Goal: Transaction & Acquisition: Purchase product/service

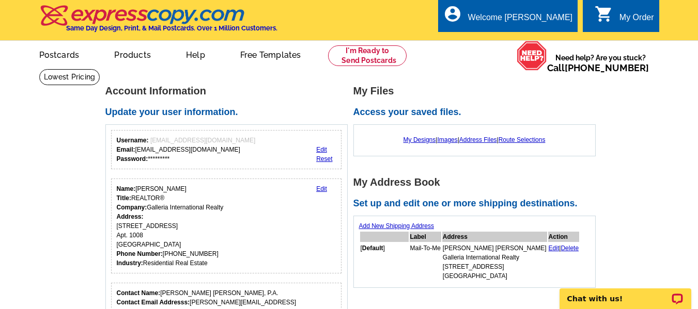
click at [322, 148] on link "Edit" at bounding box center [321, 149] width 11 height 7
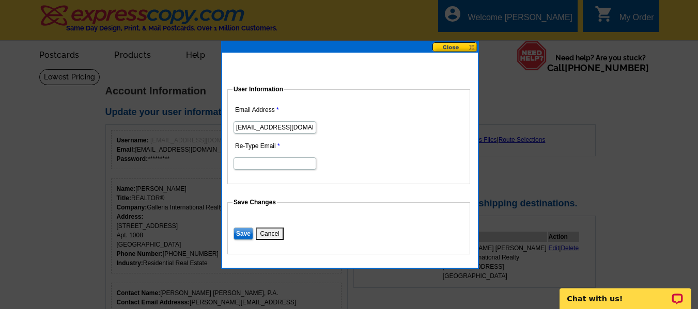
click at [290, 125] on input "[EMAIL_ADDRESS][DOMAIN_NAME]" at bounding box center [274, 127] width 83 height 12
click at [290, 125] on input "nicolemurray76@yahoo.com" at bounding box center [274, 127] width 83 height 12
type input "nicole@nicolemurraychen.com"
type input "N"
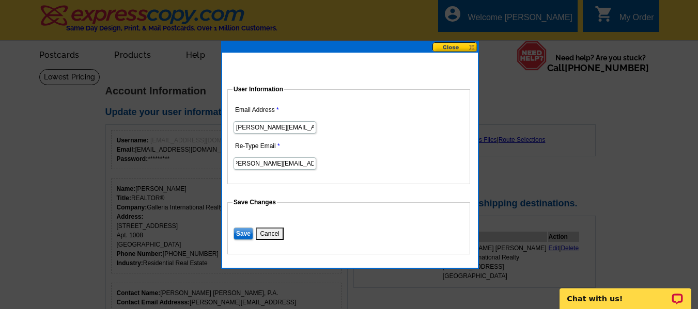
scroll to position [0, 9]
type input "[PERSON_NAME][EMAIL_ADDRESS][DOMAIN_NAME]"
click at [244, 231] on input "Save" at bounding box center [243, 234] width 20 height 12
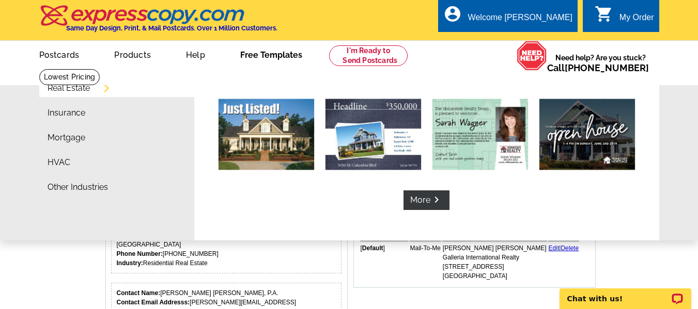
click at [283, 59] on link "Free Templates" at bounding box center [271, 54] width 95 height 24
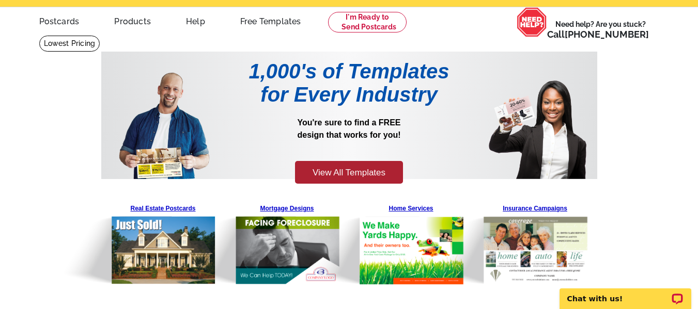
scroll to position [52, 0]
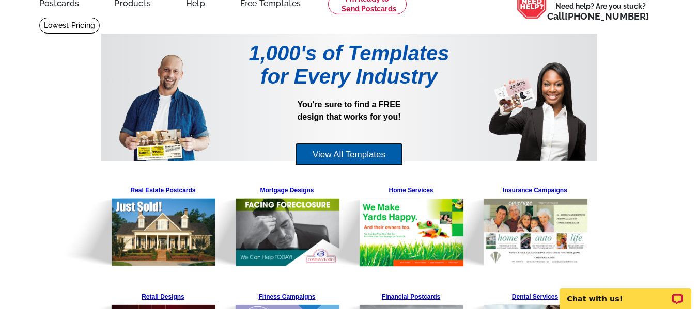
click at [336, 154] on link "View All Templates" at bounding box center [349, 154] width 108 height 23
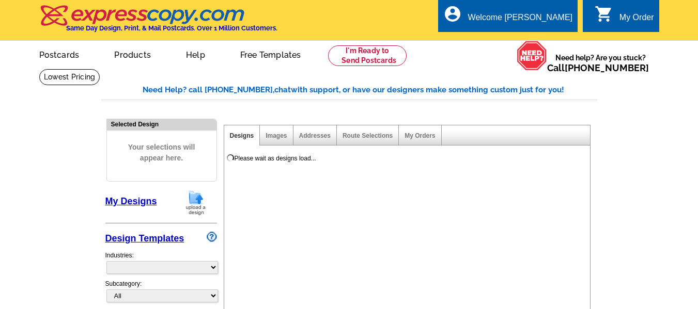
select select "785"
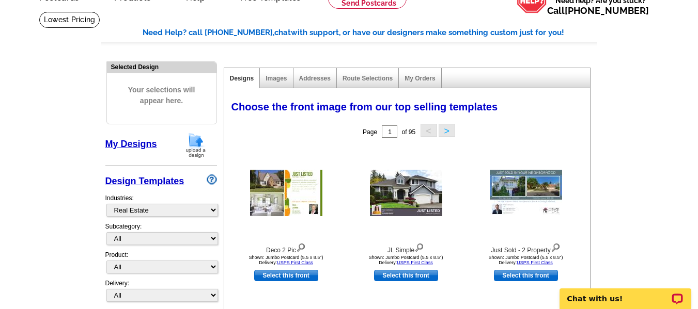
scroll to position [155, 0]
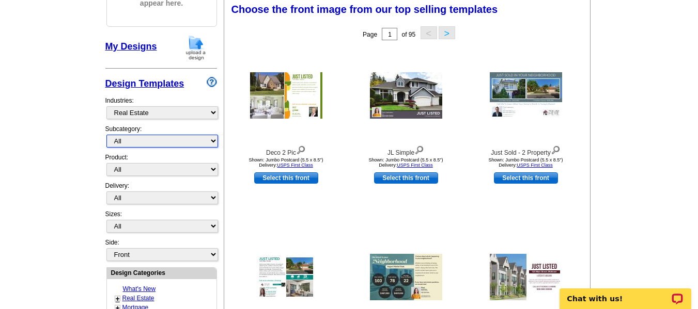
click at [140, 140] on select "All RE/MAX® Referrals Keller Williams® Berkshire Hathaway Home Services Century…" at bounding box center [162, 141] width 112 height 13
select select "789"
click at [106, 135] on select "All RE/MAX® Referrals Keller Williams® Berkshire Hathaway Home Services Century…" at bounding box center [162, 141] width 112 height 13
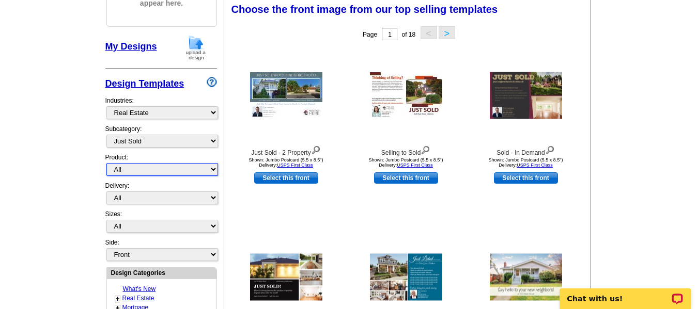
click at [134, 170] on select "All Postcards Letters and flyers Business Cards Door Hangers Greeting Cards" at bounding box center [162, 169] width 112 height 13
select select "1"
click at [106, 164] on select "All Postcards Letters and flyers Business Cards Door Hangers Greeting Cards" at bounding box center [162, 169] width 112 height 13
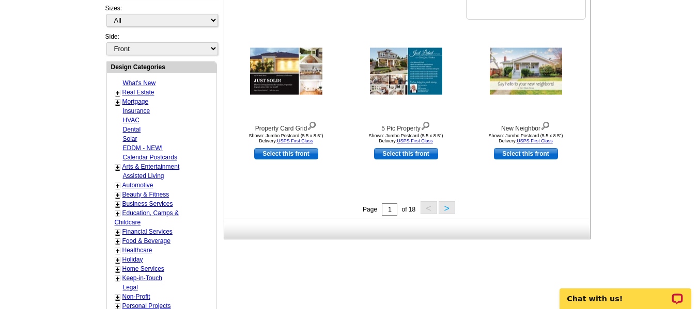
scroll to position [361, 0]
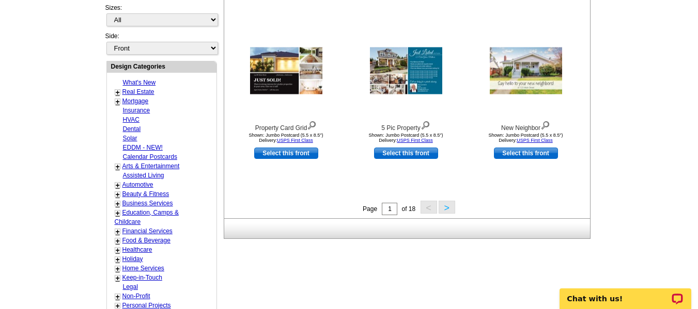
click at [451, 207] on button ">" at bounding box center [446, 207] width 17 height 13
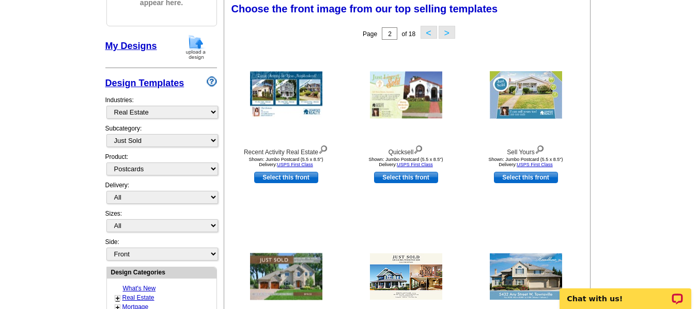
scroll to position [153, 0]
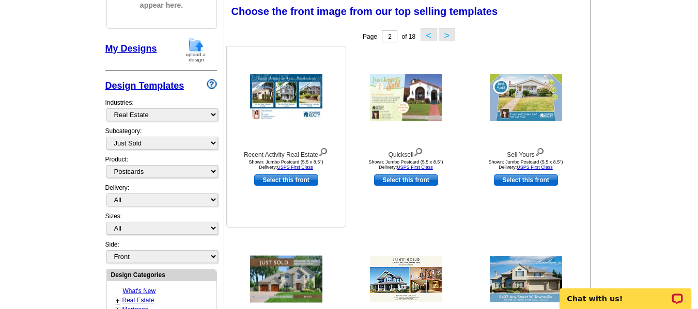
click at [325, 151] on img at bounding box center [323, 151] width 10 height 11
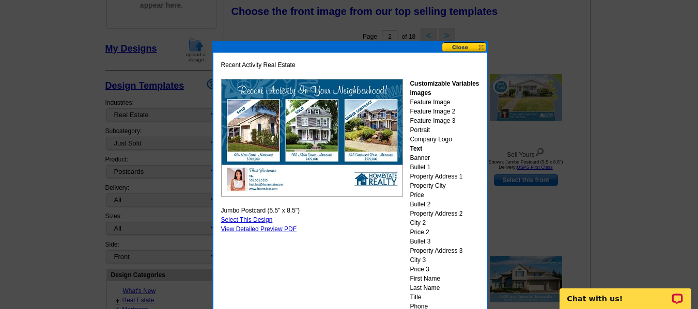
click at [483, 49] on button at bounding box center [463, 47] width 45 height 10
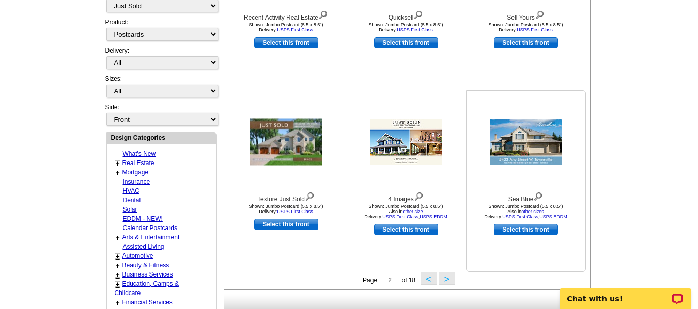
scroll to position [359, 0]
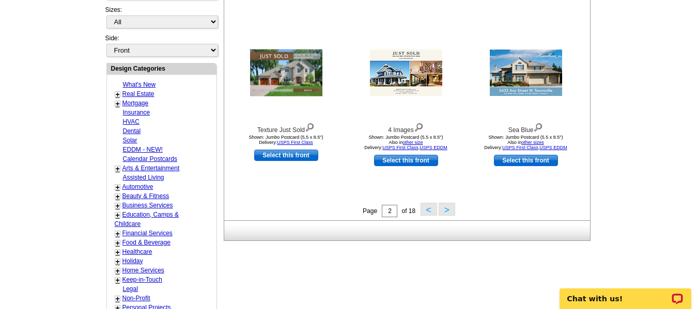
click at [449, 211] on button ">" at bounding box center [446, 209] width 17 height 13
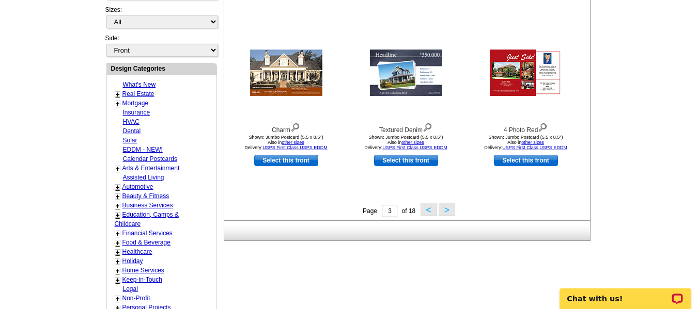
click at [446, 211] on button ">" at bounding box center [446, 209] width 17 height 13
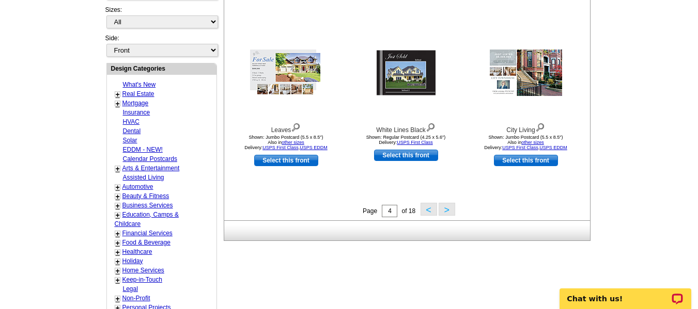
click at [447, 210] on button ">" at bounding box center [446, 209] width 17 height 13
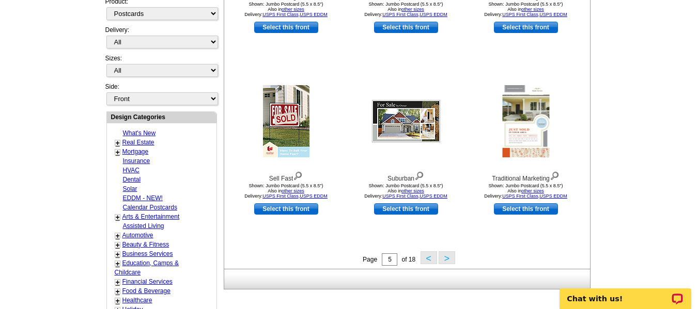
scroll to position [411, 0]
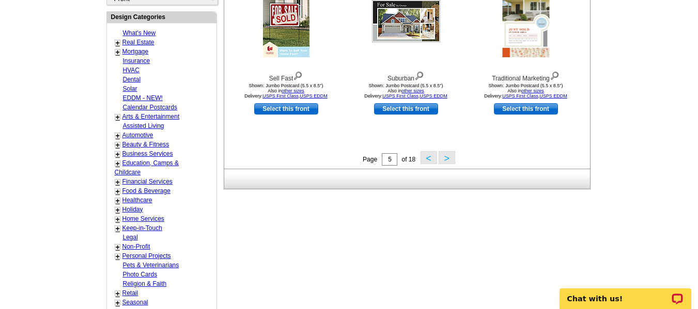
click at [447, 160] on button ">" at bounding box center [446, 157] width 17 height 13
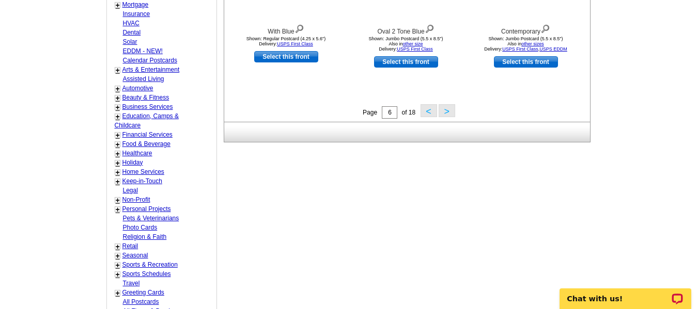
scroll to position [463, 0]
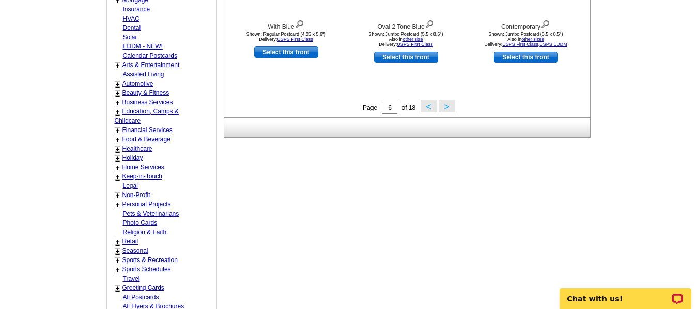
click at [445, 108] on button ">" at bounding box center [446, 106] width 17 height 13
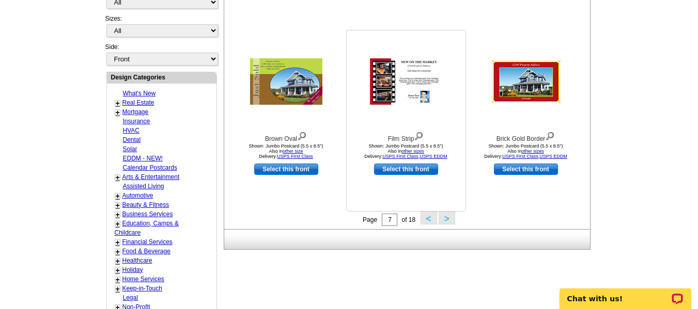
scroll to position [359, 0]
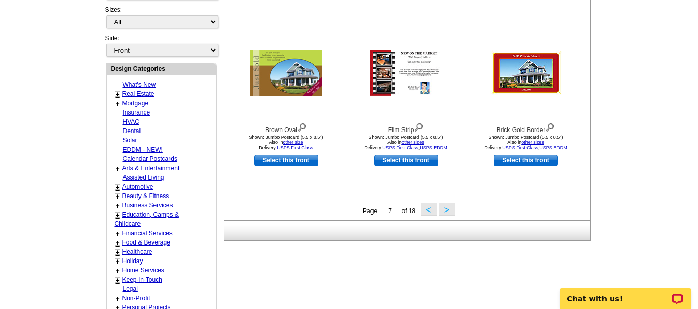
click at [449, 209] on button ">" at bounding box center [446, 209] width 17 height 13
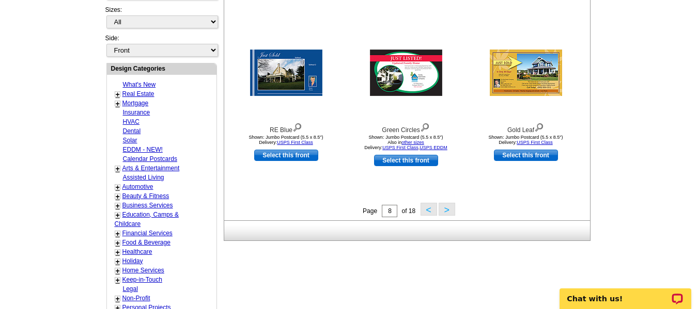
click at [447, 205] on button ">" at bounding box center [446, 209] width 17 height 13
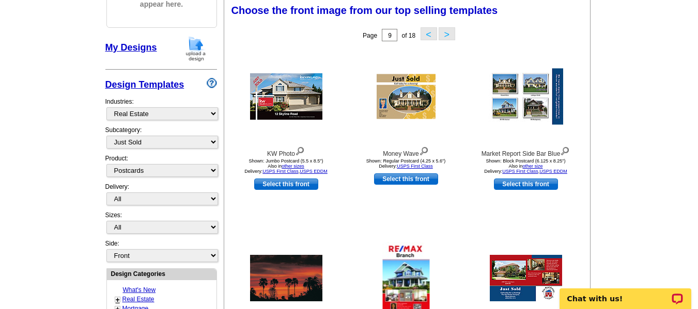
scroll to position [153, 0]
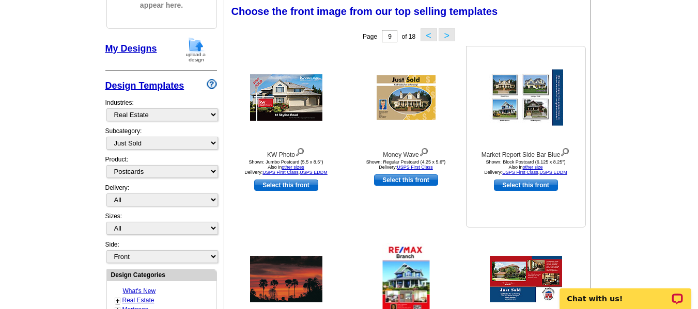
click at [565, 151] on img at bounding box center [565, 151] width 10 height 11
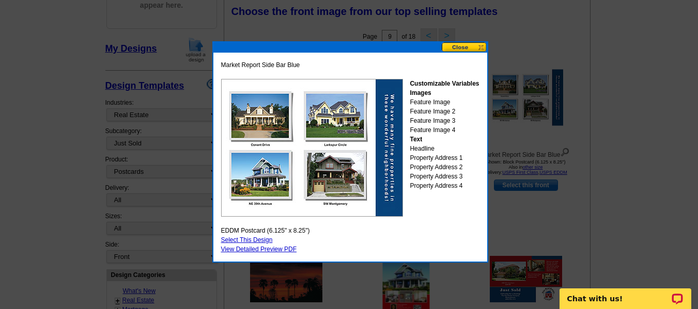
click at [480, 48] on button at bounding box center [463, 47] width 45 height 10
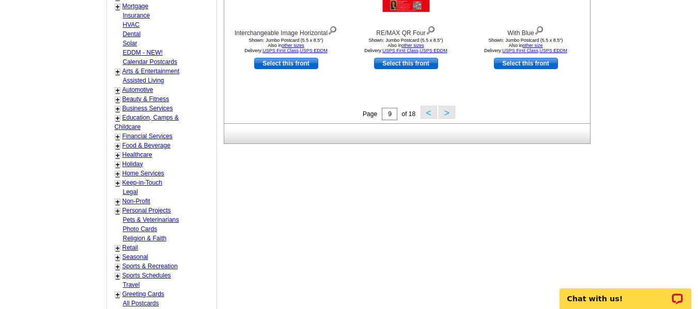
scroll to position [463, 0]
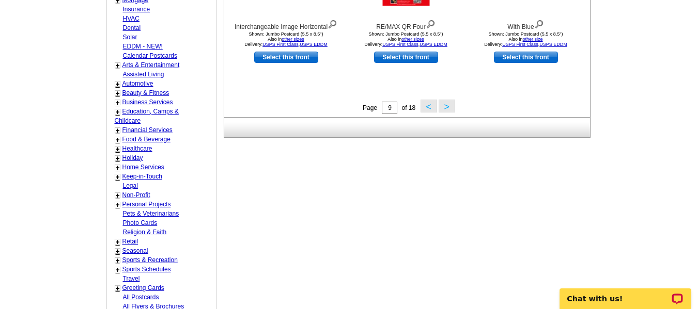
click at [447, 104] on button ">" at bounding box center [446, 106] width 17 height 13
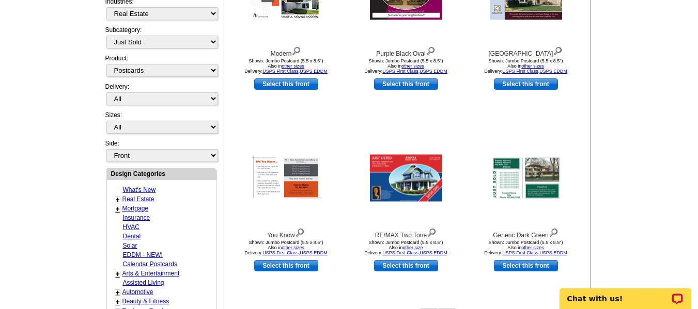
scroll to position [256, 0]
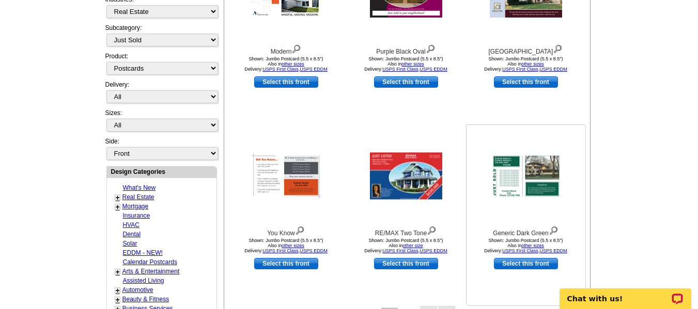
click at [556, 229] on img at bounding box center [553, 229] width 10 height 11
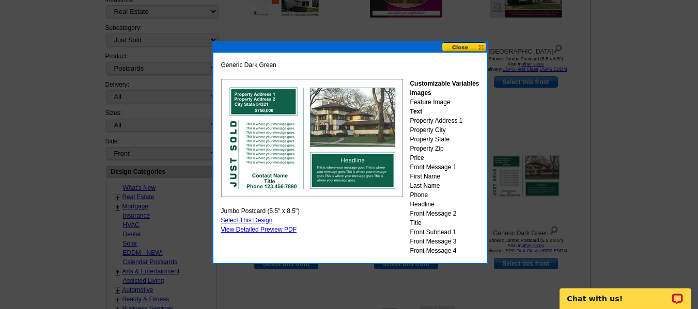
click at [467, 50] on button at bounding box center [463, 47] width 45 height 10
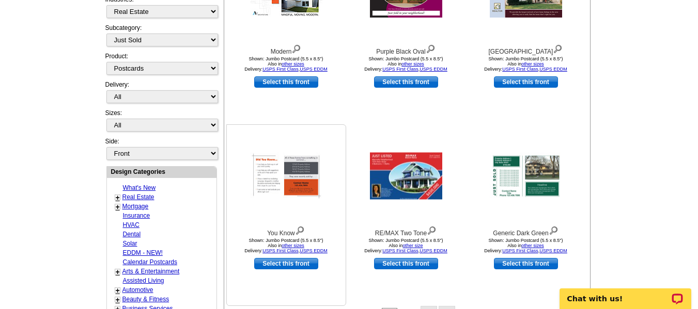
click at [299, 229] on img at bounding box center [300, 229] width 10 height 11
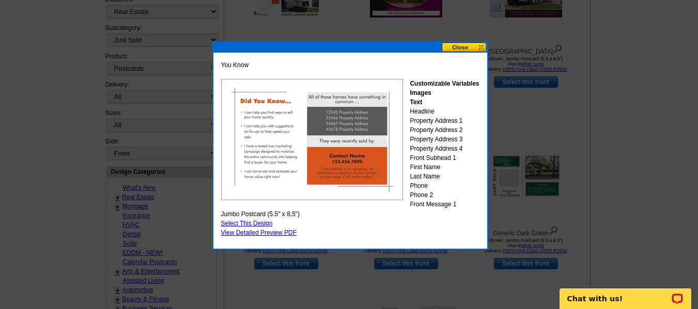
click at [472, 46] on button at bounding box center [463, 47] width 45 height 10
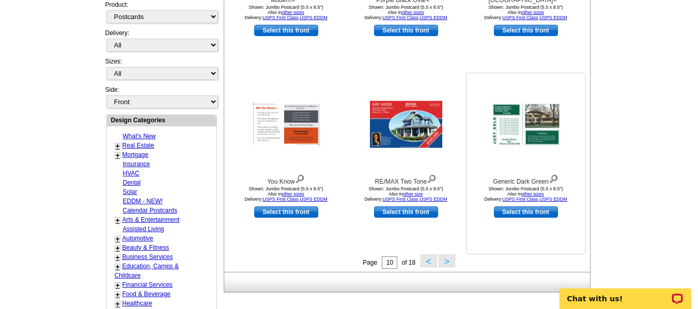
scroll to position [411, 0]
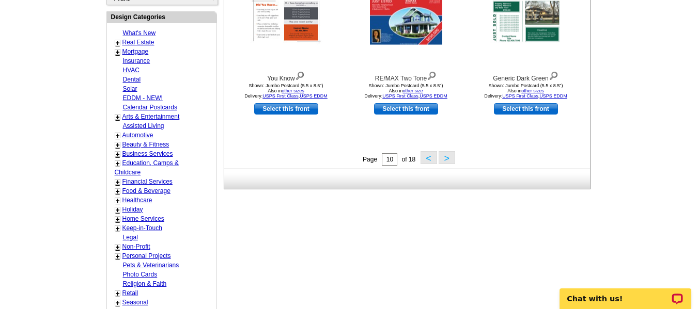
click at [450, 159] on button ">" at bounding box center [446, 157] width 17 height 13
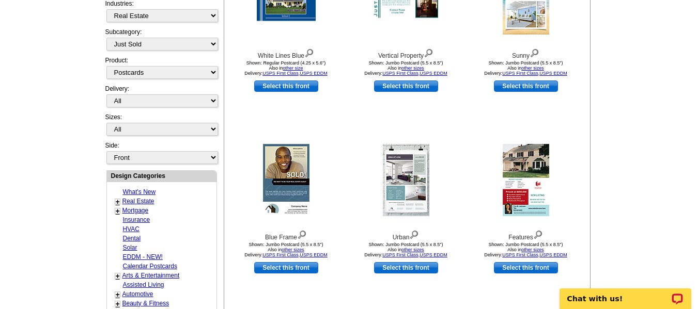
scroll to position [256, 0]
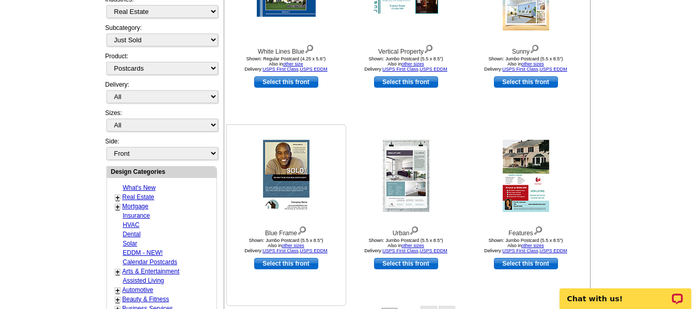
click at [302, 229] on img at bounding box center [302, 229] width 10 height 11
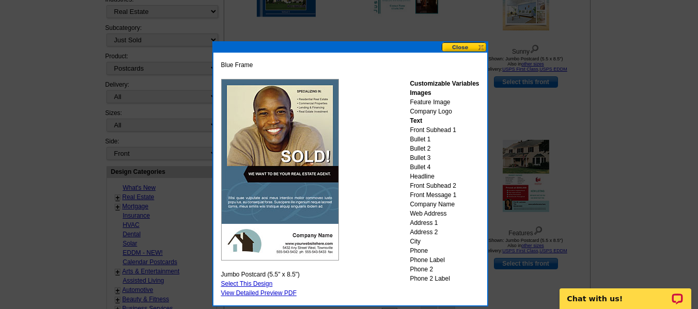
click at [477, 50] on button at bounding box center [463, 47] width 45 height 10
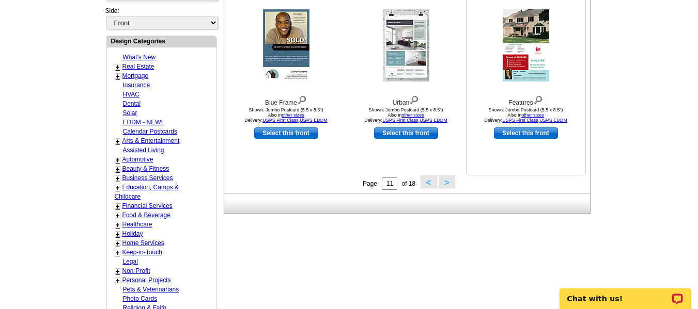
scroll to position [463, 0]
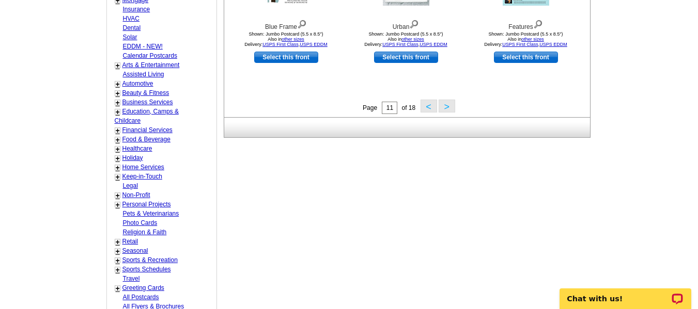
click at [446, 105] on button ">" at bounding box center [446, 106] width 17 height 13
click at [448, 110] on button ">" at bounding box center [446, 106] width 17 height 13
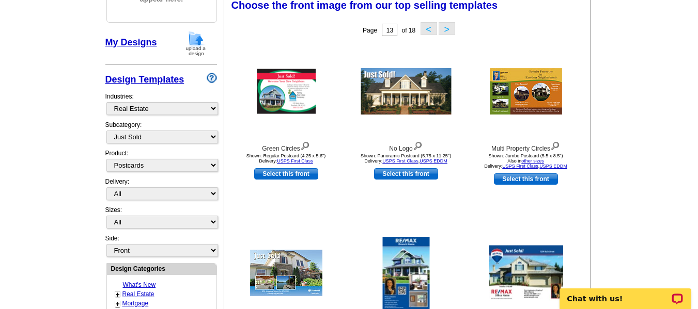
scroll to position [153, 0]
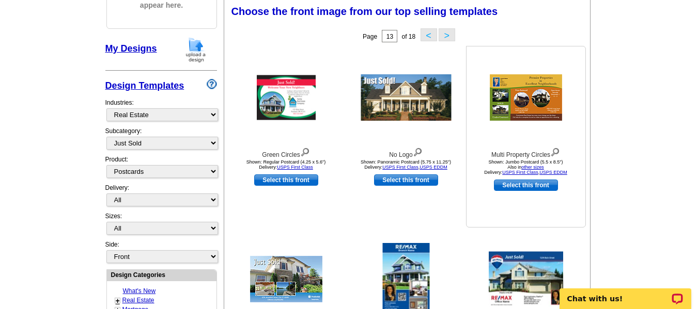
click at [556, 150] on img at bounding box center [555, 151] width 10 height 11
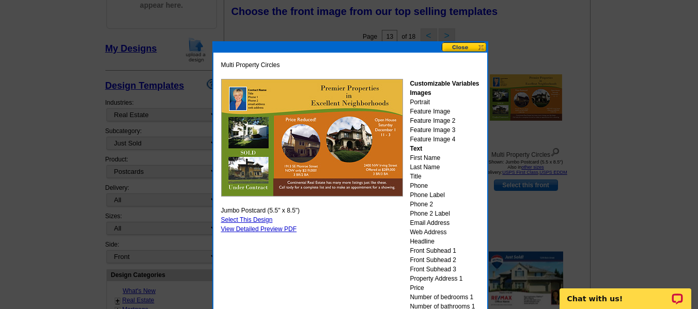
click at [468, 46] on button at bounding box center [463, 47] width 45 height 10
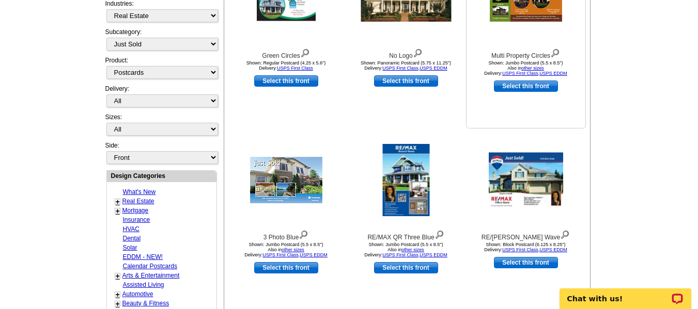
scroll to position [256, 0]
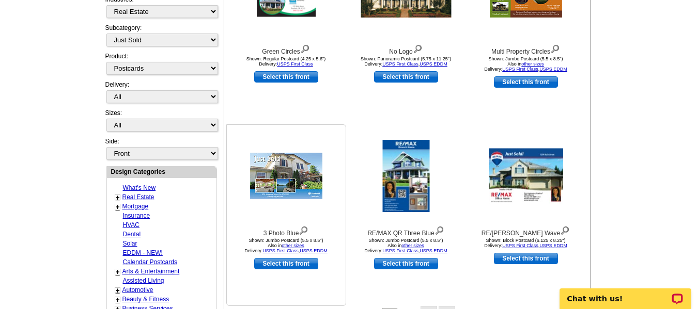
click at [308, 231] on img at bounding box center [303, 229] width 10 height 11
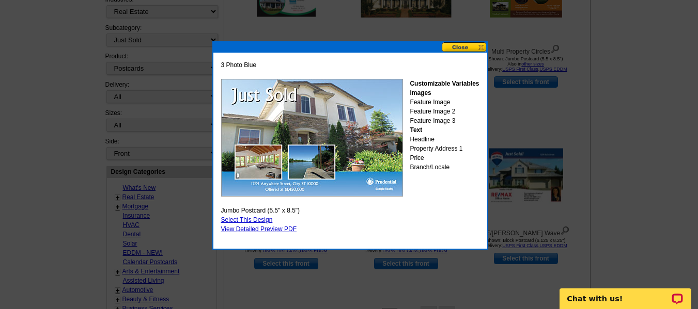
click at [471, 49] on button at bounding box center [463, 47] width 45 height 10
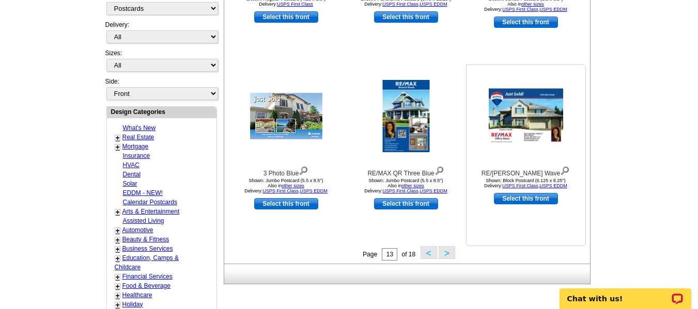
scroll to position [411, 0]
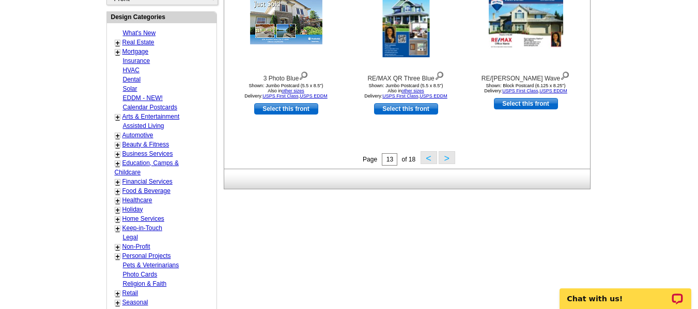
click at [447, 161] on button ">" at bounding box center [446, 157] width 17 height 13
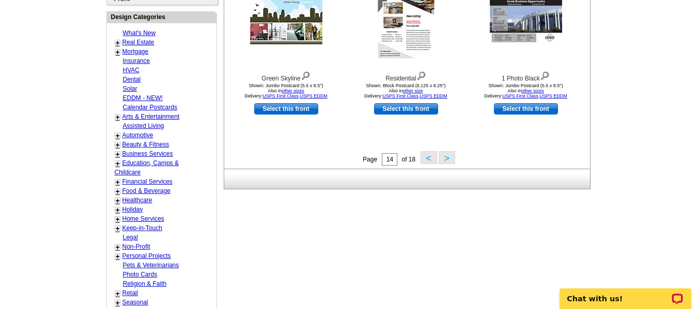
click at [444, 156] on button ">" at bounding box center [446, 157] width 17 height 13
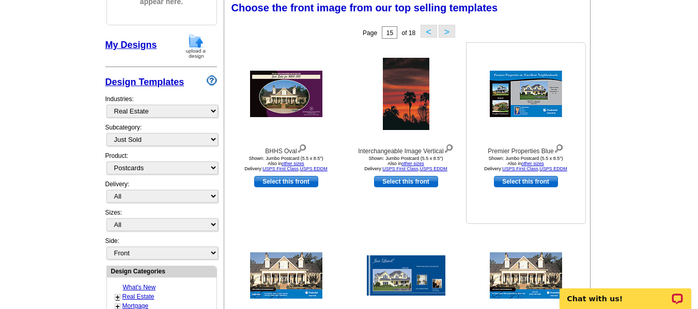
scroll to position [153, 0]
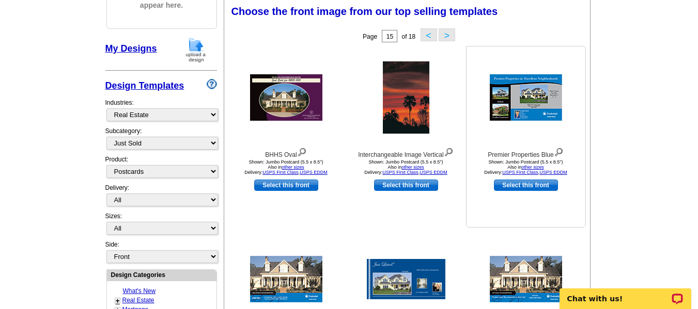
click at [559, 155] on img at bounding box center [558, 151] width 10 height 11
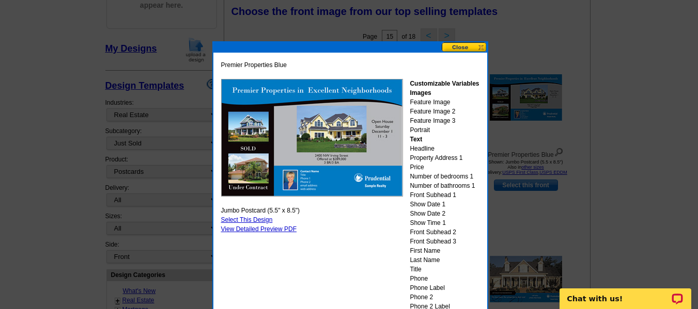
click at [464, 48] on button at bounding box center [463, 47] width 45 height 10
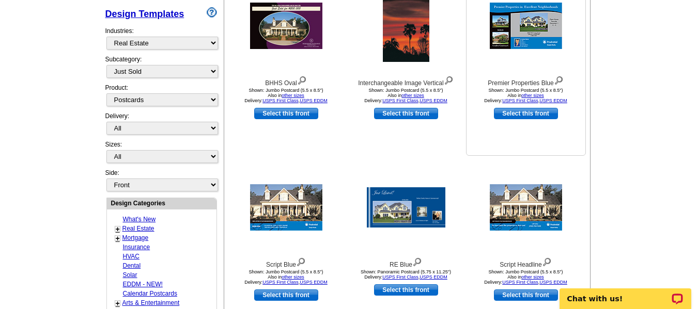
scroll to position [256, 0]
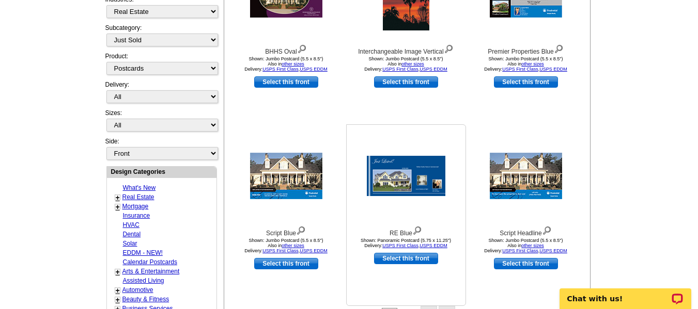
click at [417, 229] on img at bounding box center [417, 229] width 10 height 11
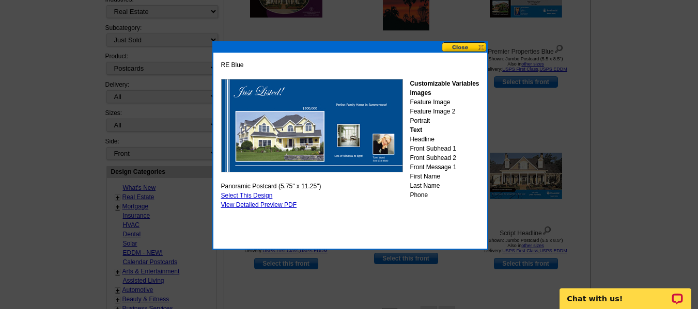
click at [479, 49] on button at bounding box center [463, 47] width 45 height 10
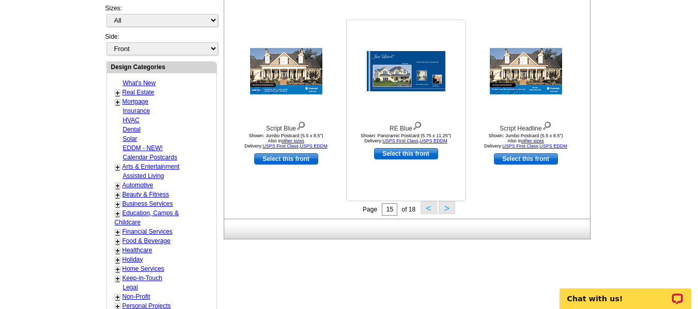
scroll to position [411, 0]
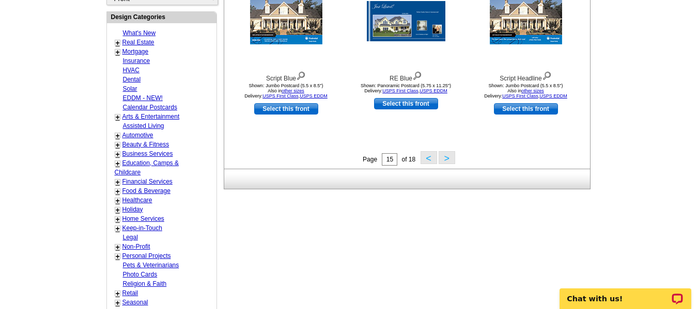
click at [451, 158] on button ">" at bounding box center [446, 157] width 17 height 13
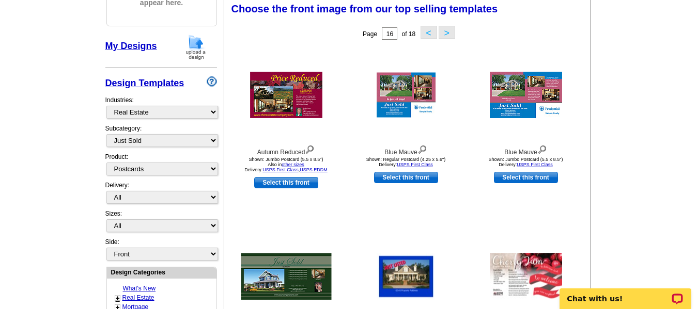
scroll to position [153, 0]
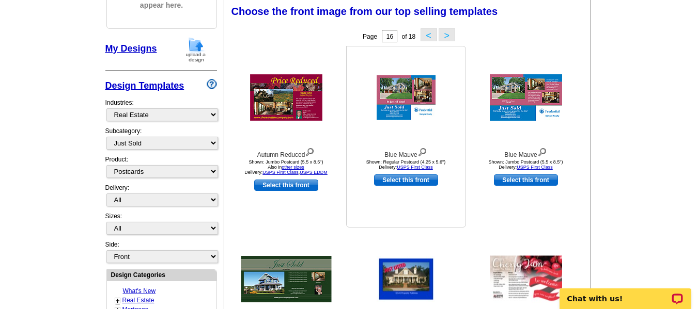
click at [424, 151] on img at bounding box center [422, 151] width 10 height 11
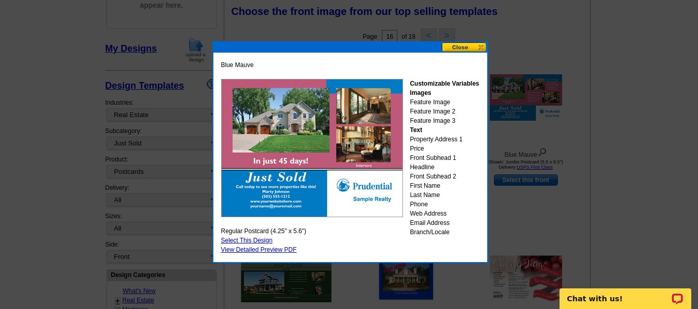
click at [464, 49] on button at bounding box center [463, 47] width 45 height 10
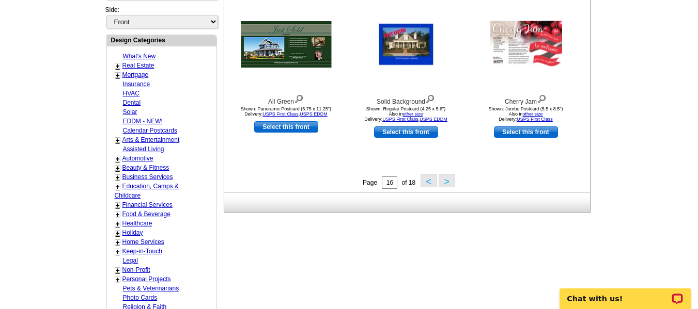
scroll to position [411, 0]
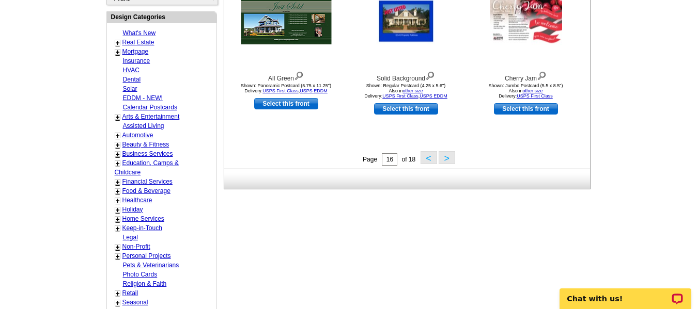
click at [442, 157] on button ">" at bounding box center [446, 157] width 17 height 13
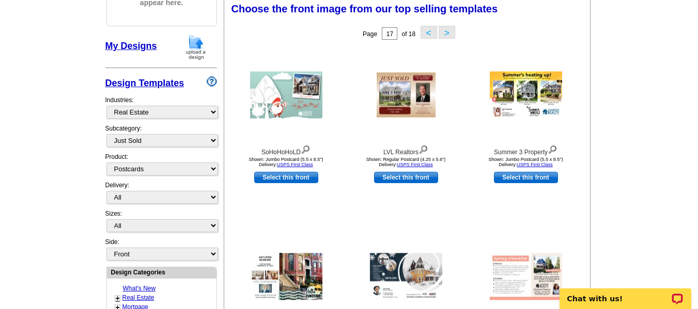
scroll to position [153, 0]
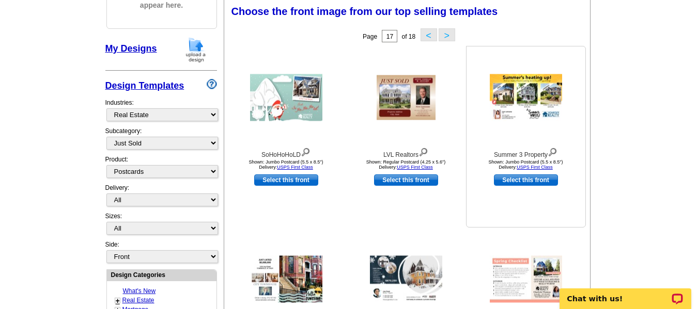
click at [553, 151] on img at bounding box center [552, 151] width 10 height 11
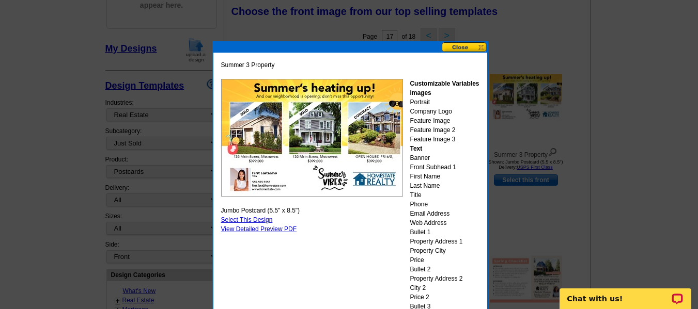
click at [473, 50] on button at bounding box center [463, 47] width 45 height 10
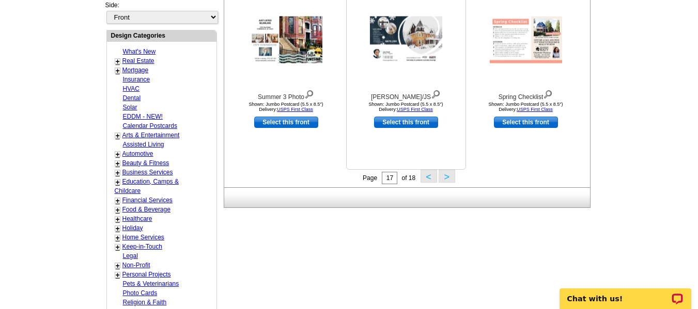
scroll to position [411, 0]
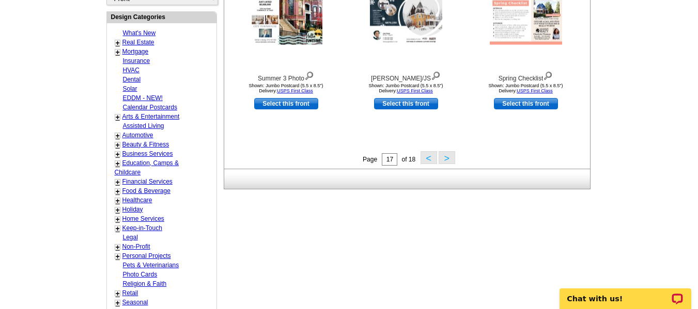
click at [446, 158] on button ">" at bounding box center [446, 157] width 17 height 13
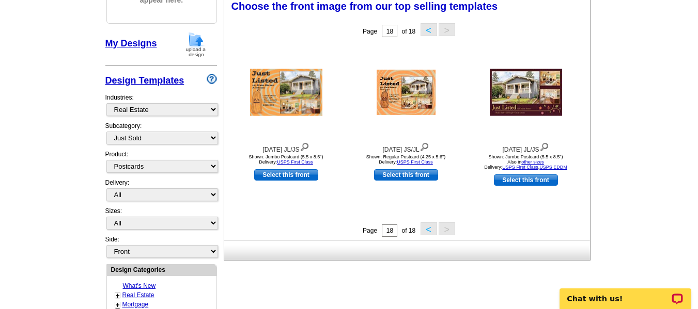
scroll to position [153, 0]
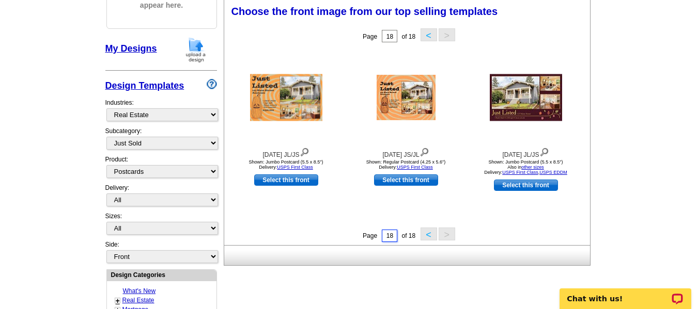
click at [389, 238] on input "18" at bounding box center [389, 236] width 15 height 12
type input "12"
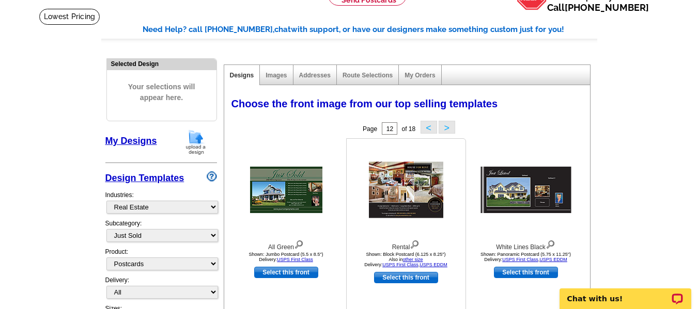
scroll to position [52, 0]
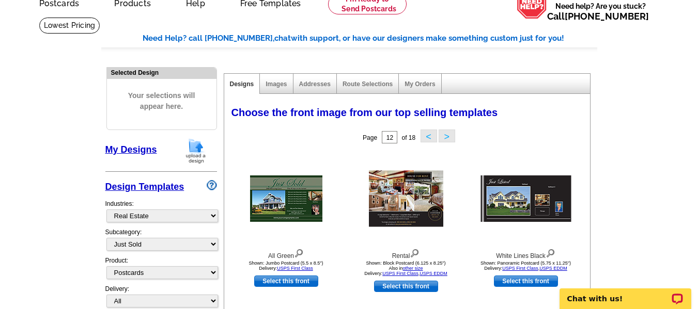
click at [448, 138] on button ">" at bounding box center [446, 136] width 17 height 13
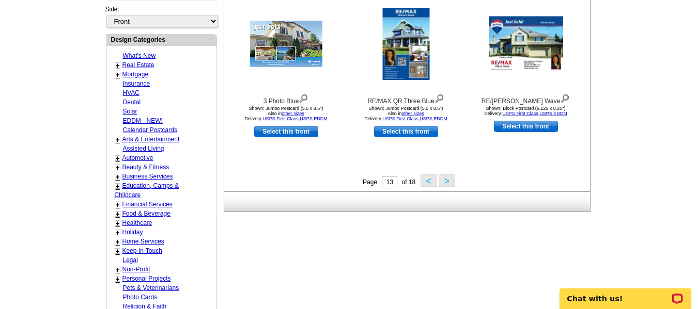
scroll to position [413, 0]
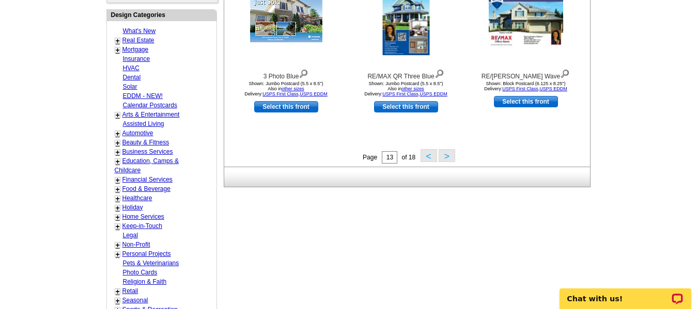
click at [449, 159] on button ">" at bounding box center [446, 155] width 17 height 13
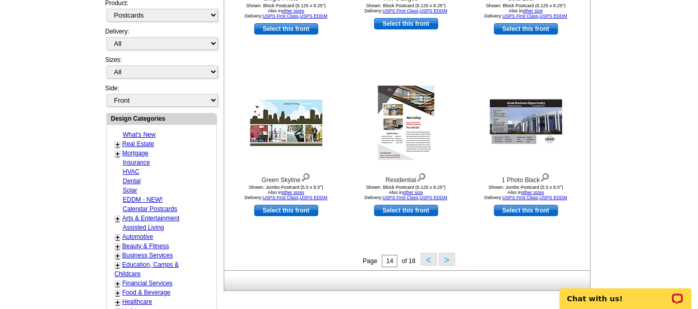
scroll to position [359, 0]
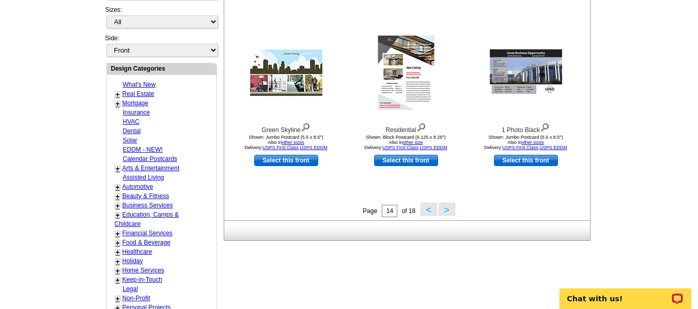
click at [446, 207] on button ">" at bounding box center [446, 209] width 17 height 13
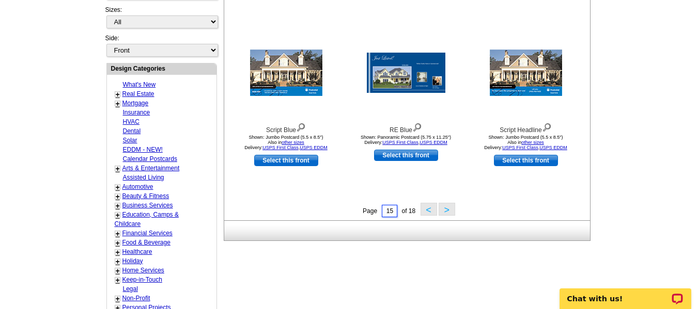
click at [391, 215] on input "15" at bounding box center [389, 211] width 15 height 12
type input "11"
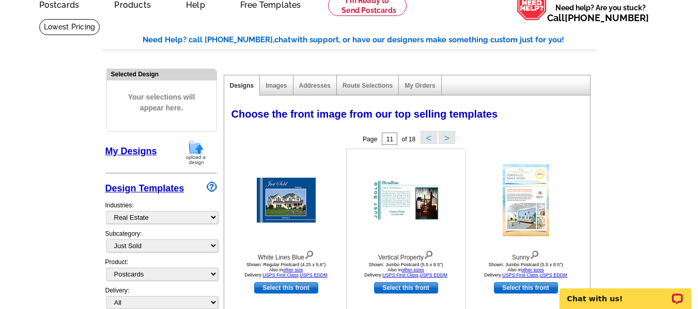
scroll to position [50, 0]
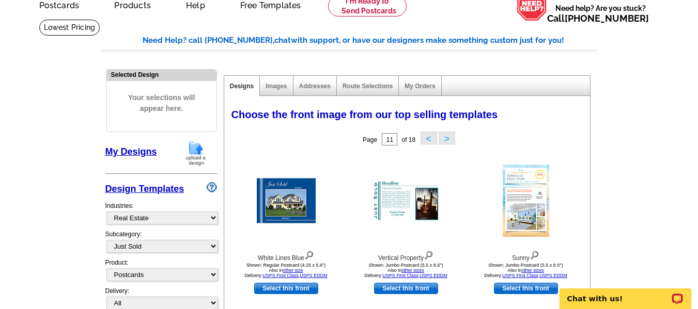
click at [431, 138] on button "<" at bounding box center [428, 138] width 17 height 13
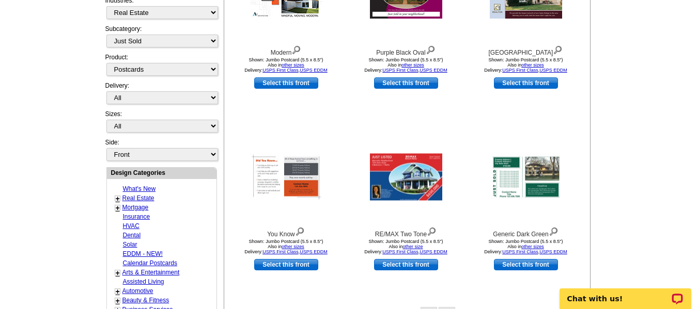
scroll to position [256, 0]
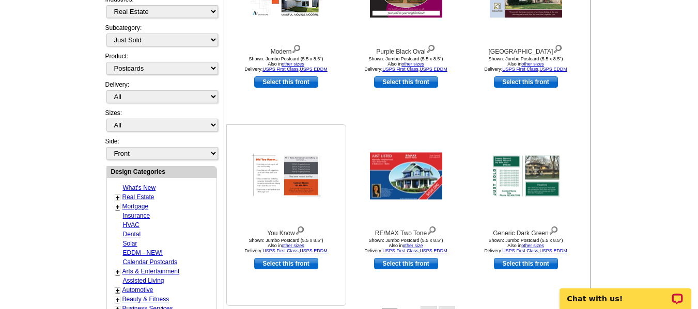
click at [292, 266] on link "Select this front" at bounding box center [286, 263] width 64 height 11
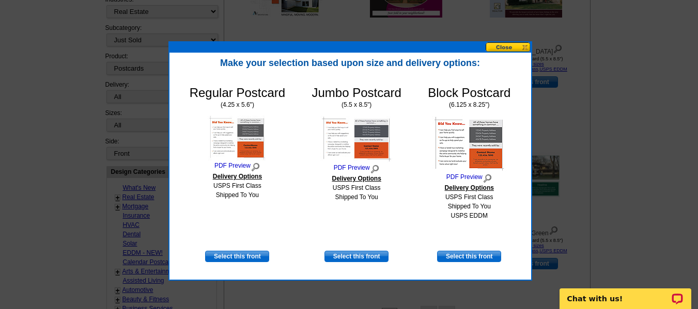
click at [508, 46] on button at bounding box center [507, 47] width 45 height 10
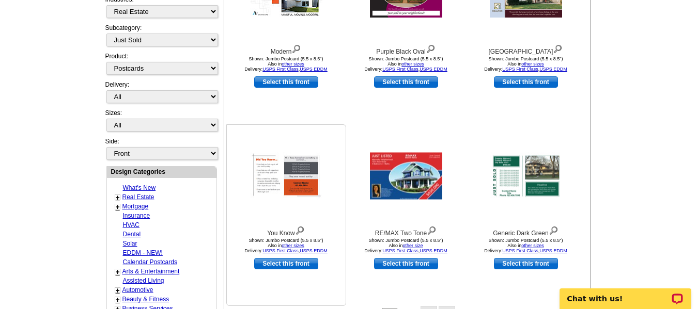
click at [289, 261] on link "Select this front" at bounding box center [286, 263] width 64 height 11
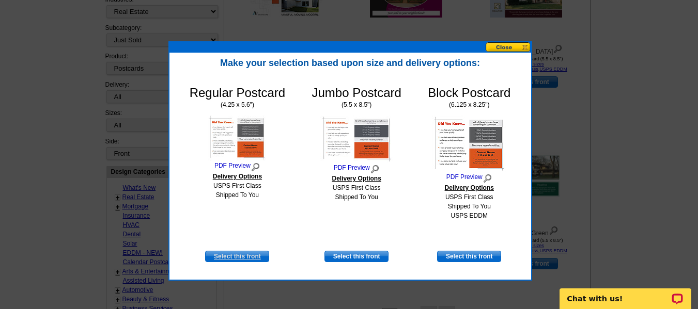
click at [226, 259] on link "Select this front" at bounding box center [237, 256] width 64 height 11
select select "1"
select select "back"
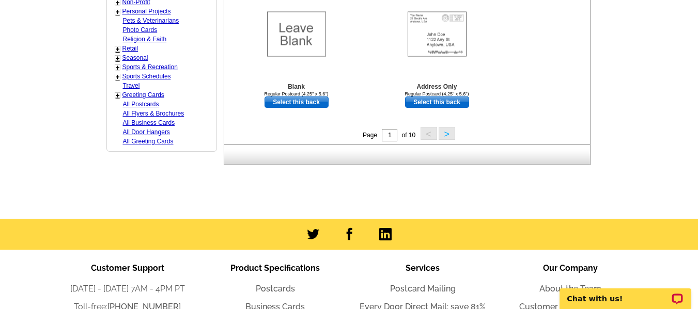
scroll to position [774, 0]
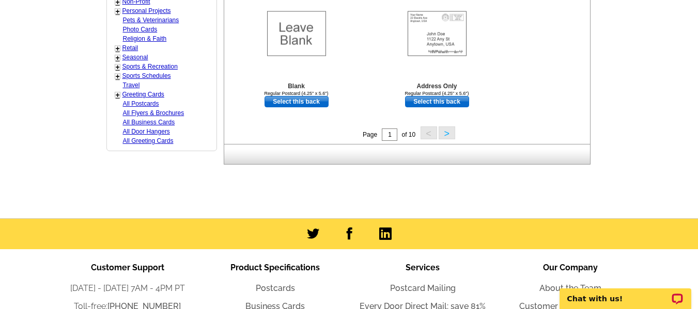
click at [450, 131] on button ">" at bounding box center [446, 132] width 17 height 13
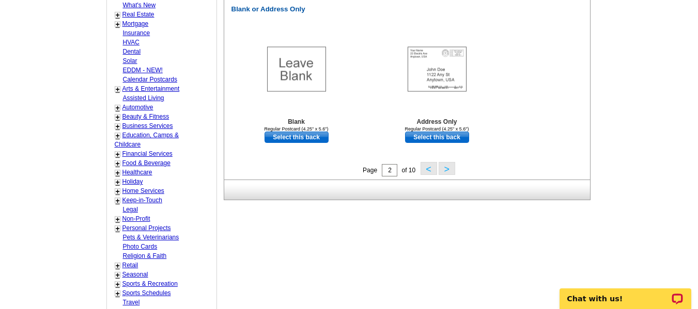
scroll to position [566, 0]
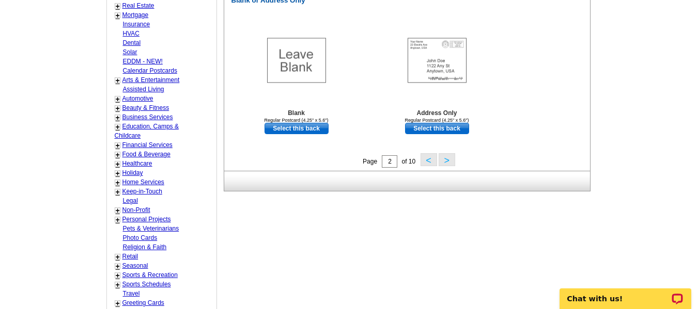
click at [450, 166] on button ">" at bounding box center [446, 159] width 17 height 13
click at [447, 159] on button ">" at bounding box center [446, 159] width 17 height 13
click at [448, 161] on button ">" at bounding box center [446, 159] width 17 height 13
click at [448, 165] on button ">" at bounding box center [446, 159] width 17 height 13
click at [449, 161] on button ">" at bounding box center [446, 159] width 17 height 13
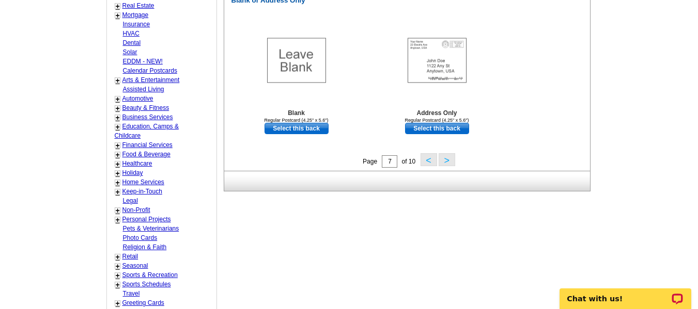
click at [449, 161] on button ">" at bounding box center [446, 159] width 17 height 13
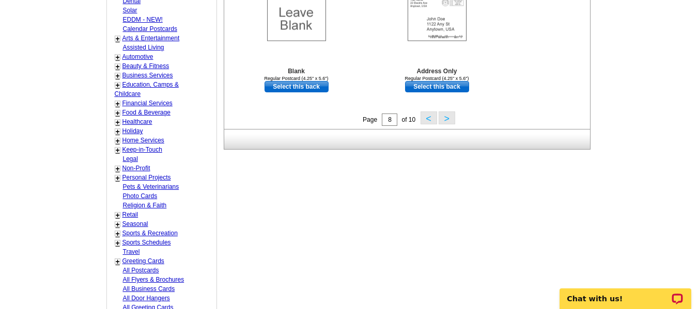
scroll to position [617, 0]
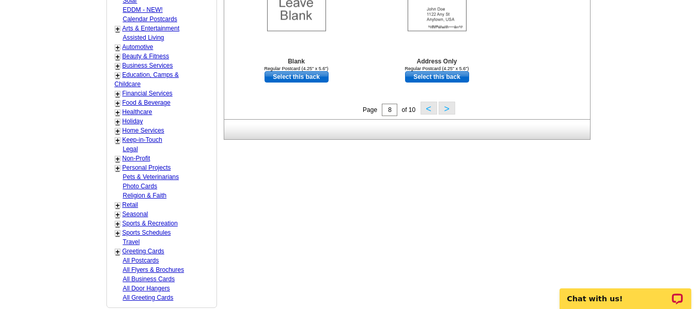
click at [446, 111] on button ">" at bounding box center [446, 108] width 17 height 13
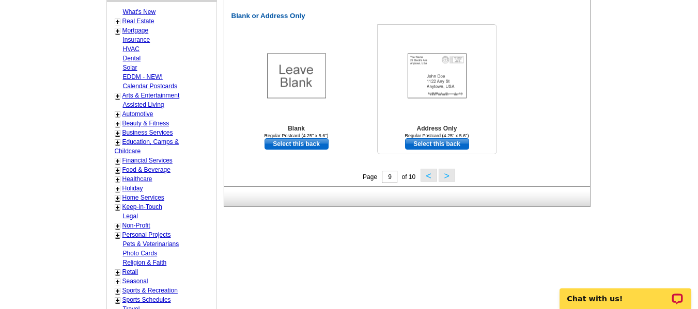
scroll to position [566, 0]
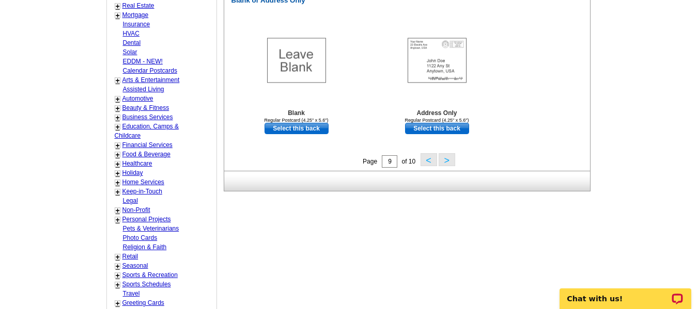
click at [448, 161] on button ">" at bounding box center [446, 159] width 17 height 13
click at [393, 163] on input "10" at bounding box center [389, 161] width 15 height 12
type input "1"
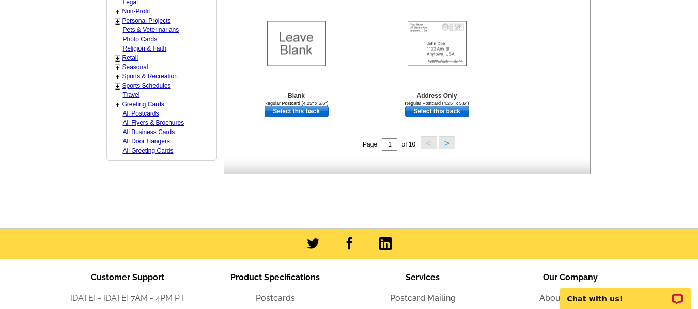
scroll to position [772, 0]
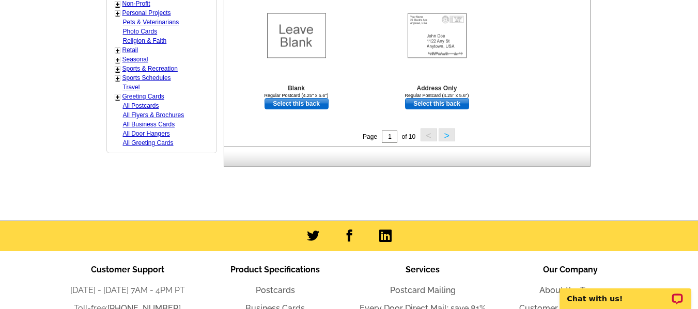
click at [449, 136] on button ">" at bounding box center [446, 135] width 17 height 13
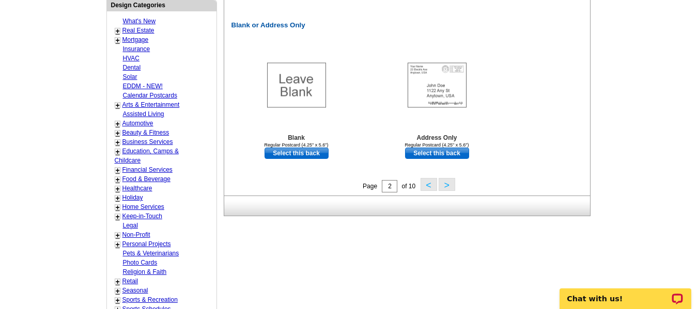
scroll to position [566, 0]
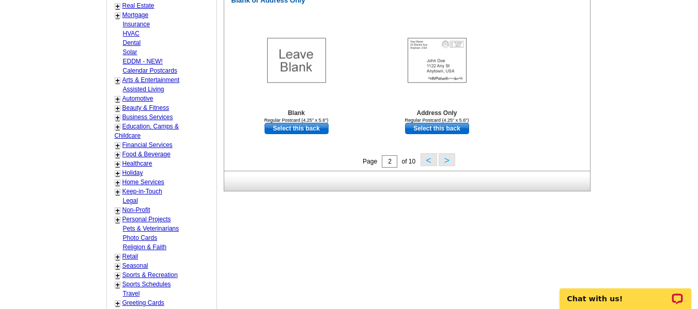
click at [450, 163] on button ">" at bounding box center [446, 159] width 17 height 13
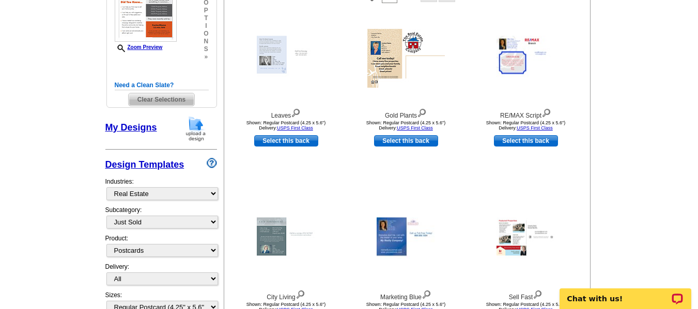
scroll to position [256, 0]
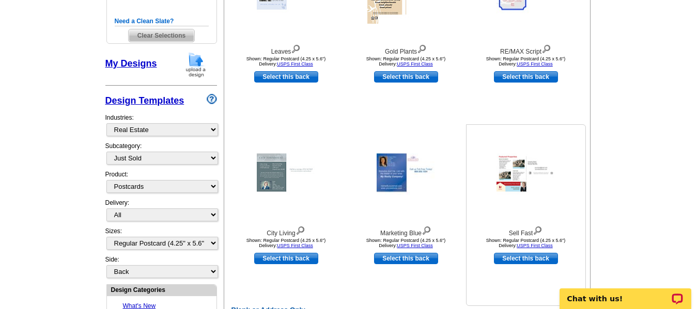
click at [542, 230] on img at bounding box center [537, 229] width 10 height 11
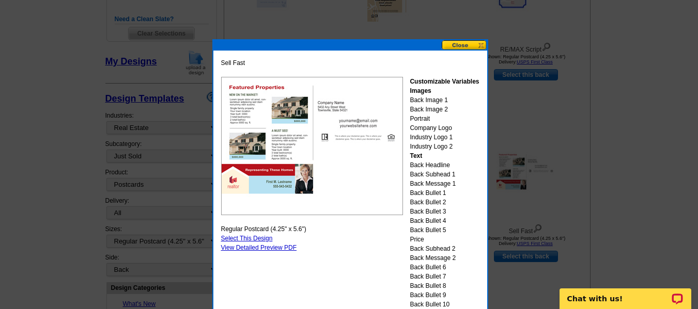
scroll to position [259, 0]
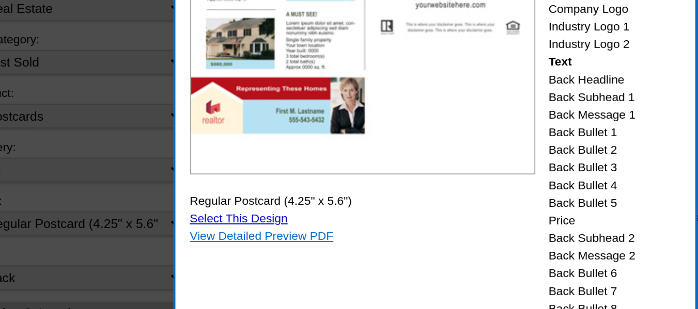
click at [264, 247] on link "View Detailed Preview PDF" at bounding box center [259, 247] width 76 height 7
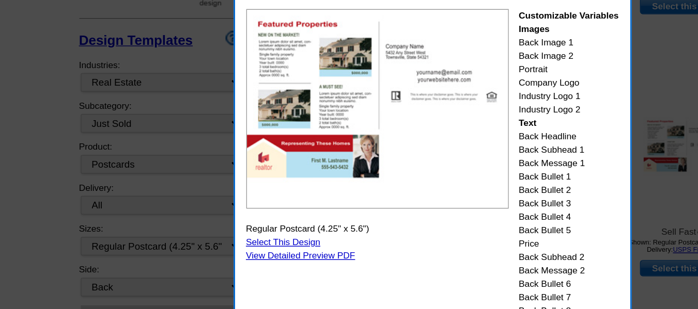
click at [242, 236] on link "Select This Design" at bounding box center [247, 237] width 52 height 7
select select "front"
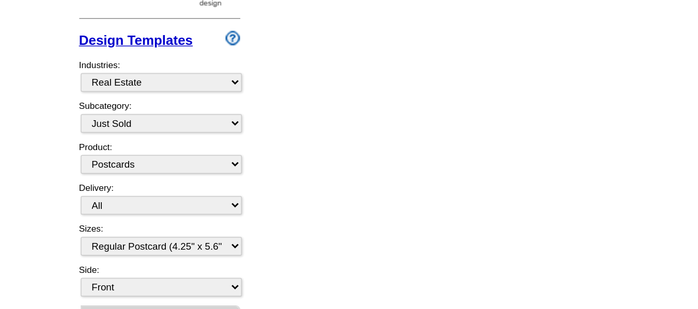
scroll to position [0, 0]
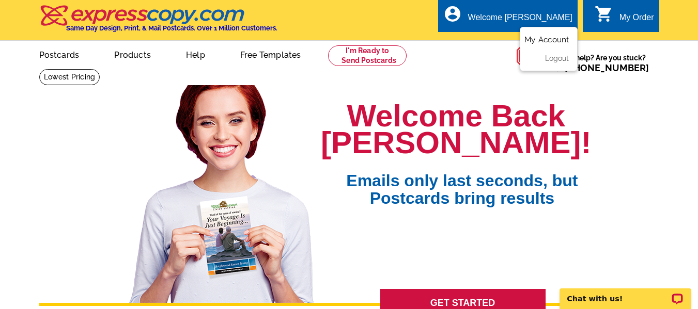
click at [552, 38] on link "My Account" at bounding box center [546, 39] width 44 height 9
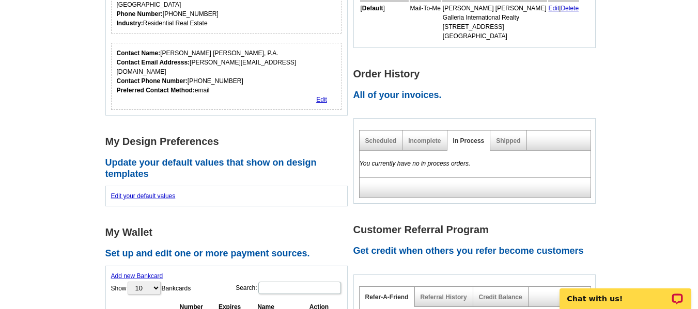
scroll to position [258, 0]
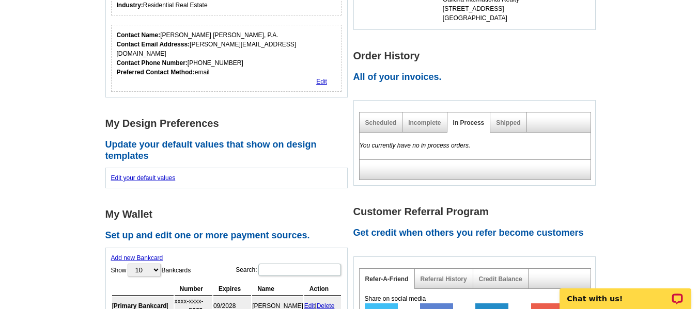
click at [505, 129] on div "Shipped" at bounding box center [508, 123] width 36 height 20
click at [505, 125] on link "Shipped" at bounding box center [508, 122] width 24 height 7
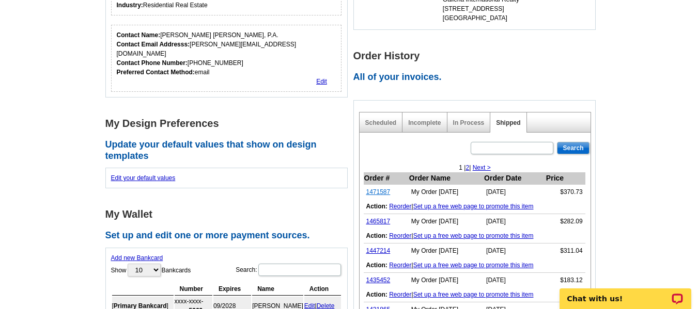
click at [384, 192] on link "1471587" at bounding box center [378, 191] width 24 height 7
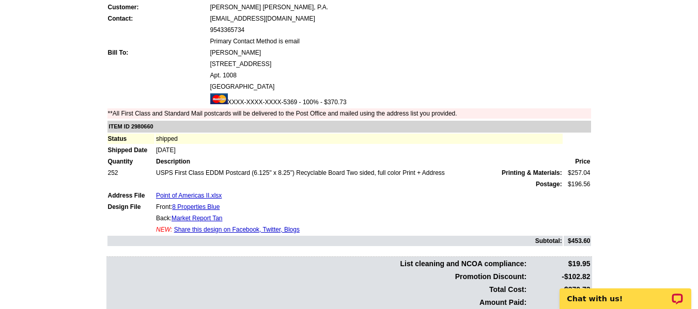
scroll to position [103, 0]
click at [207, 207] on link "8 Properties Blue" at bounding box center [195, 206] width 47 height 7
click at [203, 218] on link "Market Report Tan" at bounding box center [196, 217] width 51 height 7
click at [215, 218] on link "Market Report Tan" at bounding box center [196, 217] width 51 height 7
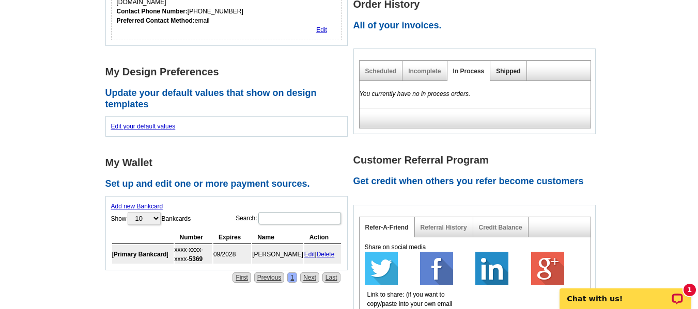
click at [516, 74] on link "Shipped" at bounding box center [508, 71] width 24 height 7
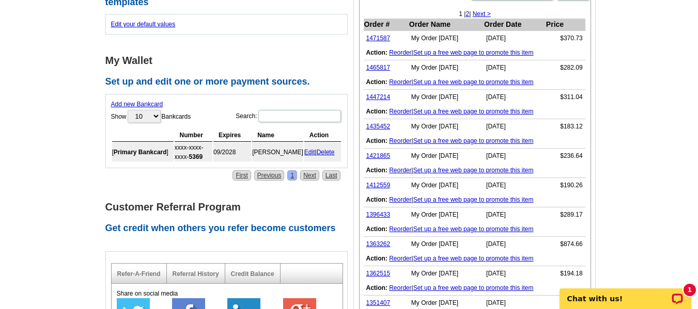
scroll to position [413, 0]
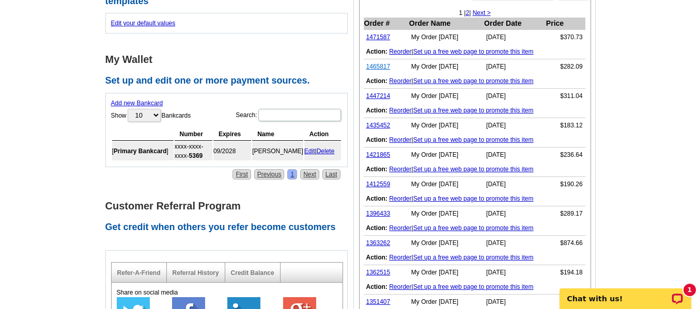
click at [385, 67] on link "1465817" at bounding box center [378, 66] width 24 height 7
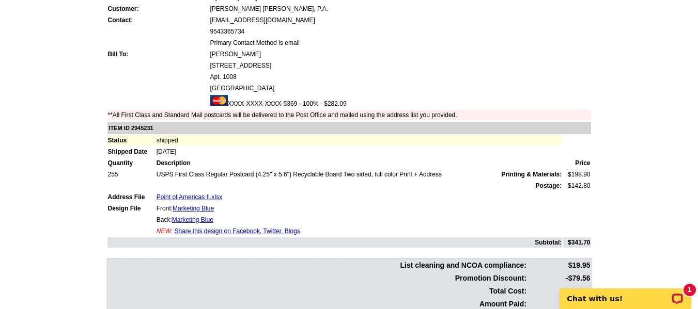
scroll to position [103, 0]
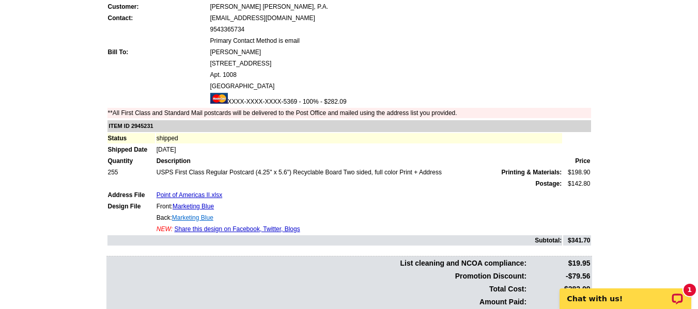
click at [204, 219] on link "Marketing Blue" at bounding box center [192, 217] width 41 height 7
click at [193, 217] on link "Marketing Blue" at bounding box center [192, 217] width 41 height 7
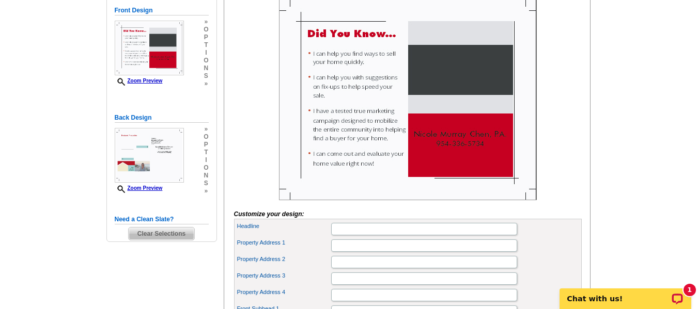
scroll to position [207, 0]
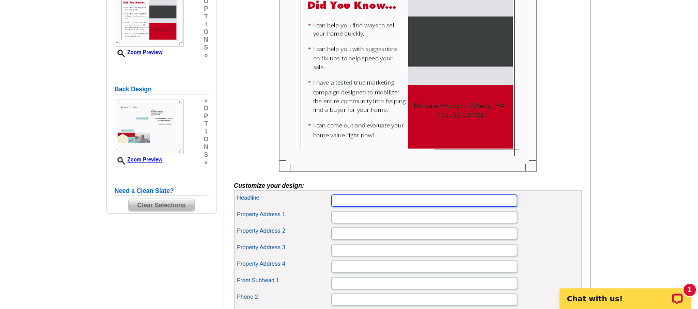
click at [346, 207] on input "Headline" at bounding box center [424, 201] width 186 height 12
type input "All of these homes have something in common..."
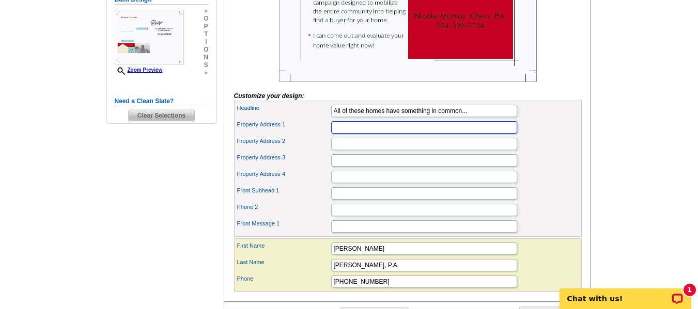
scroll to position [310, 0]
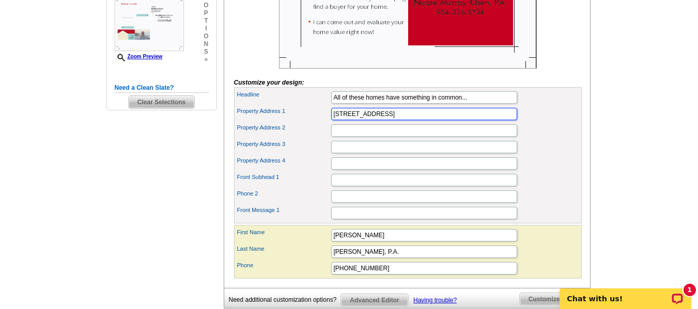
type input "1106 SE 4th Avenue"
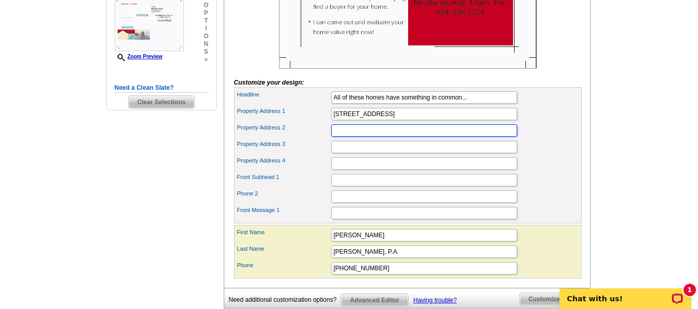
click at [345, 137] on input "Property Address 2" at bounding box center [424, 130] width 186 height 12
type input "2200 S. Ocean Lane #401 & #402"
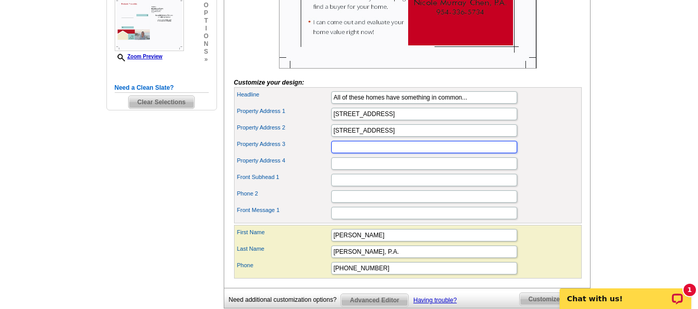
click at [392, 153] on input "Property Address 3" at bounding box center [424, 147] width 186 height 12
type input "2200 S. Ocean Lane #508"
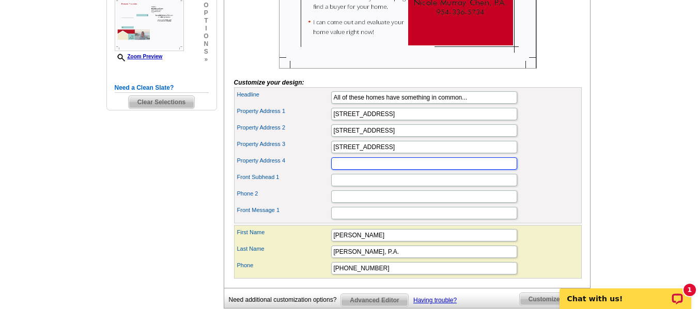
click at [372, 170] on input "Property Address 4" at bounding box center [424, 163] width 186 height 12
type input "3000 Holiday Drive #1003"
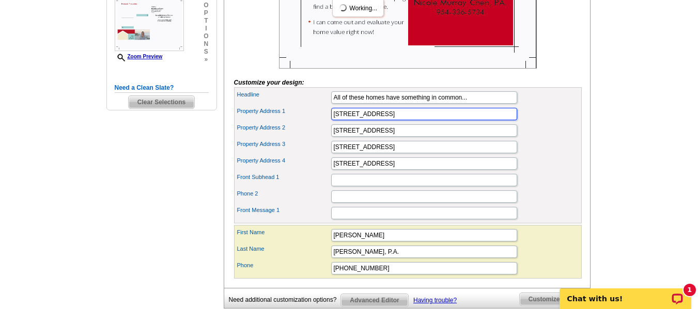
click at [404, 120] on input "1106 SE 4th Avenue" at bounding box center [424, 114] width 186 height 12
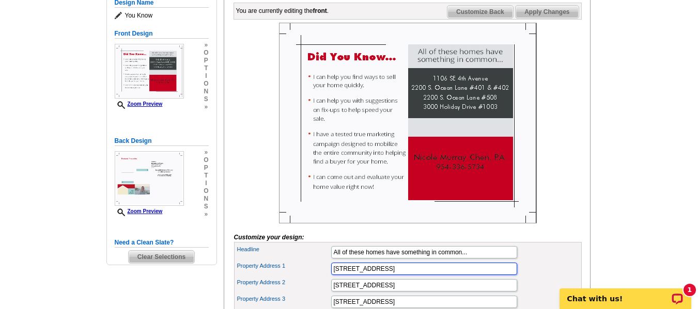
scroll to position [207, 0]
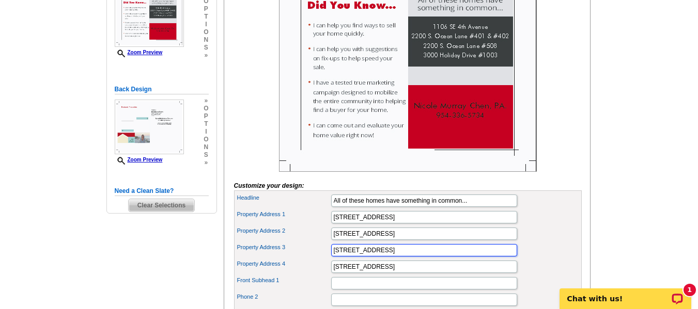
click at [389, 257] on input "2200 S. Ocean Lane #508" at bounding box center [424, 250] width 186 height 12
click at [428, 257] on input "2200 S. Ocean Ln. #508" at bounding box center [424, 250] width 186 height 12
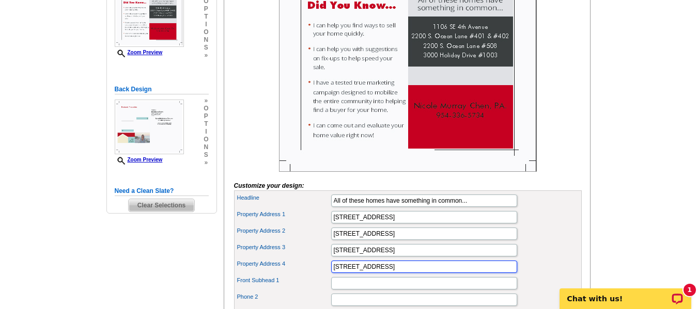
click at [441, 273] on input "3000 Holiday Drive #1003" at bounding box center [424, 267] width 186 height 12
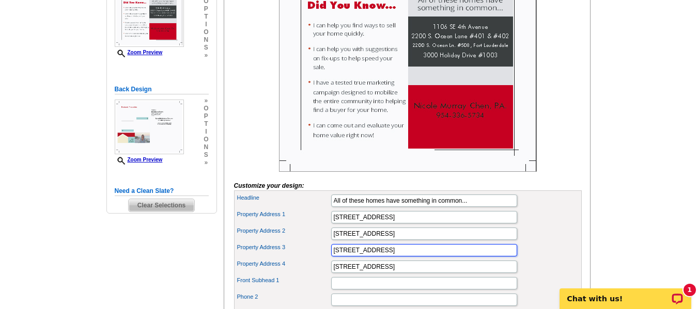
click at [413, 257] on input "2200 S. Ocean Ln. #508, Fort Lauderdale" at bounding box center [424, 250] width 186 height 12
click at [457, 257] on input "2200 S. Ocean Ln. #508, Ft. Lauderdale" at bounding box center [424, 250] width 186 height 12
type input "2200 S. Ocean Ln. #508, Ft. Lauderdale 33316"
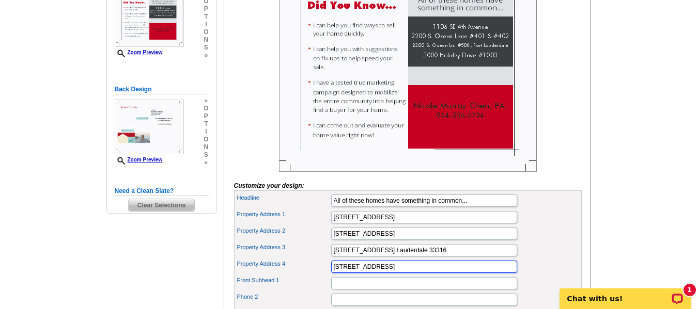
click at [449, 273] on input "3000 Holiday Drive #1003" at bounding box center [424, 267] width 186 height 12
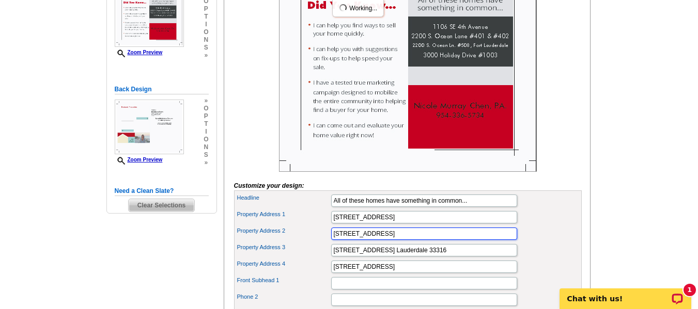
click at [389, 240] on input "2200 S. Ocean Lane #401 & #402" at bounding box center [424, 234] width 186 height 12
click at [427, 240] on input "2200 S. Ocean Ln. #401 & #402" at bounding box center [424, 234] width 186 height 12
click at [437, 240] on input "2200 S. Ocean Ln. #401 & #402" at bounding box center [424, 234] width 186 height 12
type input "2200 S. Ocean Ln. #401 & #402, Ft. Lauderdale 33316"
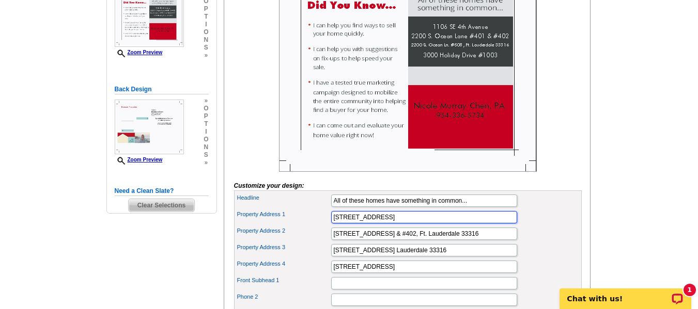
click at [411, 224] on input "1106 SE 4th Avenue" at bounding box center [424, 217] width 186 height 12
type input "1106 SE 4th Ave. Ft. Lauderdale 33316"
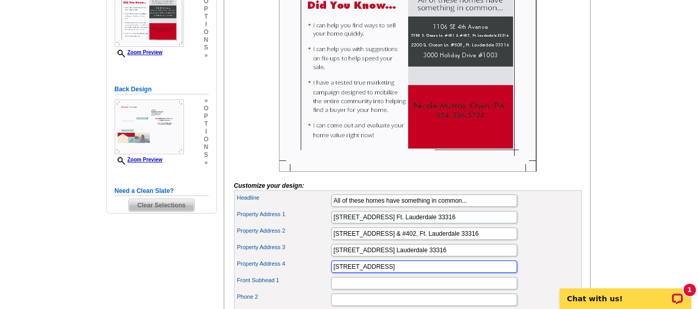
click at [414, 273] on input "3000 Holiday Drive #1003" at bounding box center [424, 267] width 186 height 12
click at [386, 273] on input "3000 Holiday Drive #1003" at bounding box center [424, 267] width 186 height 12
click at [402, 273] on input "3000 Holiday Dr. #1003" at bounding box center [424, 267] width 186 height 12
type input "3000 Holiday Dr. #1003, Ft. Lauderdale 33316"
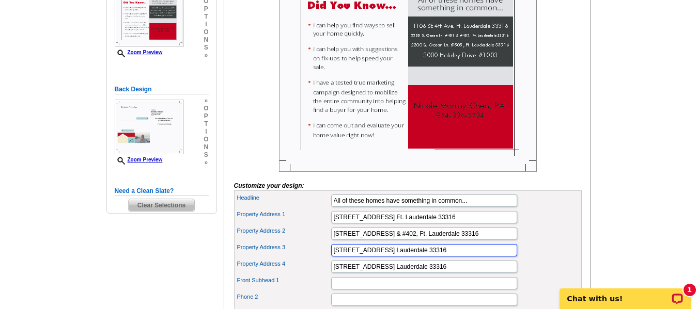
click at [489, 257] on input "2200 S. Ocean Ln. #508, Ft. Lauderdale 33316" at bounding box center [424, 250] width 186 height 12
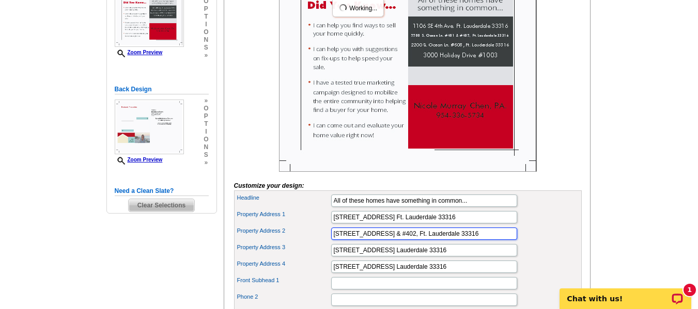
click at [406, 240] on input "2200 S. Ocean Ln. #401 & #402, Ft. Lauderdale 33316" at bounding box center [424, 234] width 186 height 12
click at [413, 240] on input "2200 S. Ocean Ln. #401 & #402, Ft. Lauderdale 33316" at bounding box center [424, 234] width 186 height 12
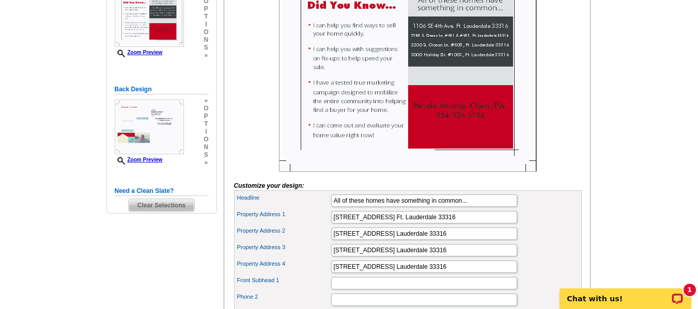
click at [486, 259] on div "Property Address 3 2200 S. Ocean Ln. #508, Ft. Lauderdale 33316" at bounding box center [407, 250] width 343 height 17
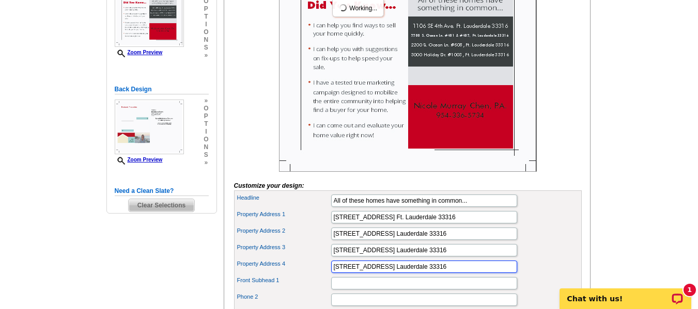
click at [481, 273] on input "3000 Holiday Dr. #1003, Ft. Lauderdale 33316" at bounding box center [424, 267] width 186 height 12
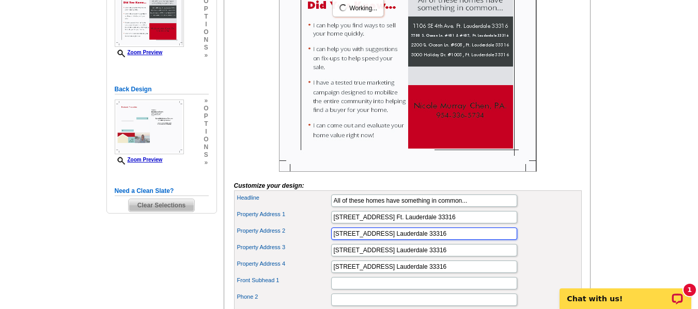
click at [406, 240] on input "2200 S. Ocean Ln. #401/402, Ft. Lauderdale 33316" at bounding box center [424, 234] width 186 height 12
type input "2200 S. Ocean Ln. #401/02, Ft. Lauderdale 33316"
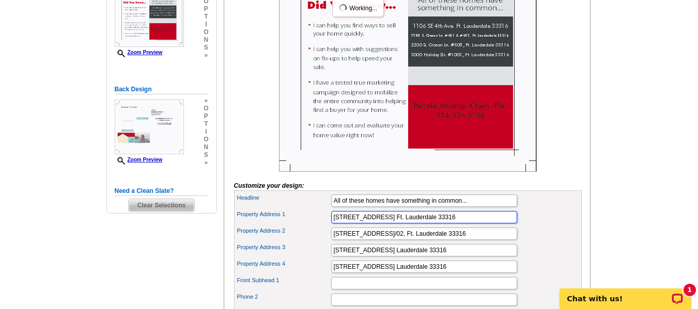
click at [468, 224] on input "1106 SE 4th Ave. Ft. Lauderdale 33316" at bounding box center [424, 217] width 186 height 12
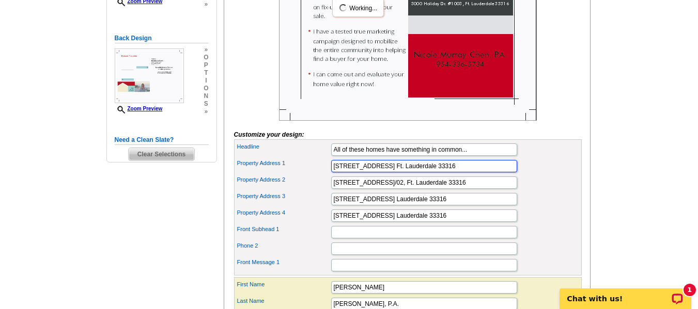
scroll to position [258, 0]
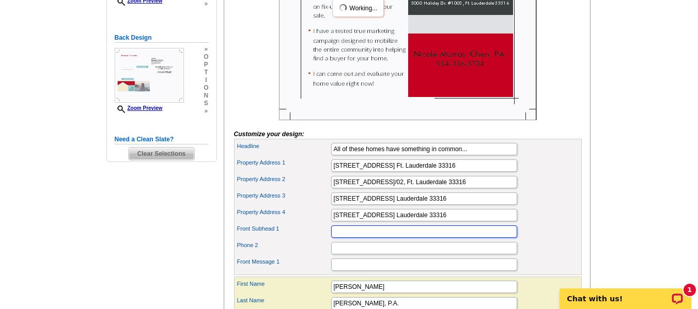
click at [416, 238] on input "Front Subhead 1" at bounding box center [424, 232] width 186 height 12
type input "They were recently sold by:"
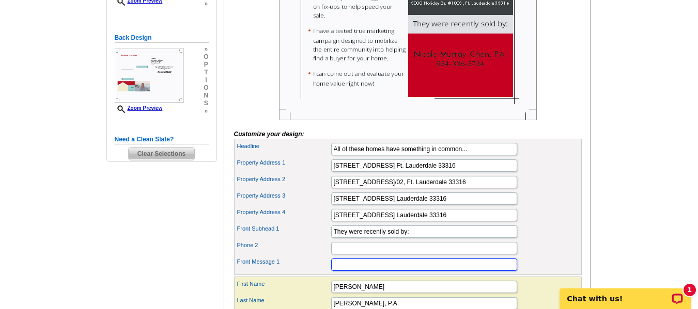
click at [376, 271] on input "Front Message 1" at bounding box center [424, 265] width 186 height 12
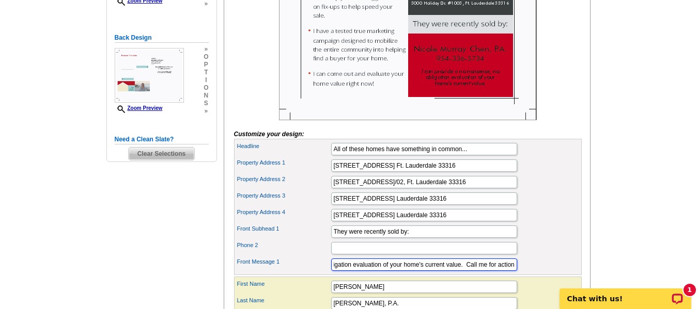
scroll to position [0, 101]
type input "I can provide a no nonsense, no obligation evaluation of your home's current va…"
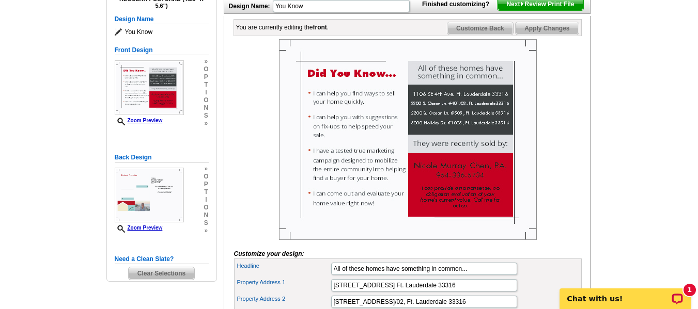
scroll to position [103, 0]
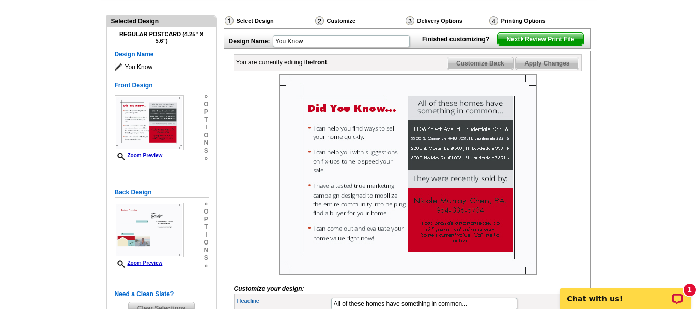
click at [489, 70] on span "Customize Back" at bounding box center [480, 63] width 66 height 12
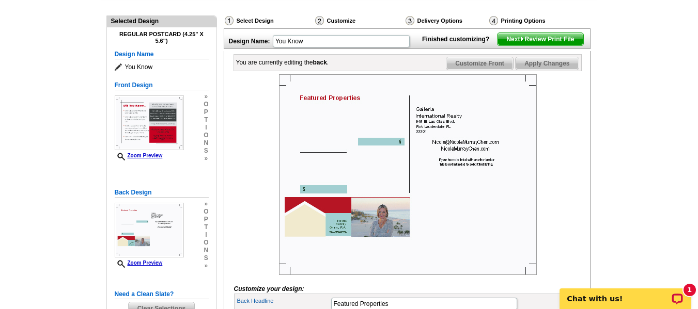
click at [549, 45] on span "Next Review Print File" at bounding box center [539, 39] width 85 height 12
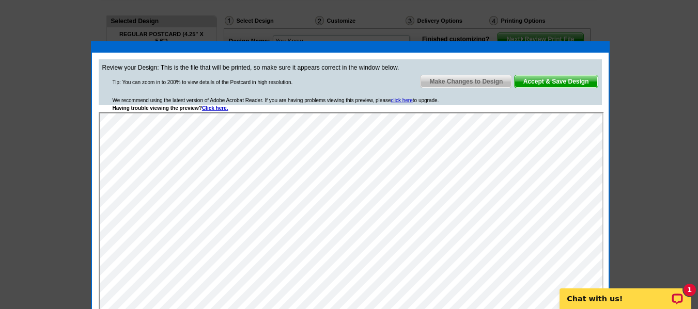
scroll to position [0, 0]
click at [467, 80] on span "Make Changes to Design" at bounding box center [465, 81] width 91 height 12
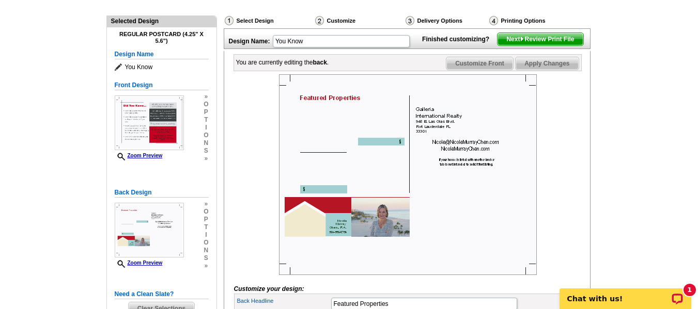
click at [508, 70] on span "Customize Front" at bounding box center [479, 63] width 67 height 12
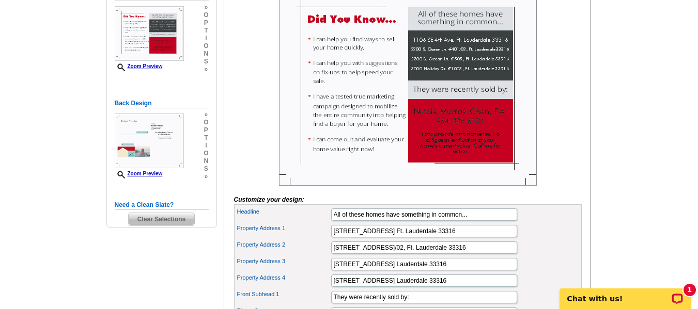
scroll to position [207, 0]
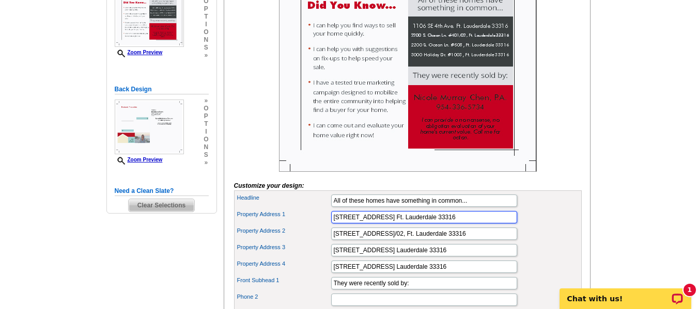
click at [357, 224] on input "1106 SE 4th Ave. Ft. Lauderdale 33316" at bounding box center [424, 217] width 186 height 12
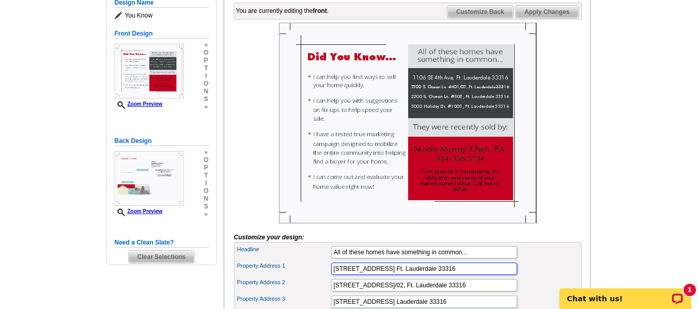
type input "1106 Southeast 4th Ave. Ft. Lauderdale 33316"
click at [549, 18] on span "Apply Changes" at bounding box center [546, 12] width 62 height 12
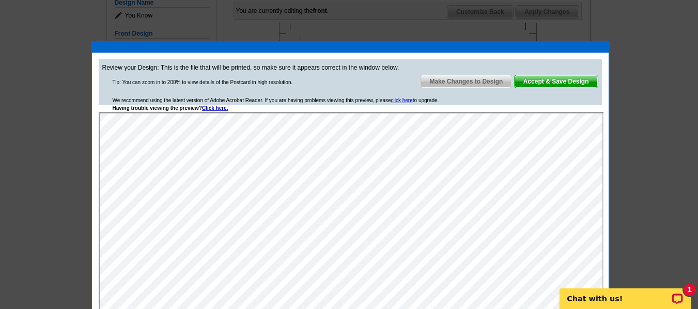
scroll to position [0, 0]
click at [559, 81] on span "Accept & Save Design" at bounding box center [555, 81] width 83 height 12
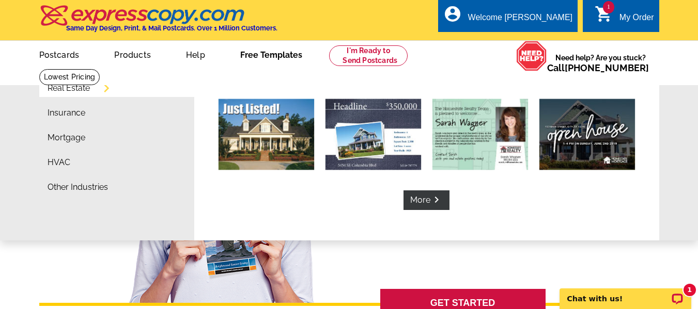
click at [265, 50] on link "Free Templates" at bounding box center [271, 54] width 95 height 24
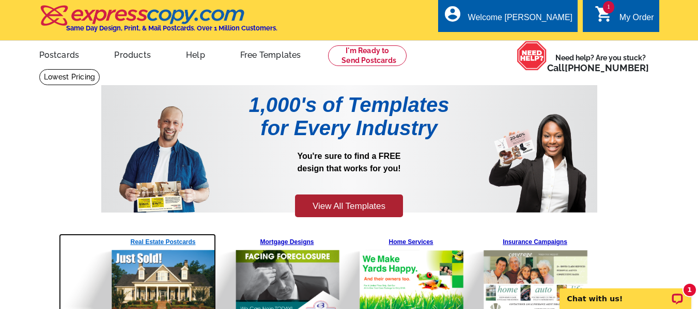
click at [164, 243] on img at bounding box center [137, 276] width 157 height 85
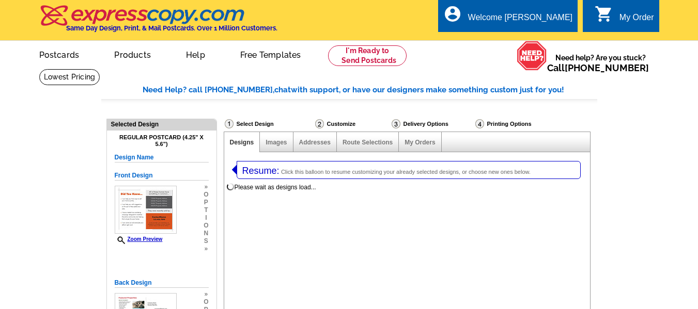
select select "1"
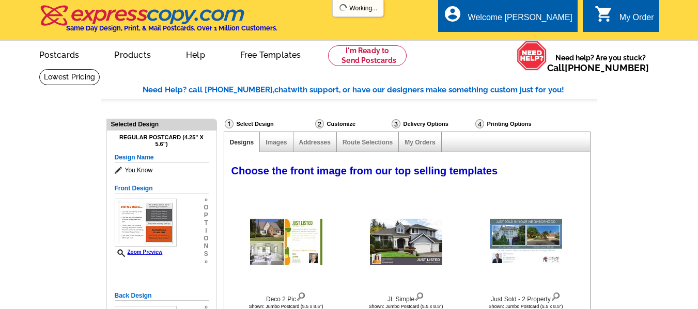
select select "785"
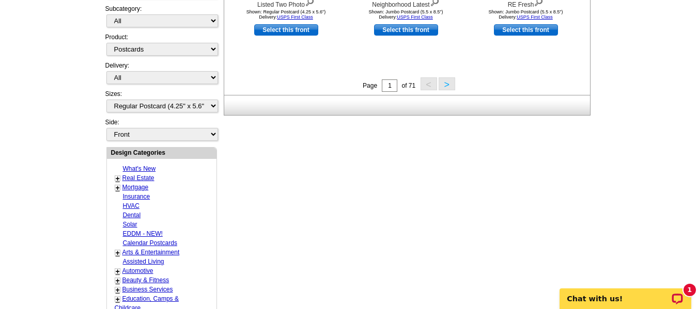
scroll to position [516, 0]
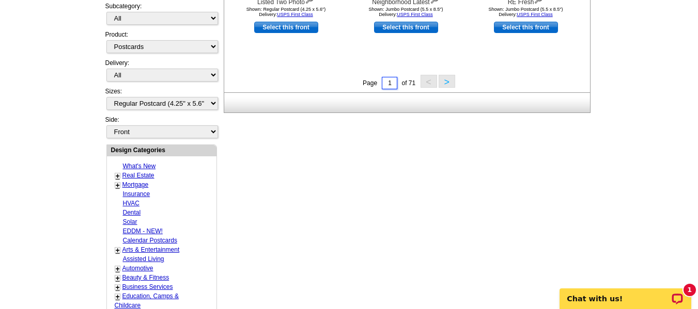
click at [393, 80] on input "1" at bounding box center [389, 83] width 15 height 12
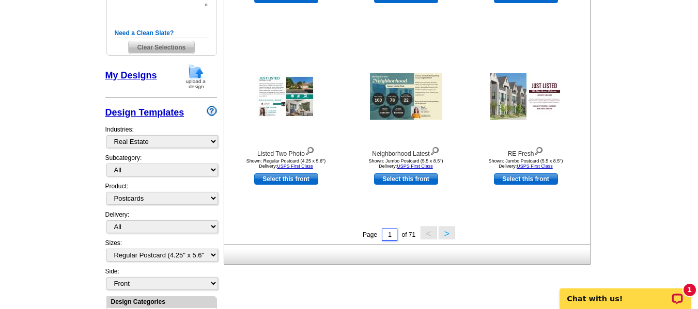
scroll to position [361, 0]
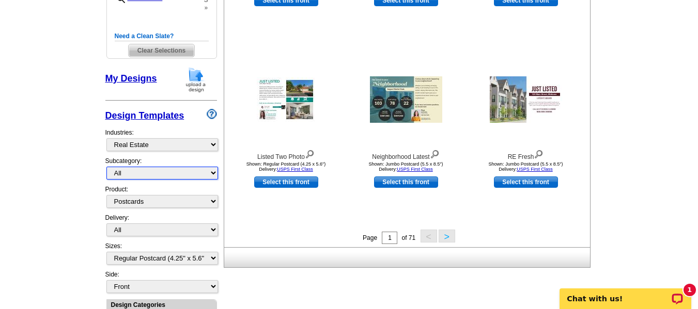
click at [118, 177] on select "All RE/MAX® Referrals Keller Williams® Berkshire Hathaway Home Services Century…" at bounding box center [162, 173] width 112 height 13
select select "789"
click at [106, 168] on select "All RE/MAX® Referrals Keller Williams® Berkshire Hathaway Home Services Century…" at bounding box center [162, 173] width 112 height 13
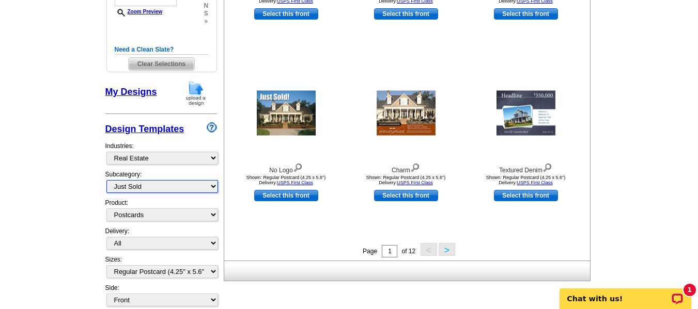
scroll to position [366, 0]
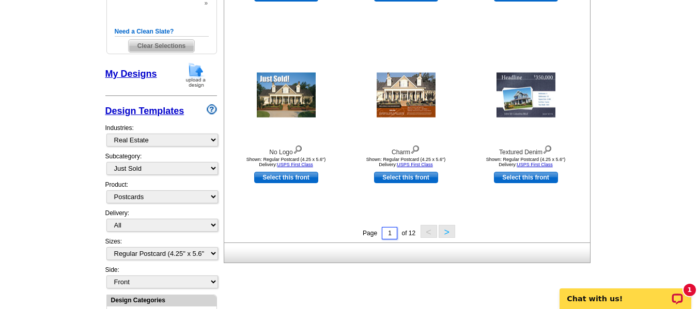
click at [395, 238] on input "1" at bounding box center [389, 233] width 15 height 12
click at [450, 232] on button ">" at bounding box center [446, 231] width 17 height 13
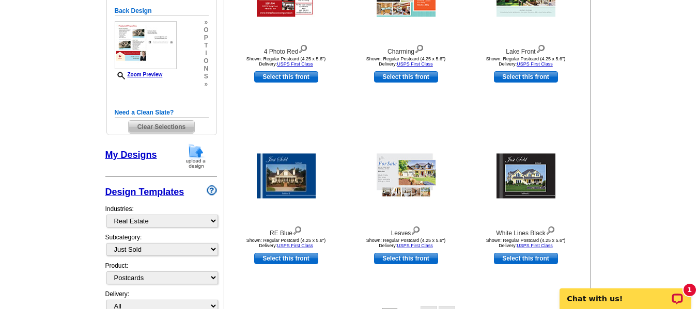
scroll to position [314, 0]
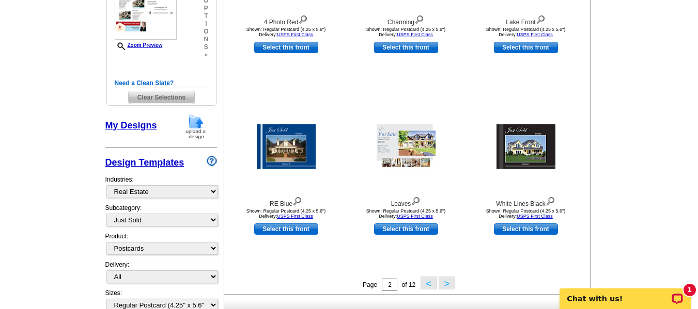
click at [448, 287] on button ">" at bounding box center [446, 283] width 17 height 13
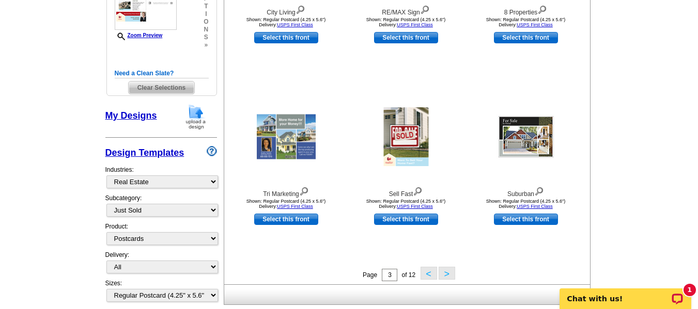
scroll to position [418, 0]
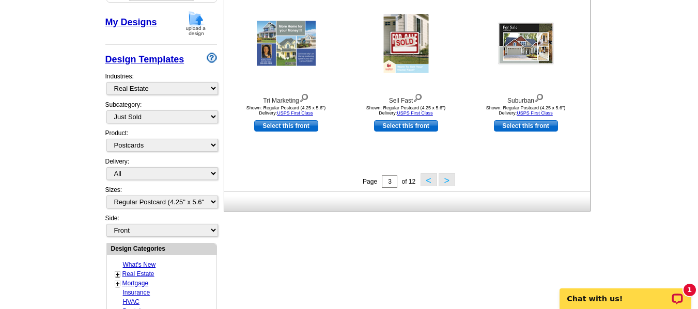
click at [446, 184] on button ">" at bounding box center [446, 179] width 17 height 13
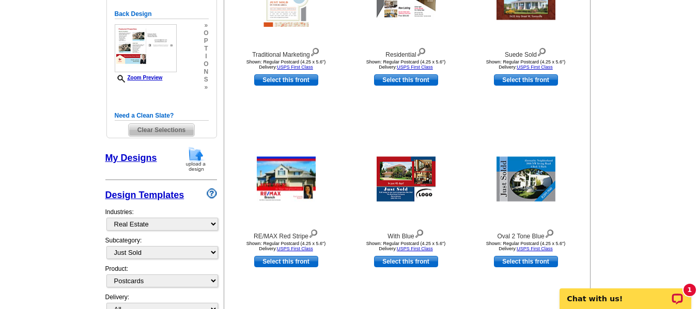
scroll to position [314, 0]
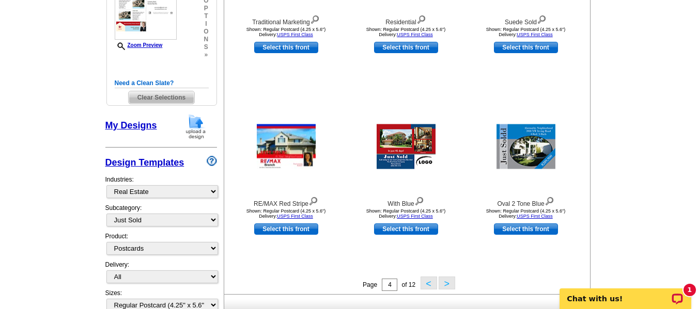
click at [444, 287] on button ">" at bounding box center [446, 283] width 17 height 13
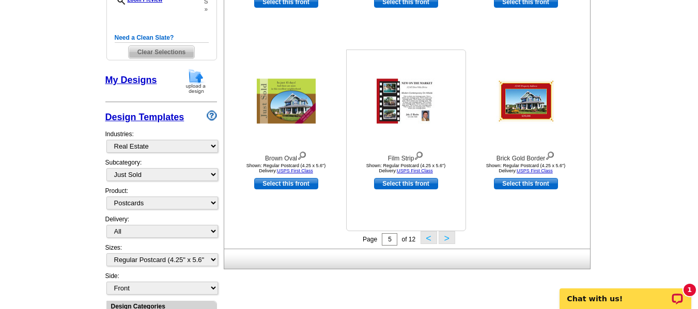
scroll to position [366, 0]
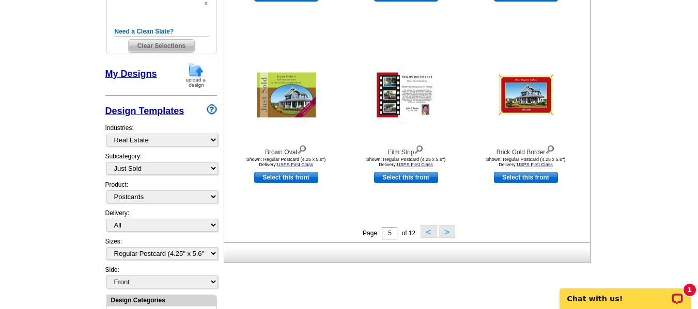
click at [444, 234] on button ">" at bounding box center [446, 231] width 17 height 13
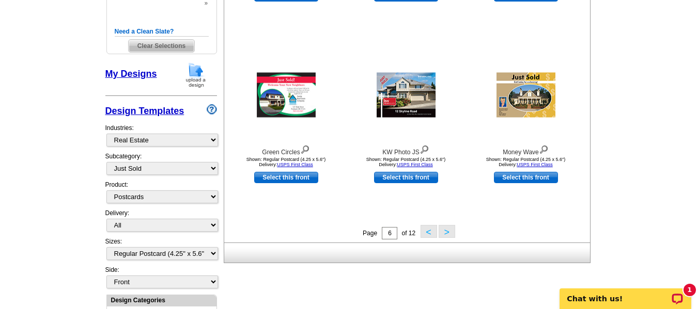
click at [444, 234] on button ">" at bounding box center [446, 231] width 17 height 13
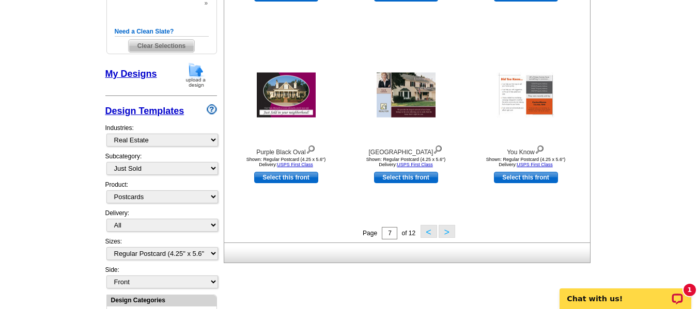
click at [448, 233] on button ">" at bounding box center [446, 231] width 17 height 13
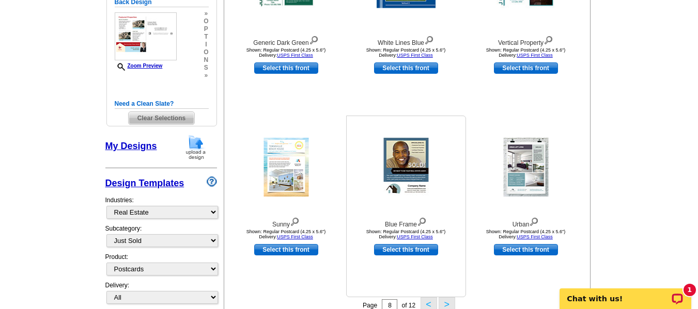
scroll to position [331, 0]
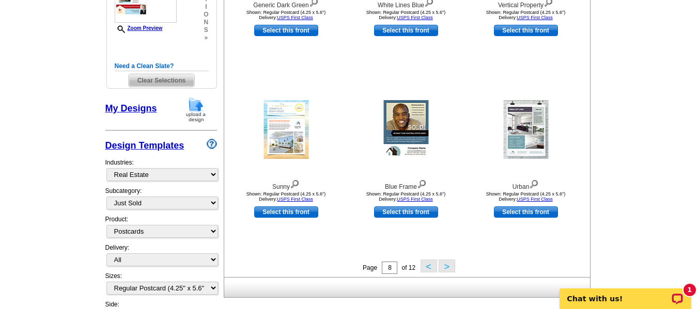
click at [425, 267] on button "<" at bounding box center [428, 266] width 17 height 13
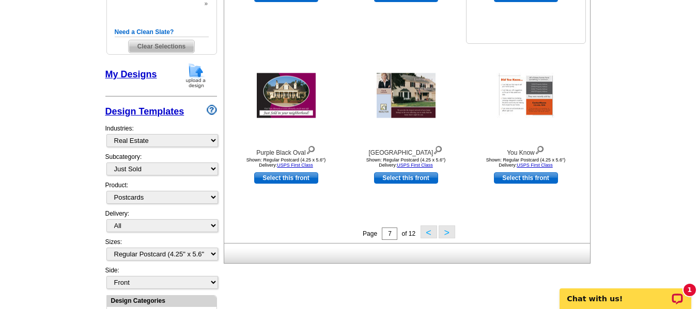
scroll to position [366, 0]
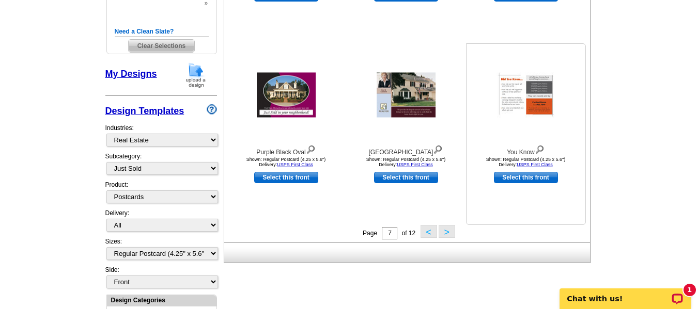
click at [540, 152] on img at bounding box center [539, 148] width 10 height 11
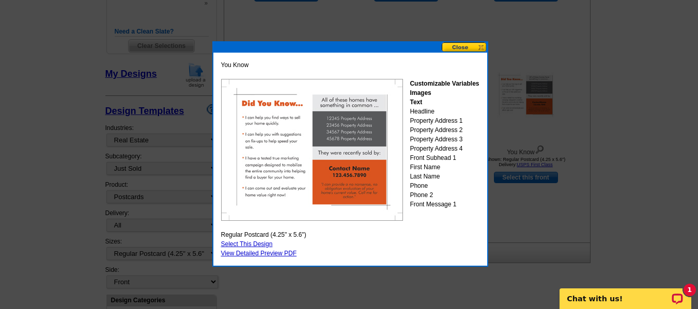
click at [480, 48] on button at bounding box center [463, 47] width 45 height 10
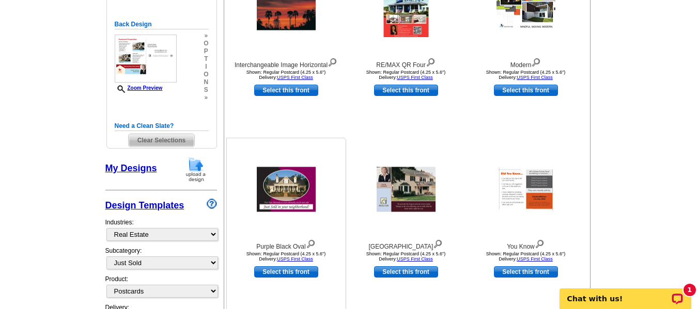
scroll to position [263, 0]
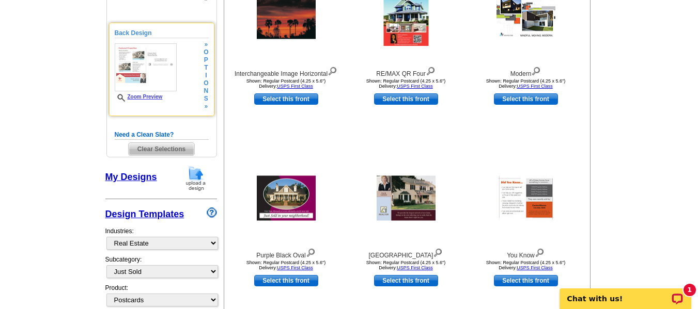
click at [148, 99] on link "Zoom Preview" at bounding box center [139, 97] width 48 height 6
click at [134, 97] on link "Zoom Preview" at bounding box center [139, 97] width 48 height 6
click at [119, 95] on icon at bounding box center [122, 98] width 10 height 8
click at [137, 59] on img at bounding box center [146, 67] width 62 height 48
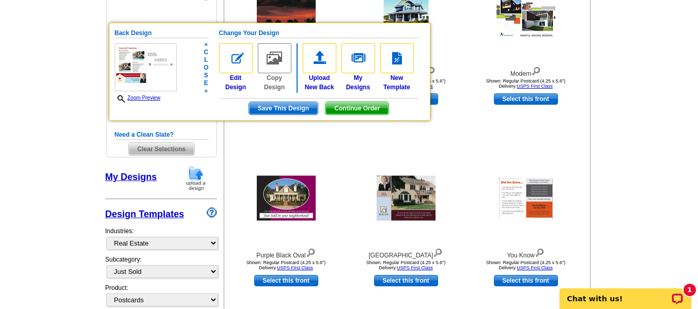
click at [149, 93] on div "Zoom Preview" at bounding box center [146, 72] width 62 height 59
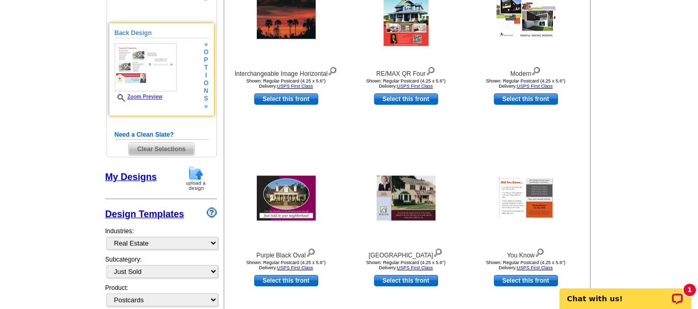
click at [149, 93] on div "Zoom Preview" at bounding box center [146, 72] width 62 height 58
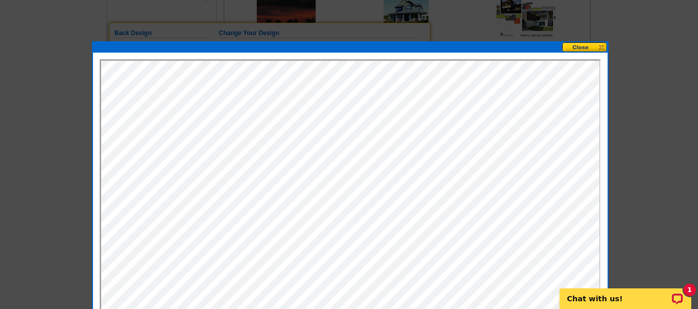
click at [587, 47] on button at bounding box center [584, 47] width 45 height 10
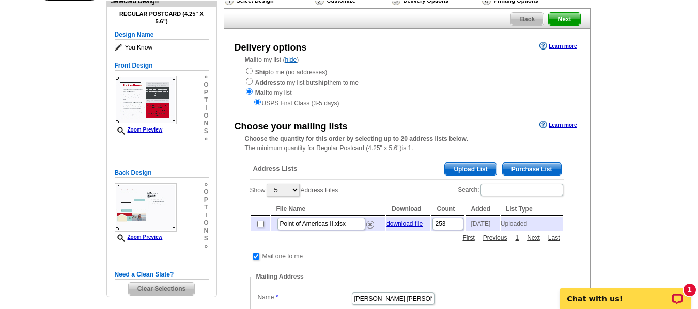
scroll to position [103, 0]
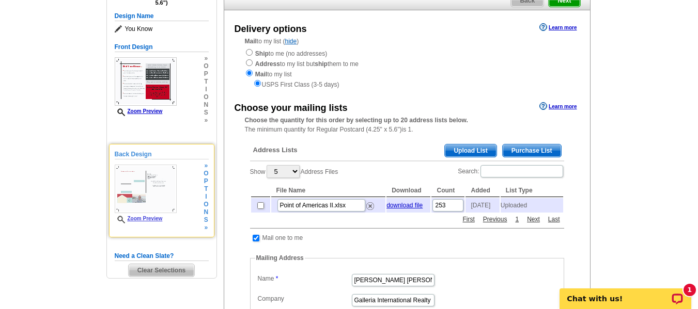
click at [206, 228] on span "»" at bounding box center [205, 228] width 5 height 8
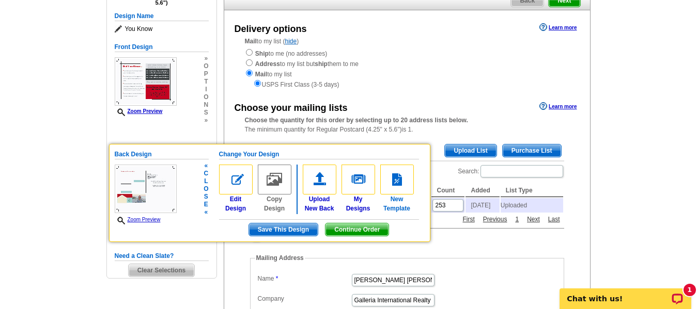
click at [392, 203] on link "New Template" at bounding box center [397, 189] width 34 height 49
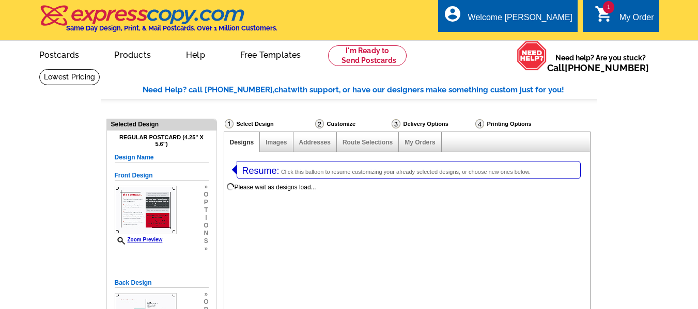
select select "1"
select select "back"
select select "785"
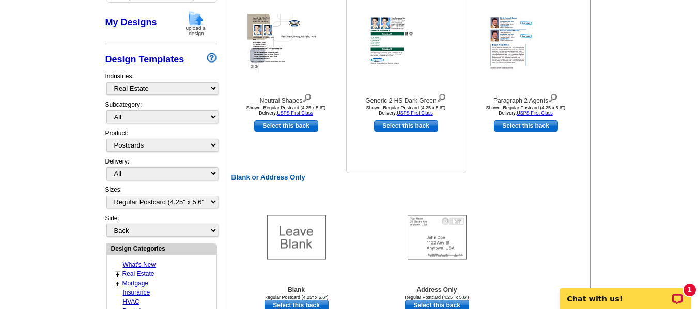
scroll to position [413, 0]
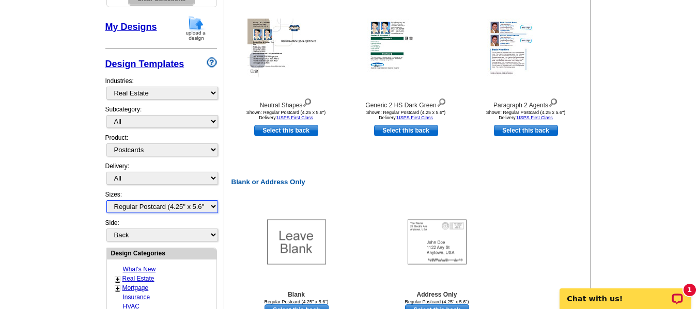
click at [141, 208] on select "All Jumbo Postcard (5.5" x 8.5") Regular Postcard (4.25" x 5.6") Panoramic Post…" at bounding box center [162, 206] width 112 height 13
click at [81, 208] on main "Need Help? call [PHONE_NUMBER], chat with support, or have our designers make s…" at bounding box center [349, 159] width 698 height 1006
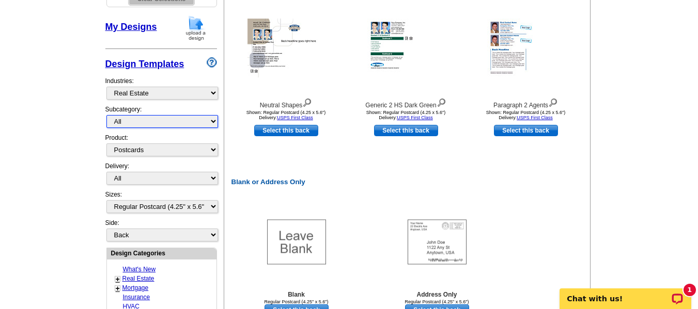
click at [162, 123] on select "All RE/MAX® Referrals [PERSON_NAME]® Berkshire Hathaway Home Services Century 2…" at bounding box center [162, 121] width 112 height 13
select select "789"
click at [106, 116] on select "All RE/MAX® Referrals [PERSON_NAME]® Berkshire Hathaway Home Services Century 2…" at bounding box center [162, 121] width 112 height 13
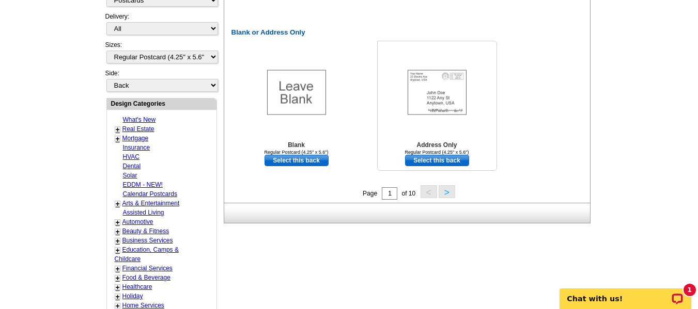
scroll to position [573, 0]
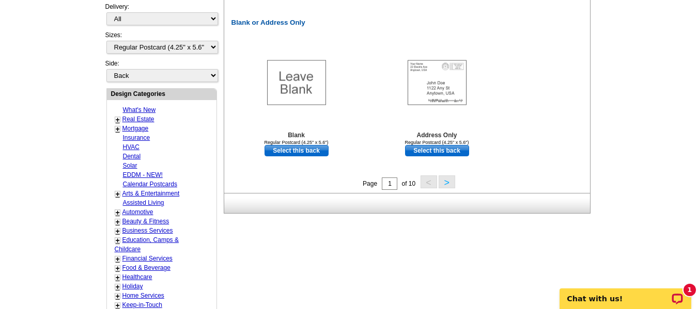
click at [449, 184] on button ">" at bounding box center [446, 182] width 17 height 13
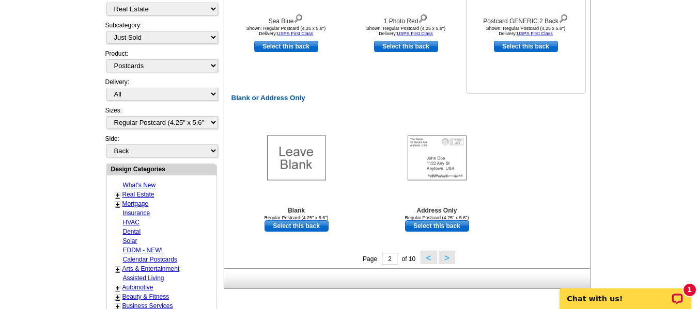
scroll to position [521, 0]
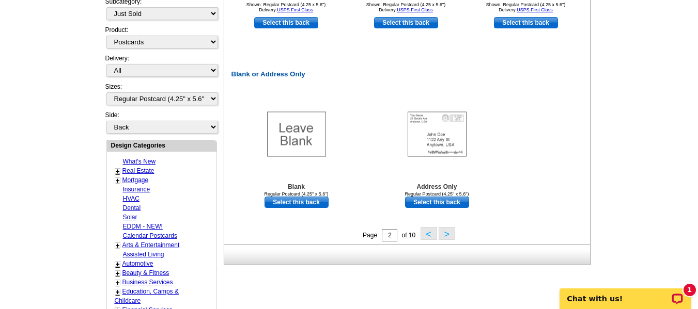
click at [451, 237] on button ">" at bounding box center [446, 233] width 17 height 13
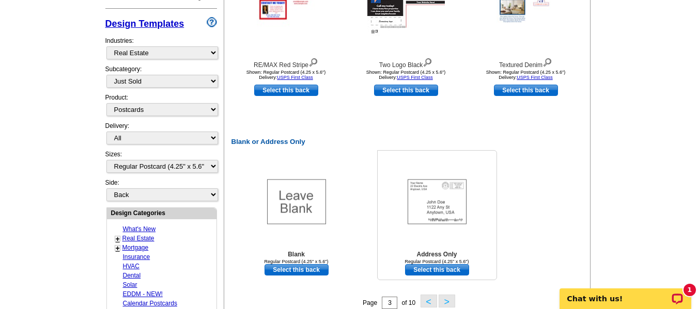
scroll to position [469, 0]
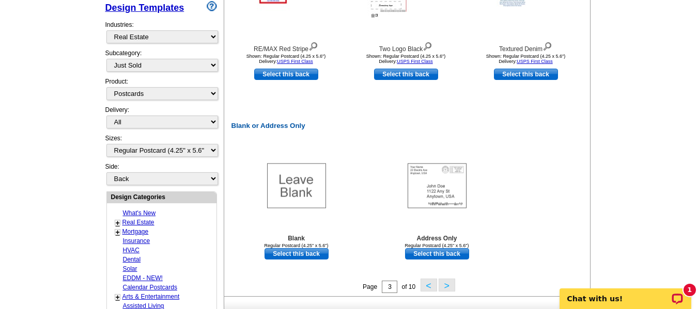
click at [451, 289] on button ">" at bounding box center [446, 285] width 17 height 13
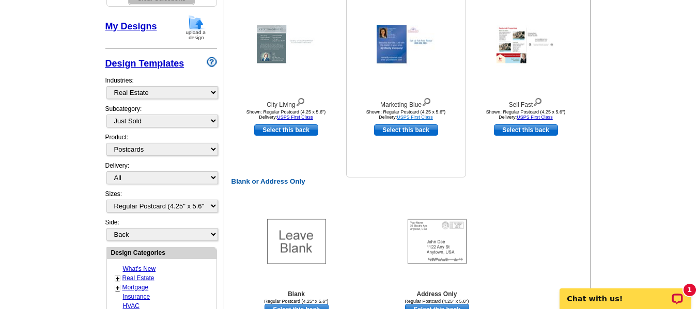
scroll to position [418, 0]
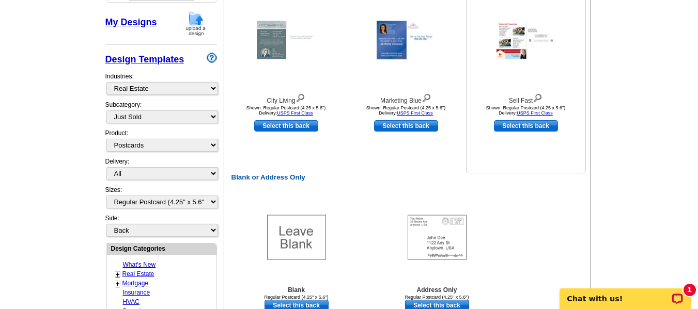
click at [542, 101] on img at bounding box center [537, 96] width 10 height 11
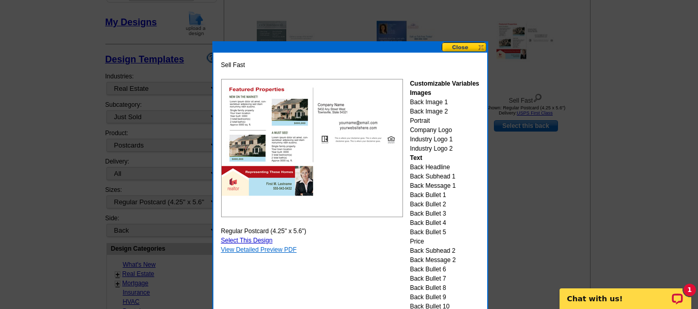
click at [279, 252] on link "View Detailed Preview PDF" at bounding box center [259, 249] width 76 height 7
click at [261, 239] on link "Select This Design" at bounding box center [247, 240] width 52 height 7
select select "front"
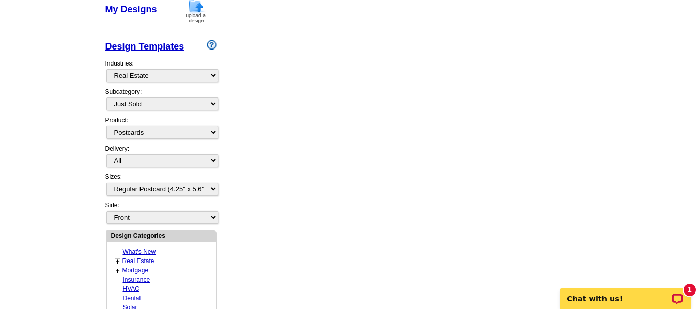
scroll to position [0, 0]
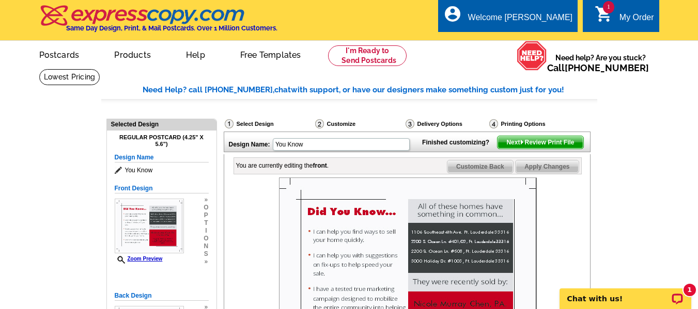
click at [484, 173] on span "Customize Back" at bounding box center [480, 167] width 66 height 12
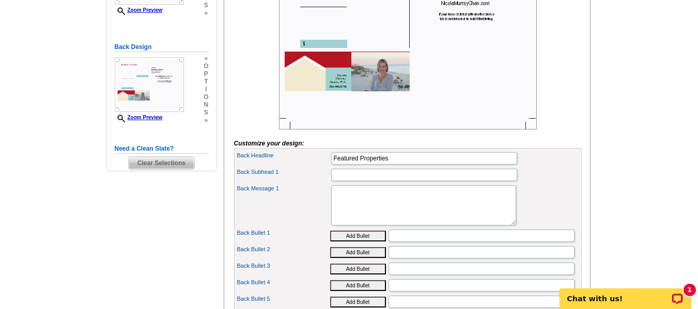
scroll to position [258, 0]
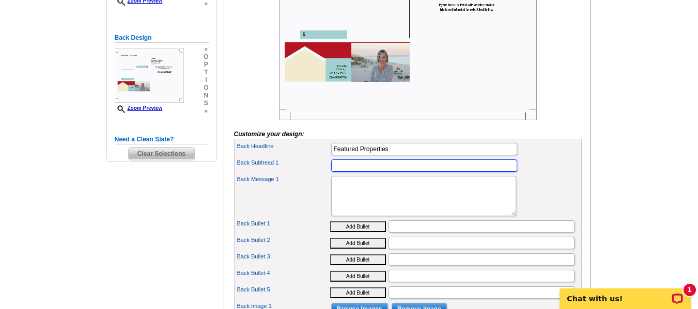
click at [347, 172] on input "Back Subhead 1" at bounding box center [424, 166] width 186 height 12
type input "NEW ON THE MARKET!"
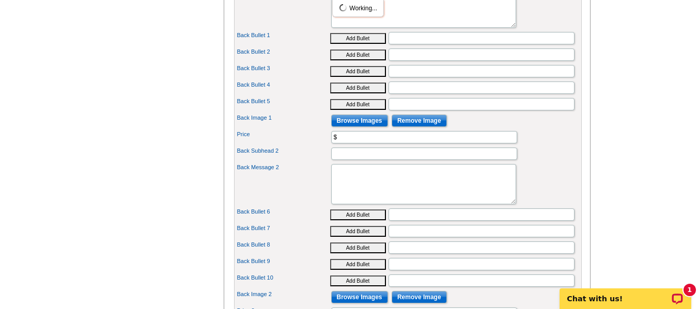
scroll to position [465, 0]
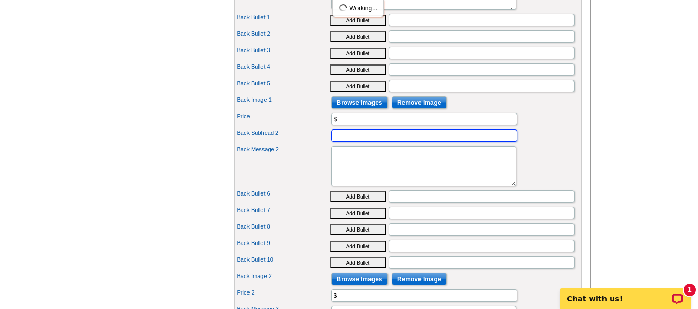
click at [391, 142] on input "Back Subhead 2" at bounding box center [424, 136] width 186 height 12
type input "A MUST SEE!"
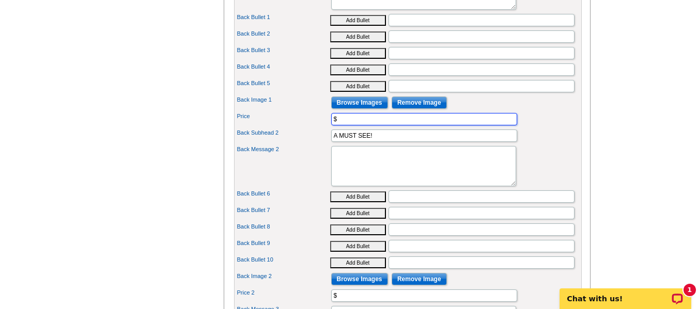
click at [365, 125] on input "$" at bounding box center [424, 119] width 186 height 12
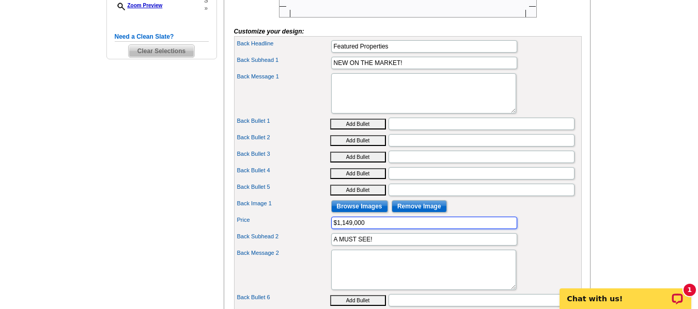
scroll to position [361, 0]
drag, startPoint x: 343, startPoint y: 240, endPoint x: 352, endPoint y: 240, distance: 8.3
click at [352, 229] on input "$1,149,000" at bounding box center [424, 222] width 186 height 12
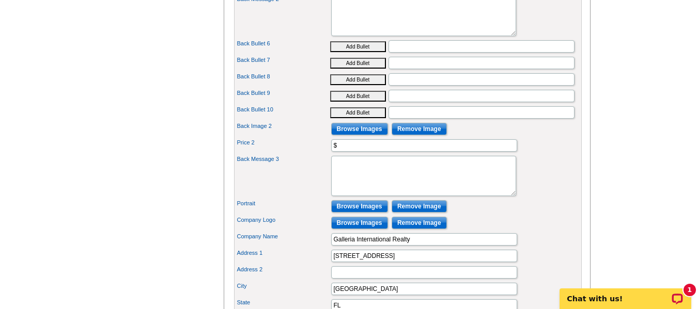
scroll to position [620, 0]
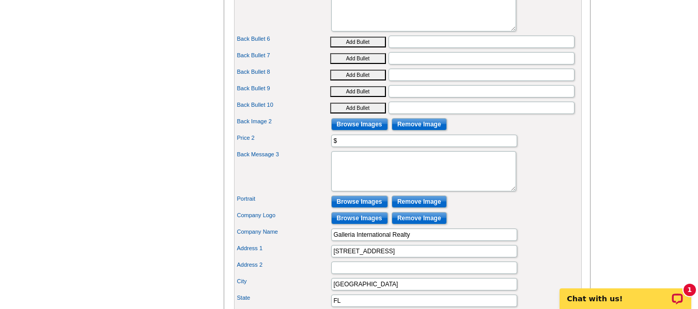
type input "$1,599,000"
click at [375, 147] on input "$" at bounding box center [424, 141] width 186 height 12
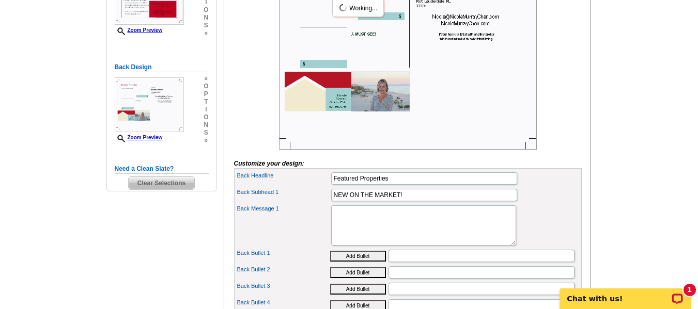
scroll to position [207, 0]
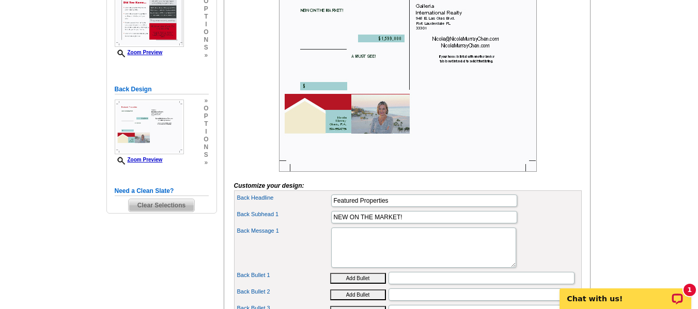
type input "$1,149,000"
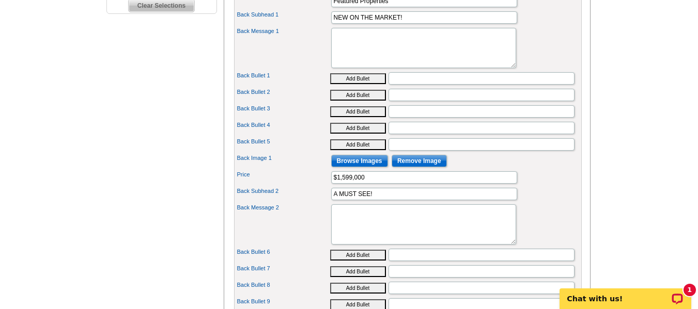
scroll to position [413, 0]
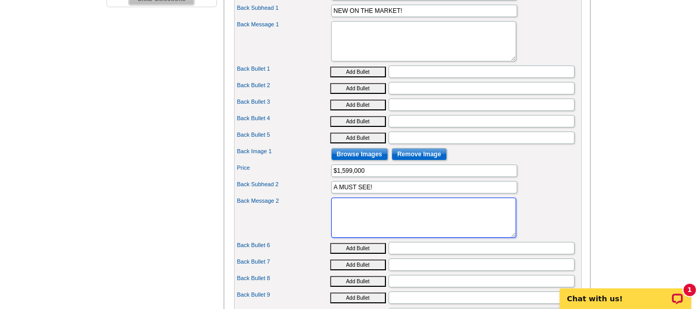
click at [366, 227] on textarea "Back Message 2" at bounding box center [423, 218] width 185 height 40
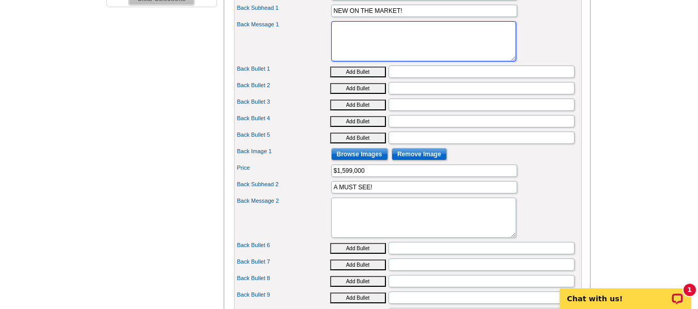
click at [362, 57] on textarea "Back Message 1" at bounding box center [423, 41] width 185 height 40
paste textarea "Welcome to your dream home in Fort Lauderdale! This stunning quadplex boasts 4 …"
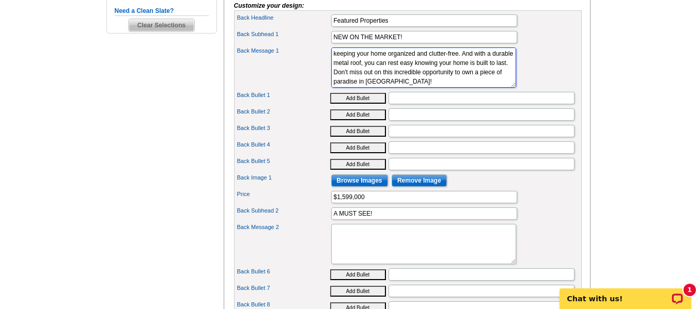
scroll to position [361, 0]
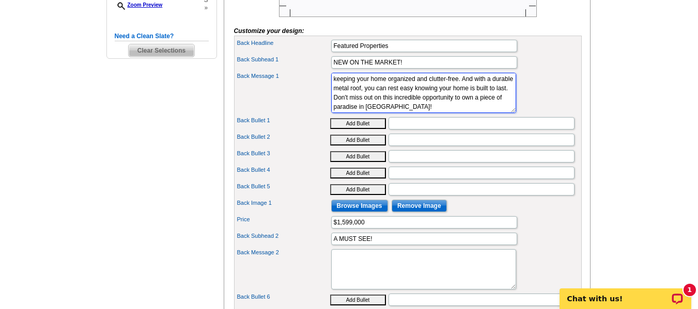
type textarea "Welcome to your dream home in Fort Lauderdale! This stunning quadplex boasts 4 …"
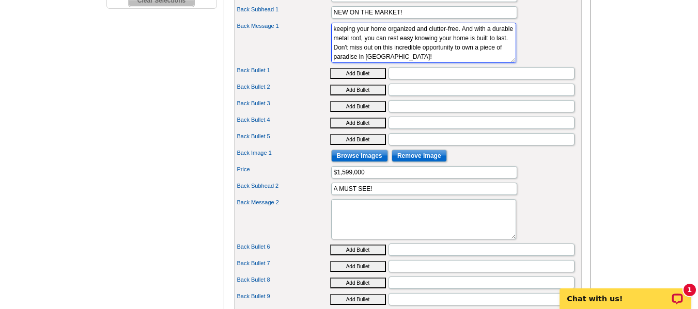
scroll to position [413, 0]
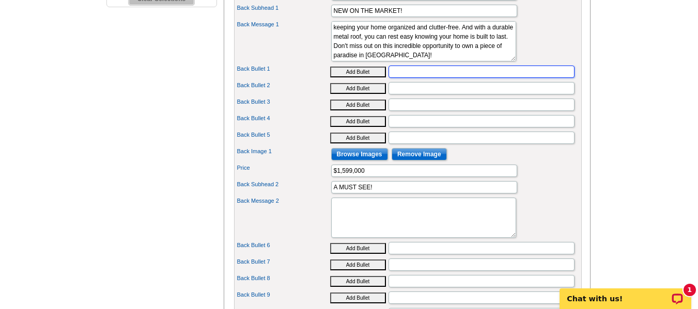
click at [402, 78] on input "Back Bullet 1" at bounding box center [481, 72] width 186 height 12
type input "f"
type input "Fourplex"
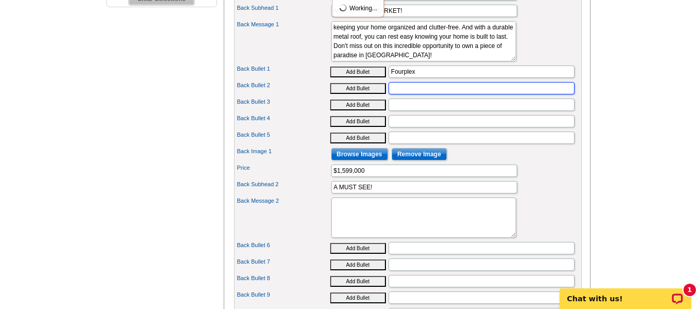
click at [403, 94] on input "Back Bullet 2" at bounding box center [481, 88] width 186 height 12
type input "[GEOGRAPHIC_DATA]"
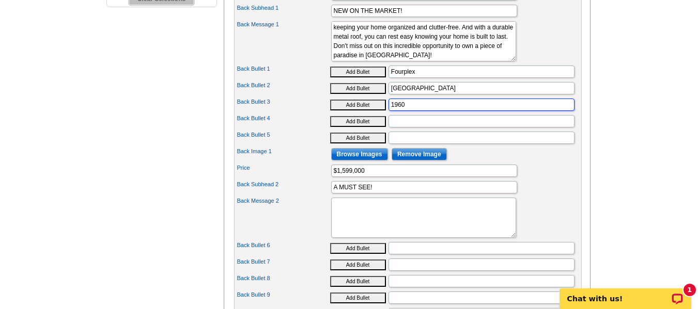
click at [393, 111] on input "1960" at bounding box center [481, 105] width 186 height 12
type input "Year built: 1960"
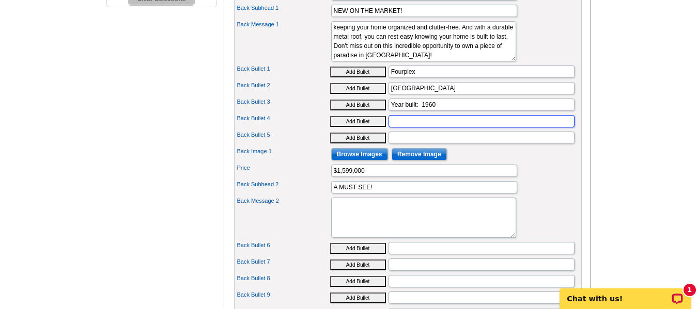
click at [422, 128] on input "Back Bullet 4" at bounding box center [481, 121] width 186 height 12
type input "4 total bedrooms"
type input "4.5 total bathrooms"
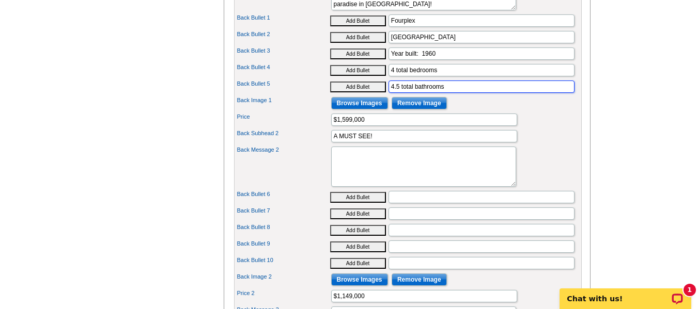
scroll to position [465, 0]
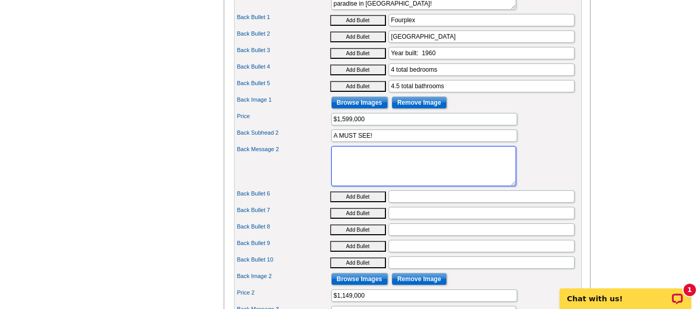
click at [361, 186] on textarea "Back Message 2" at bounding box center [423, 166] width 185 height 40
paste textarea "Welcome to your dream waterfront townhome in The Moorings at Sheridan! This stu…"
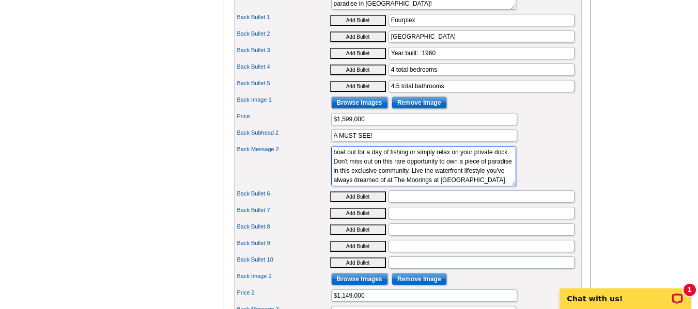
scroll to position [102, 0]
type textarea "Welcome to your dream waterfront townhome in The Moorings at Sheridan! This stu…"
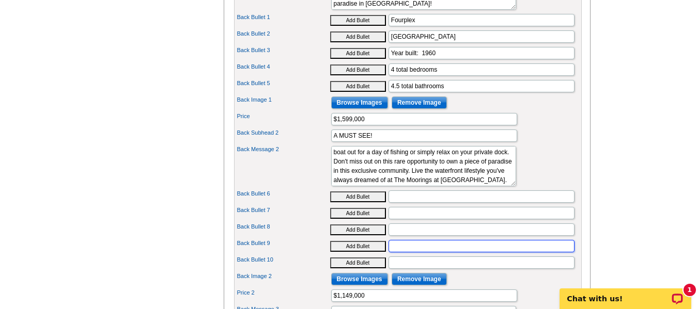
click at [398, 252] on input "Back Bullet 9" at bounding box center [481, 246] width 186 height 12
type input "3 total bedrooms"
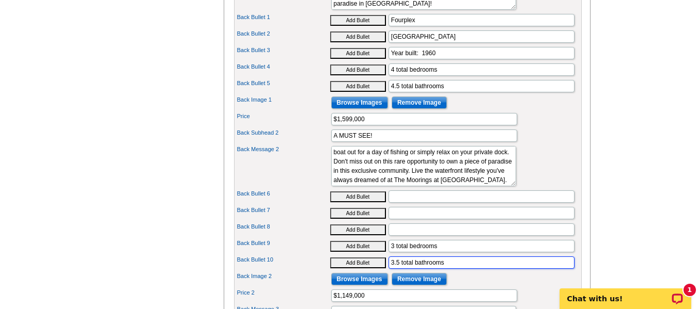
type input "3.5 total bathrooms"
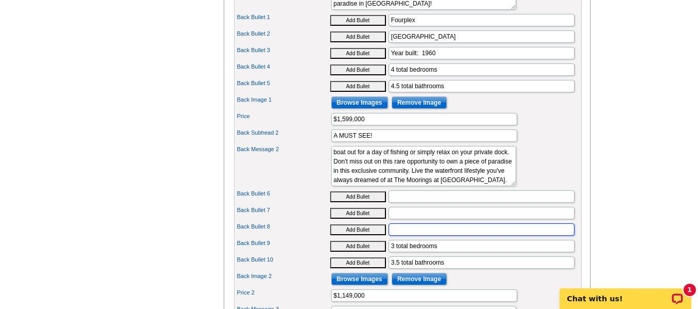
click at [413, 236] on input "Back Bullet 8" at bounding box center [481, 230] width 186 height 12
type input "Year built: 1991"
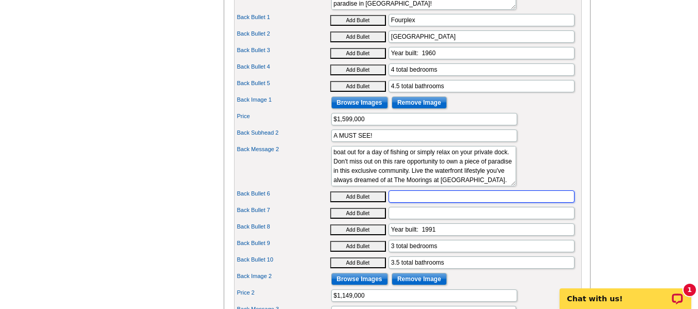
click at [415, 203] on input "Back Bullet 6" at bounding box center [481, 197] width 186 height 12
type input "Townhouse"
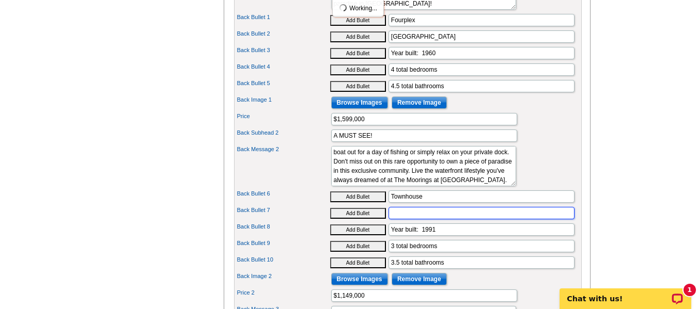
click at [415, 219] on input "Back Bullet 7" at bounding box center [481, 213] width 186 height 12
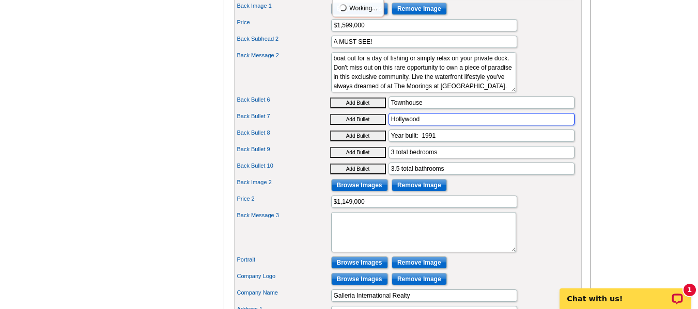
scroll to position [568, 0]
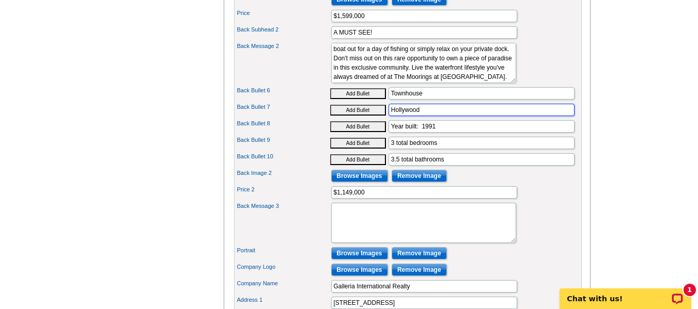
type input "Hollywood"
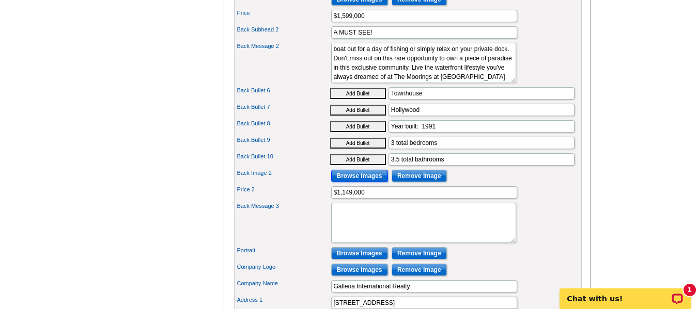
click at [362, 182] on input "Browse Images" at bounding box center [359, 176] width 57 height 12
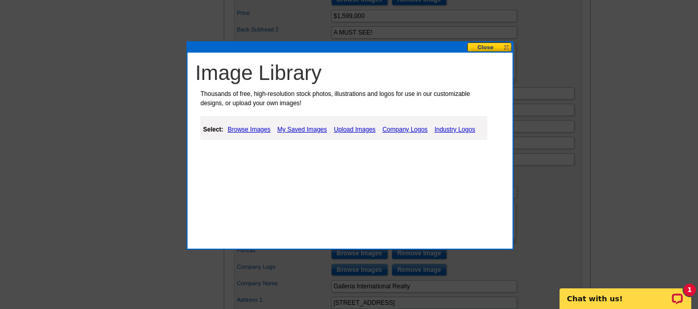
click at [260, 129] on link "Browse Images" at bounding box center [249, 129] width 48 height 12
click at [321, 128] on link "My Saved Images" at bounding box center [302, 129] width 55 height 12
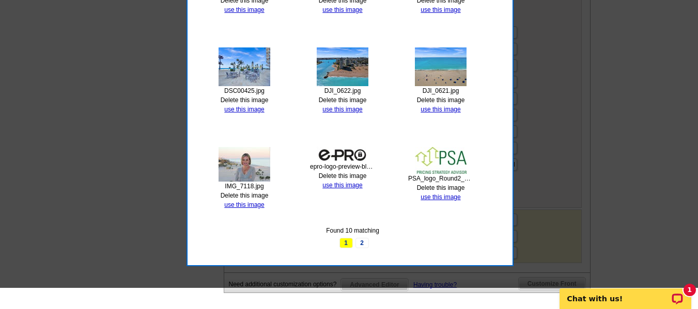
scroll to position [826, 0]
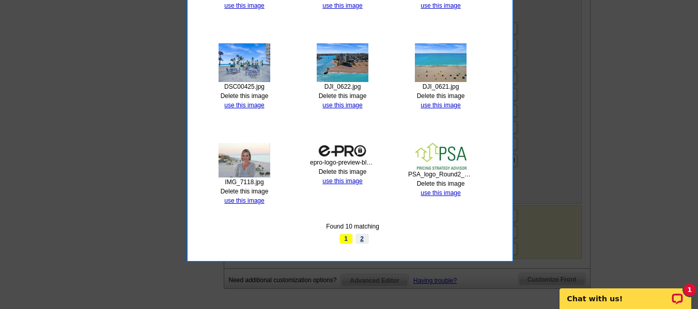
click at [362, 240] on link "2" at bounding box center [361, 239] width 13 height 10
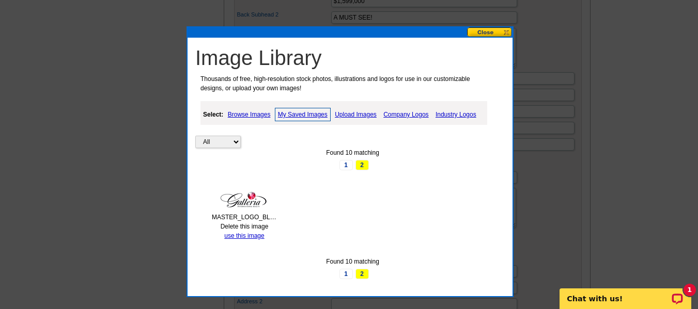
scroll to position [568, 0]
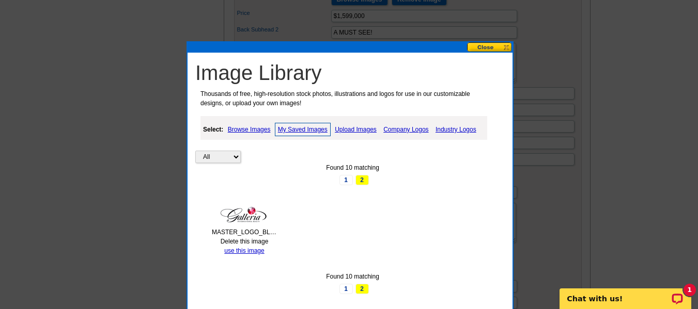
click at [345, 132] on link "Upload Images" at bounding box center [355, 129] width 47 height 12
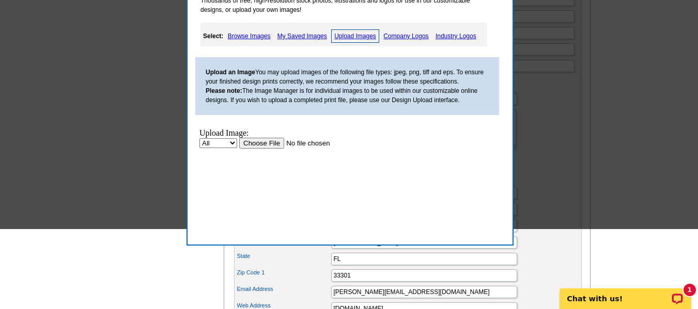
scroll to position [671, 0]
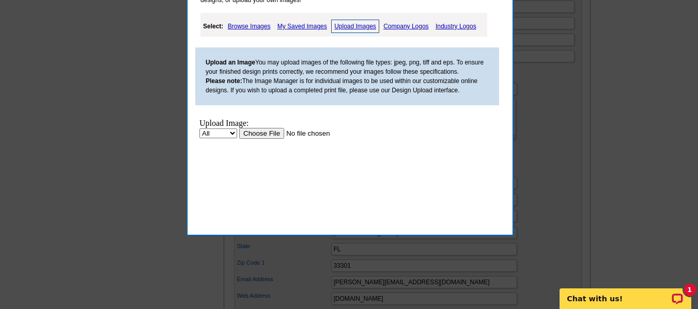
click at [273, 133] on input "file" at bounding box center [304, 133] width 131 height 11
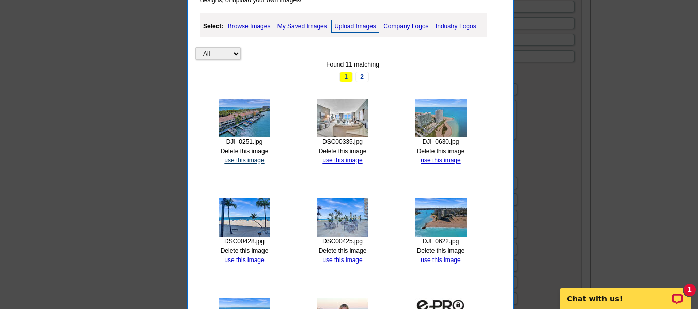
click at [248, 160] on link "use this image" at bounding box center [244, 160] width 40 height 7
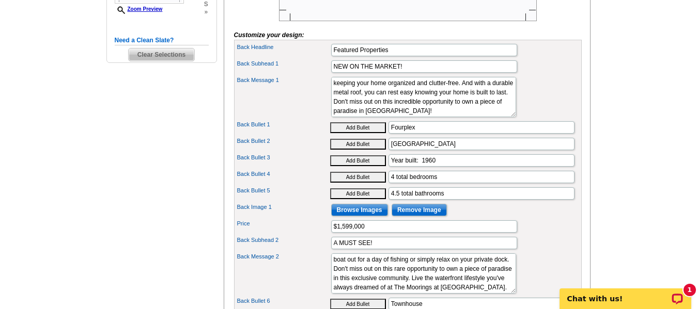
scroll to position [361, 0]
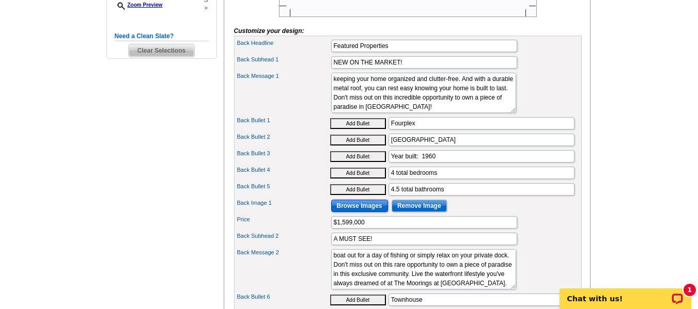
click at [364, 212] on input "Browse Images" at bounding box center [359, 206] width 57 height 12
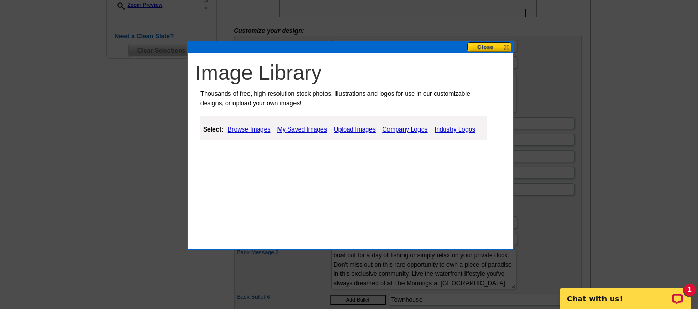
click at [340, 130] on link "Upload Images" at bounding box center [354, 129] width 47 height 12
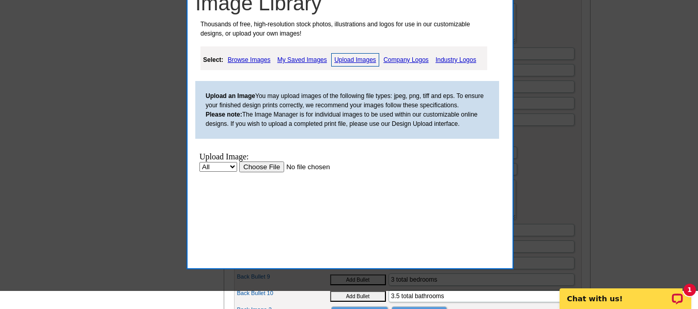
scroll to position [413, 0]
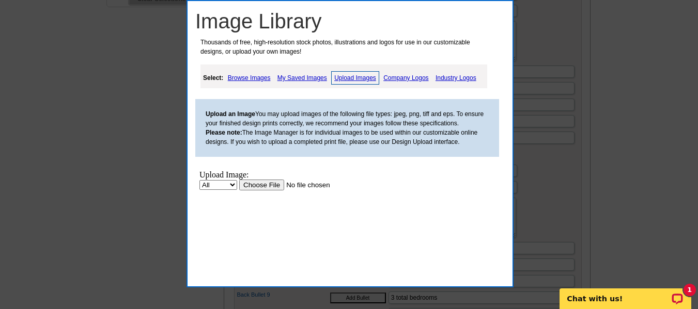
click at [267, 183] on input "file" at bounding box center [304, 185] width 131 height 11
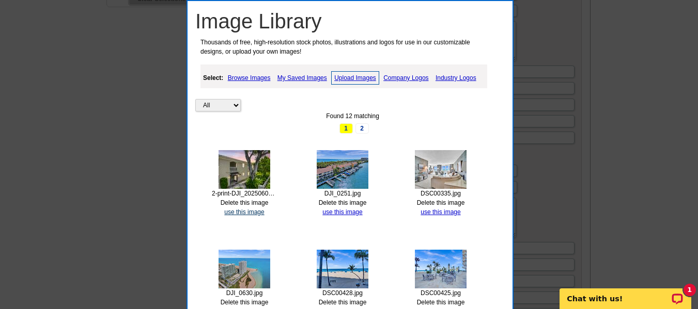
click at [235, 212] on link "use this image" at bounding box center [244, 212] width 40 height 7
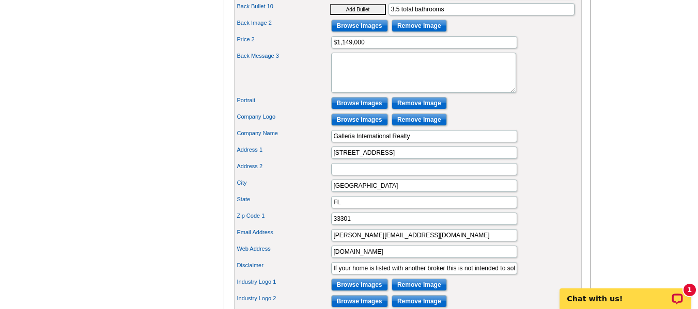
scroll to position [774, 0]
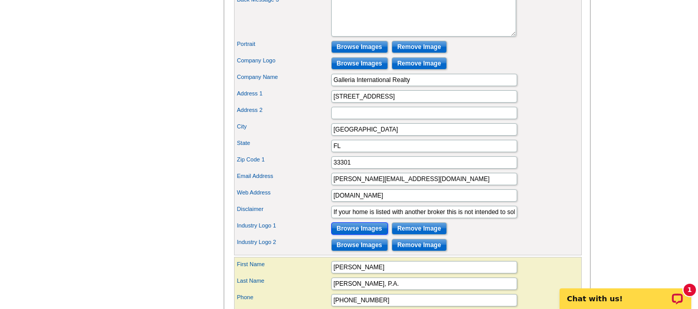
click at [356, 235] on input "Browse Images" at bounding box center [359, 229] width 57 height 12
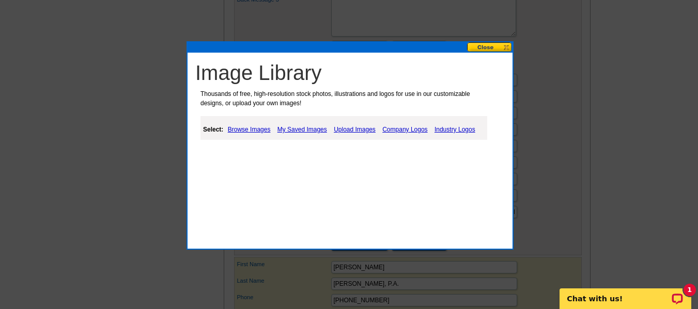
click at [442, 130] on link "Industry Logos" at bounding box center [455, 129] width 46 height 12
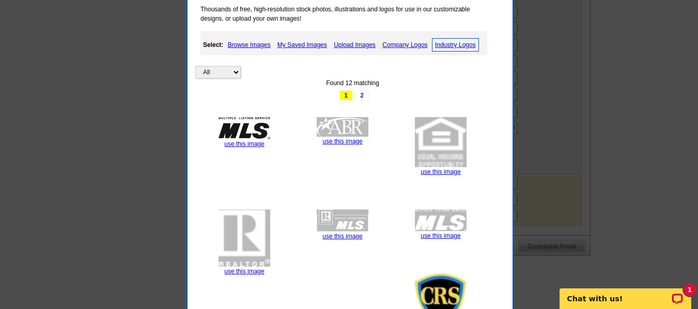
scroll to position [878, 0]
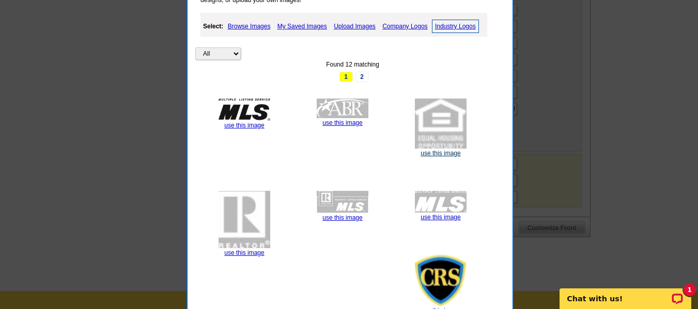
click at [436, 156] on link "use this image" at bounding box center [440, 153] width 40 height 7
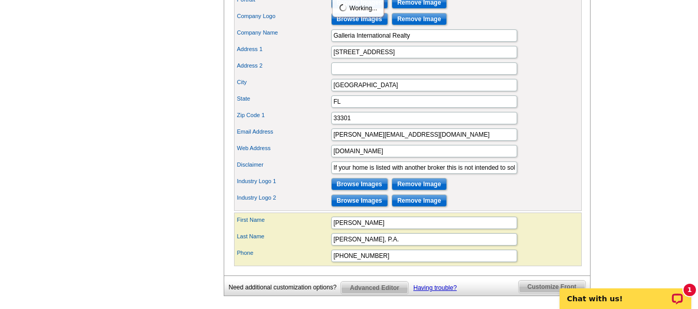
scroll to position [826, 0]
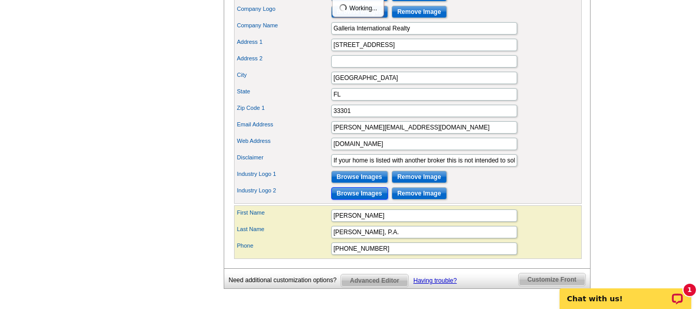
click at [369, 200] on input "Browse Images" at bounding box center [359, 193] width 57 height 12
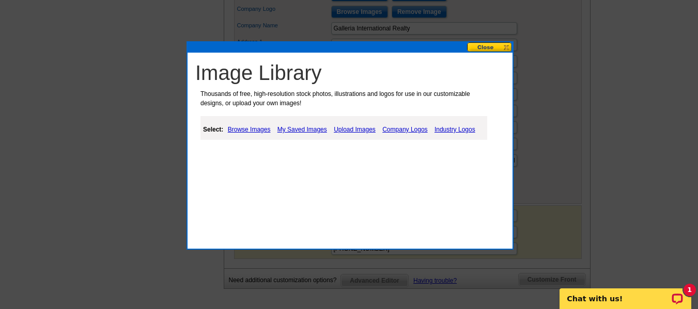
click at [451, 128] on link "Industry Logos" at bounding box center [455, 129] width 46 height 12
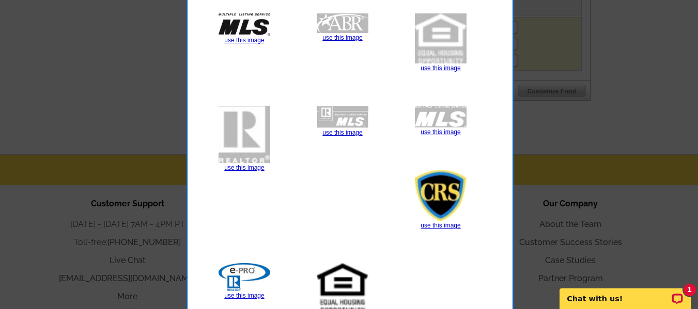
scroll to position [1033, 0]
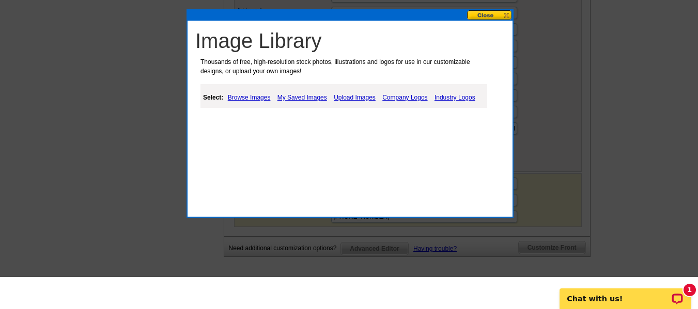
scroll to position [826, 0]
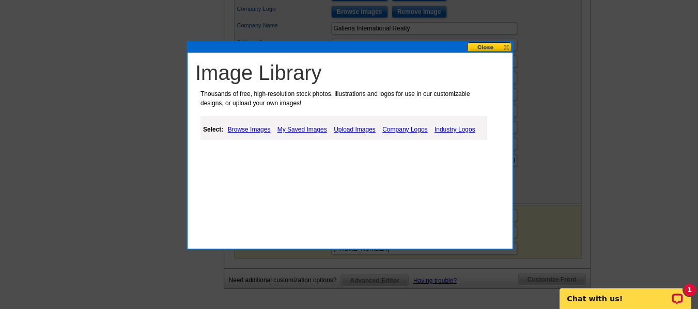
click at [447, 128] on link "Industry Logos" at bounding box center [455, 129] width 46 height 12
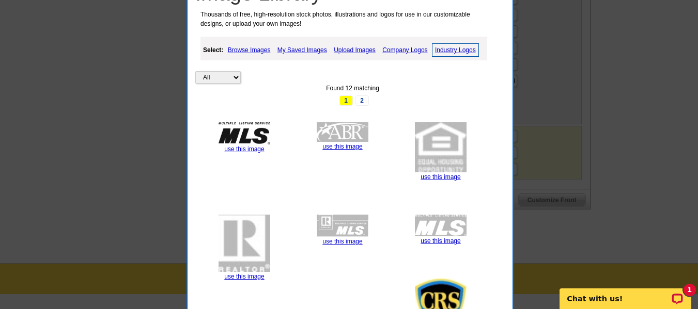
scroll to position [1033, 0]
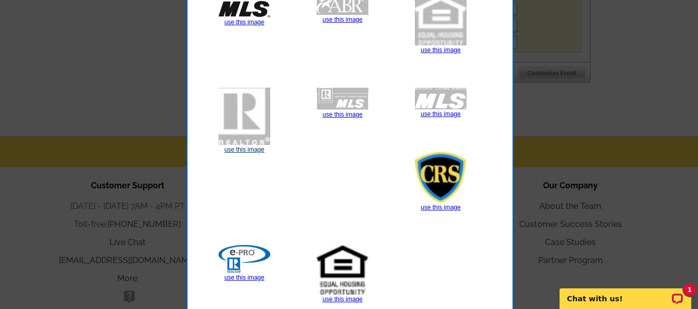
click at [233, 149] on link "use this image" at bounding box center [244, 149] width 40 height 7
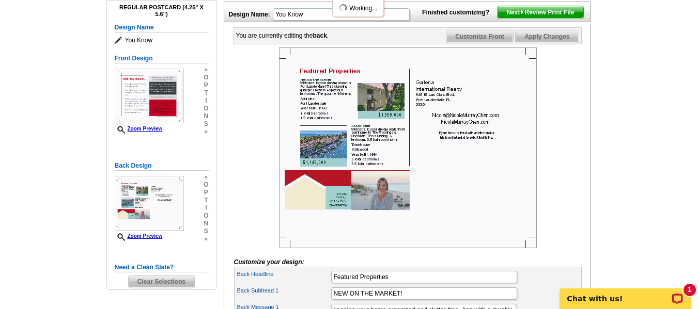
scroll to position [155, 0]
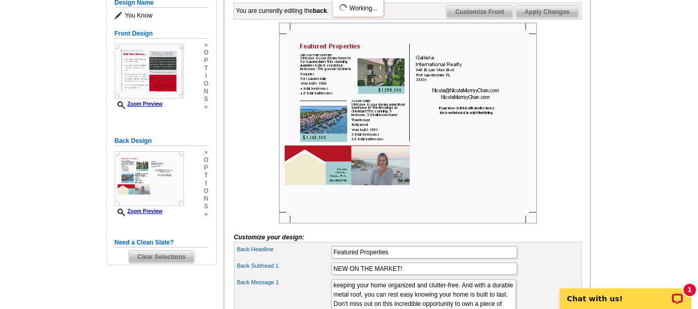
click at [569, 18] on span "Apply Changes" at bounding box center [546, 12] width 62 height 12
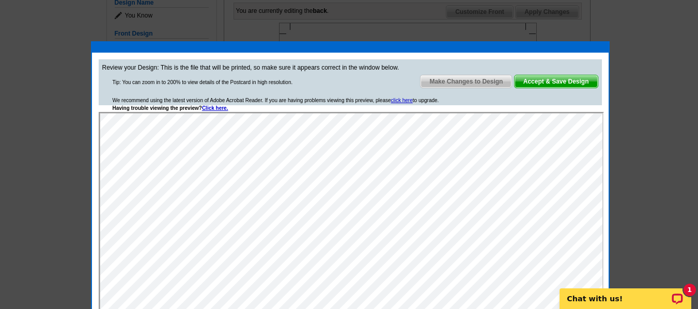
scroll to position [0, 0]
click at [481, 78] on span "Make Changes to Design" at bounding box center [465, 81] width 91 height 12
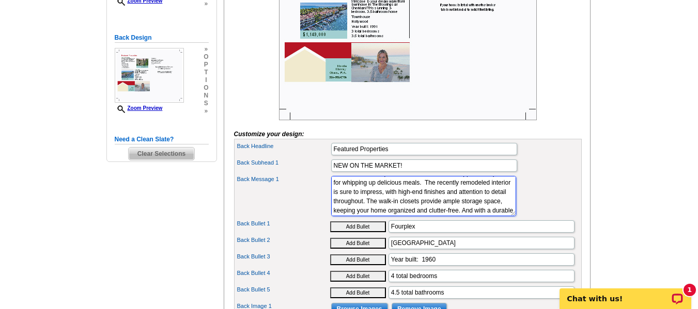
scroll to position [74, 0]
drag, startPoint x: 366, startPoint y: 215, endPoint x: 462, endPoint y: 232, distance: 98.0
click at [457, 216] on textarea "Welcome to your dream home in Fort Lauderdale! This stunning quadplex boasts 4 …" at bounding box center [423, 196] width 185 height 40
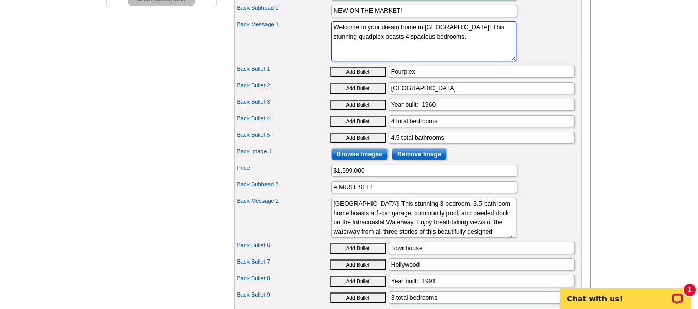
scroll to position [0, 0]
type textarea "Welcome to your dream home in Fort Lauderdale! This stunning quadplex boasts 4 …"
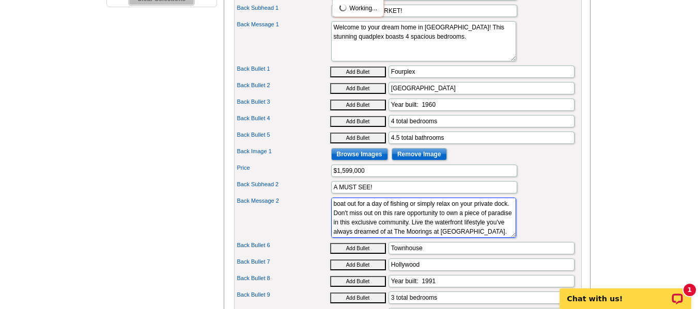
scroll to position [102, 0]
drag, startPoint x: 396, startPoint y: 228, endPoint x: 452, endPoint y: 256, distance: 63.0
click at [452, 240] on div "Back Message 2 Welcome to your dream waterfront townhome in The Moorings at She…" at bounding box center [407, 218] width 343 height 44
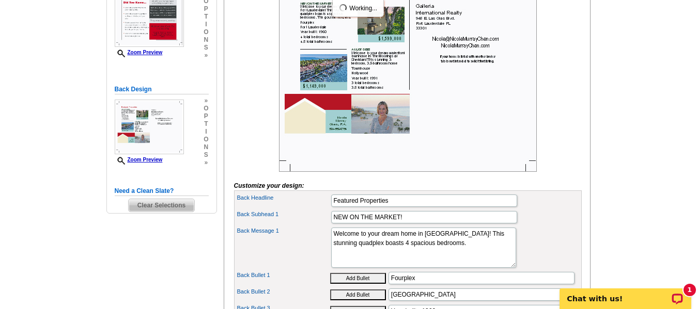
scroll to position [0, 0]
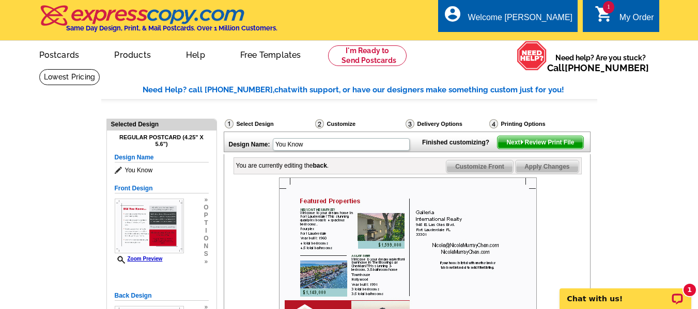
type textarea "Welcome to your dream waterfront townhome in The Moorings at Sheridan!"
click at [550, 149] on span "Next Review Print File" at bounding box center [539, 142] width 85 height 12
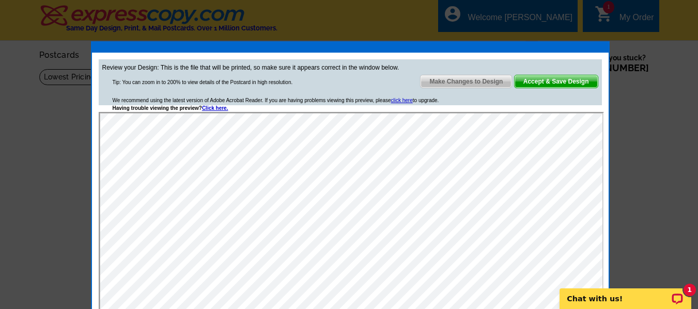
click at [489, 83] on span "Make Changes to Design" at bounding box center [465, 81] width 91 height 12
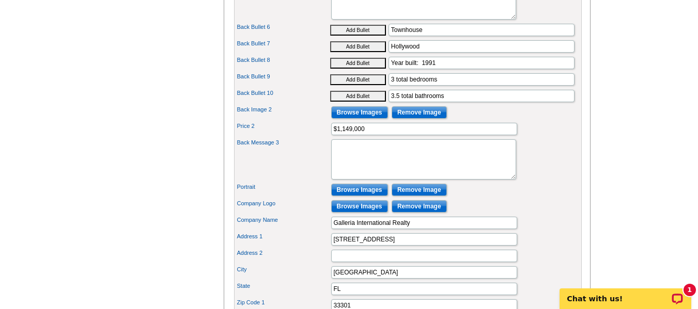
scroll to position [568, 0]
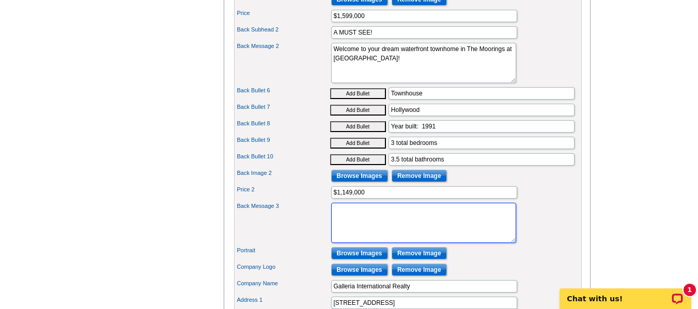
click at [384, 237] on textarea "Back Message 3" at bounding box center [423, 223] width 185 height 40
click at [375, 226] on textarea "Representing these homes" at bounding box center [423, 223] width 185 height 40
click at [393, 229] on textarea "Representing These homes" at bounding box center [423, 223] width 185 height 40
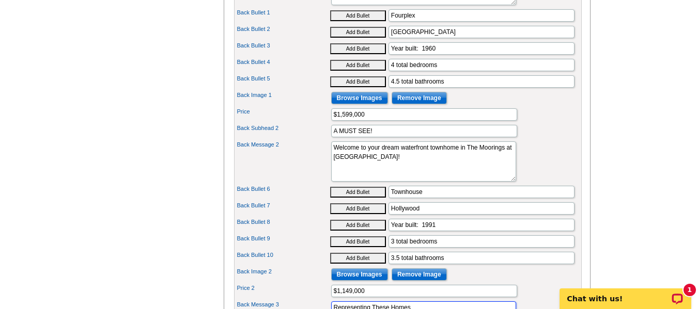
scroll to position [465, 0]
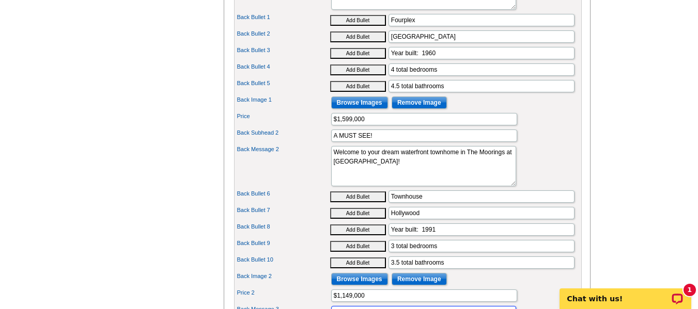
type textarea "Representing These Homes"
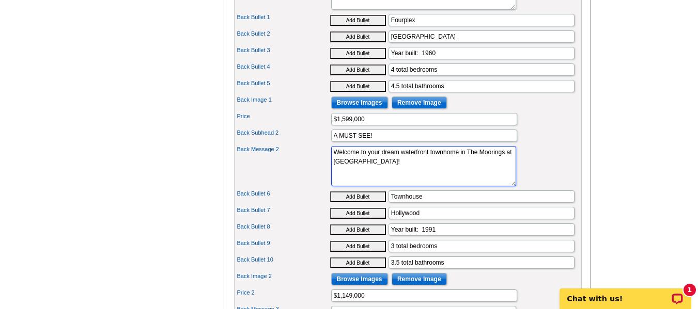
click at [333, 171] on textarea "Welcome to your dream waterfront townhome in The Moorings at Sheridan!" at bounding box center [423, 166] width 185 height 40
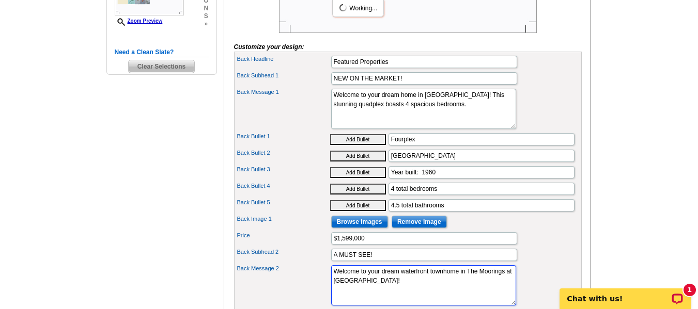
scroll to position [310, 0]
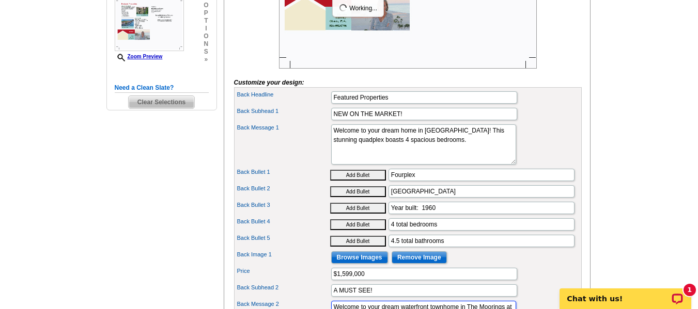
type textarea "Welcome to your dream waterfront townhome in The Moorings at Sheridan!"
click at [334, 149] on textarea "Welcome to your dream home in Fort Lauderdale! This stunning quadplex boasts 4 …" at bounding box center [423, 144] width 185 height 40
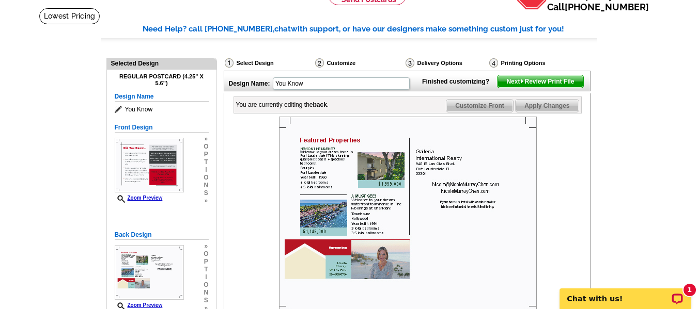
scroll to position [52, 0]
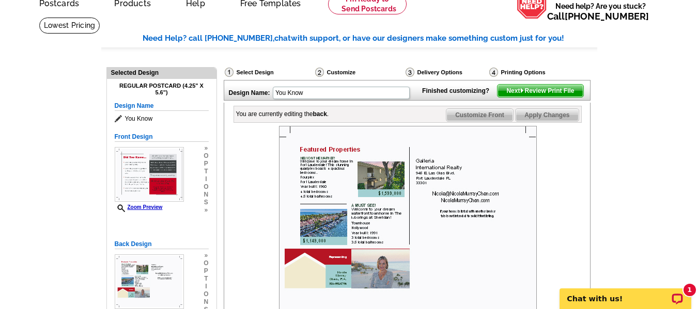
click at [561, 97] on span "Next Review Print File" at bounding box center [539, 91] width 85 height 12
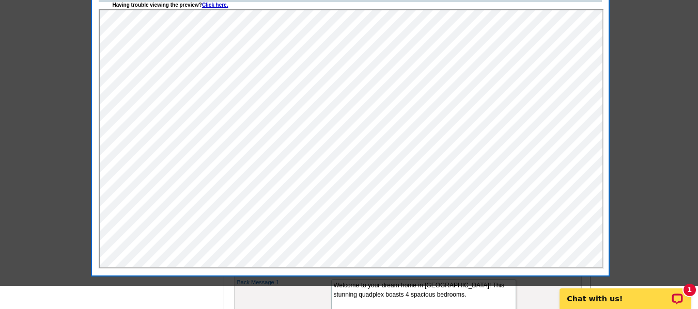
scroll to position [0, 0]
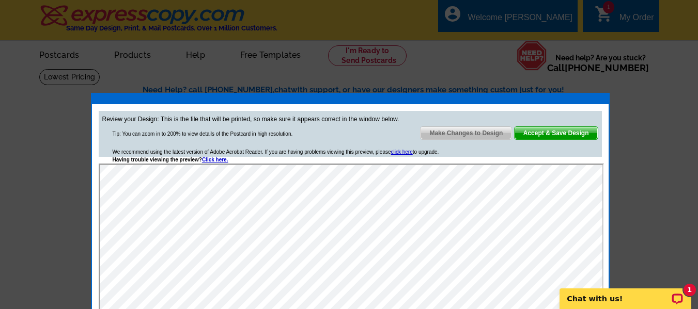
click at [485, 133] on span "Make Changes to Design" at bounding box center [465, 133] width 91 height 12
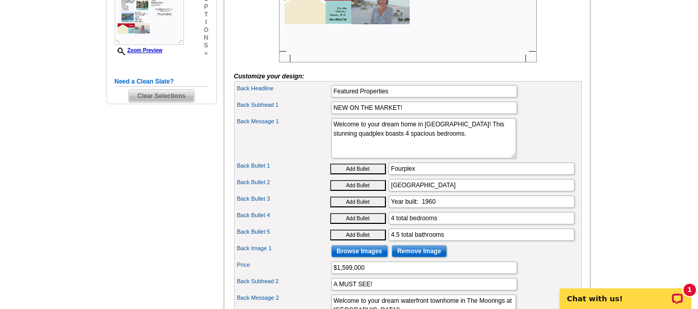
scroll to position [310, 0]
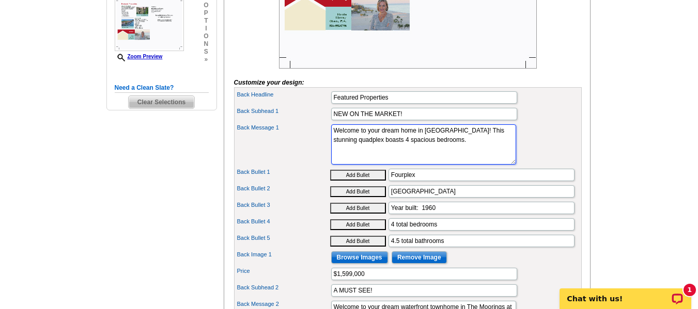
click at [335, 154] on textarea "Welcome to your dream home in Fort Lauderdale! This stunning quadplex boasts 4 …" at bounding box center [423, 144] width 185 height 40
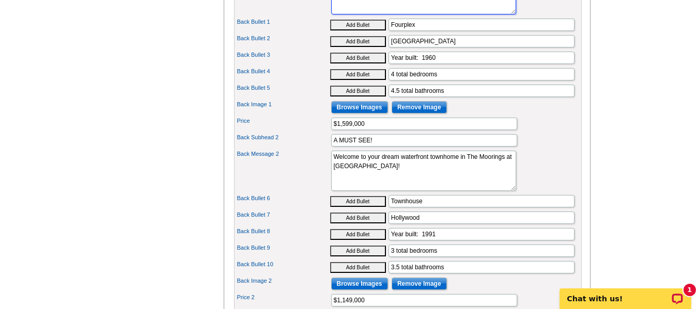
scroll to position [465, 0]
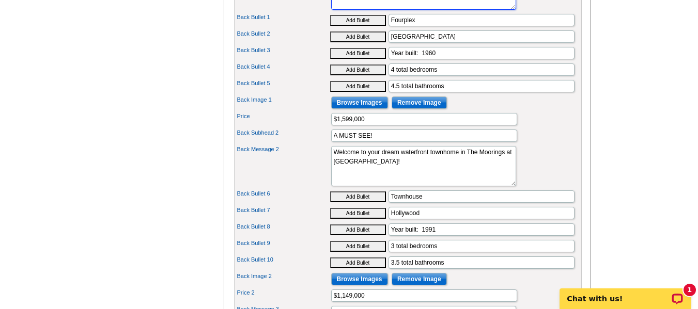
type textarea "Welcome to your dream home in Fort Lauderdale! This stunning quadplex boasts 4 …"
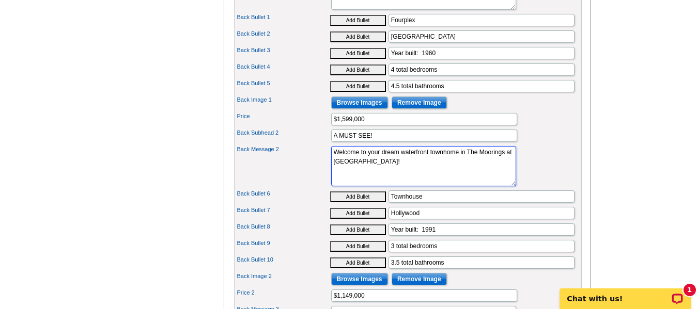
click at [334, 179] on textarea "Welcome to your dream waterfront townhome in The Moorings at Sheridan!" at bounding box center [423, 166] width 185 height 40
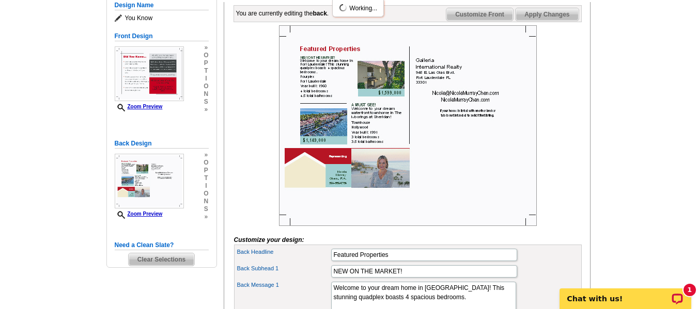
scroll to position [52, 0]
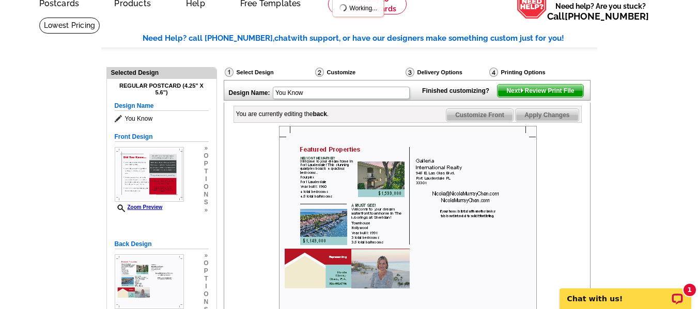
type textarea "Welcome to your dream waterfront townhome in The Moorings at Sheridan!"
click at [574, 121] on span "Apply Changes" at bounding box center [546, 115] width 62 height 12
click at [532, 97] on span "Next Review Print File" at bounding box center [539, 91] width 85 height 12
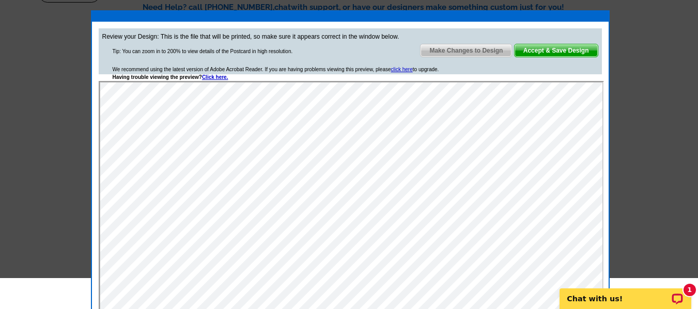
scroll to position [103, 0]
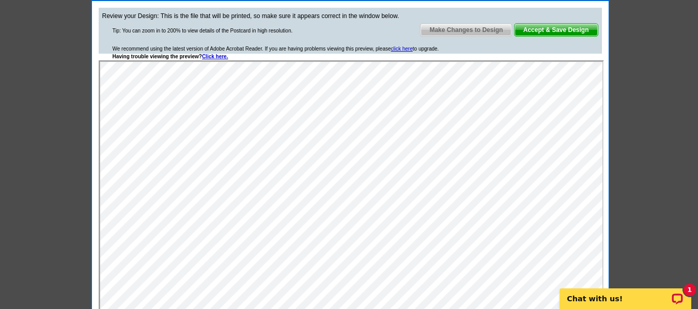
click at [490, 33] on span "Make Changes to Design" at bounding box center [465, 30] width 91 height 12
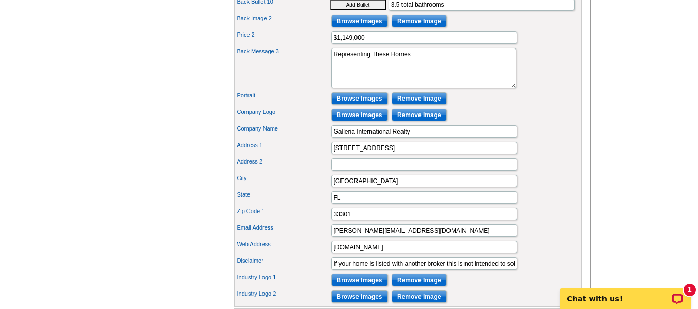
scroll to position [774, 0]
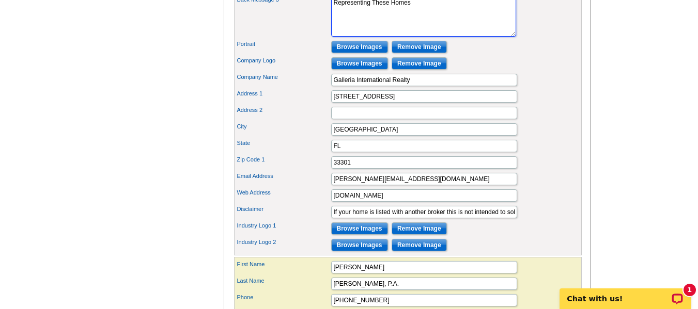
click at [374, 19] on textarea "Representing These Homes" at bounding box center [423, 16] width 185 height 40
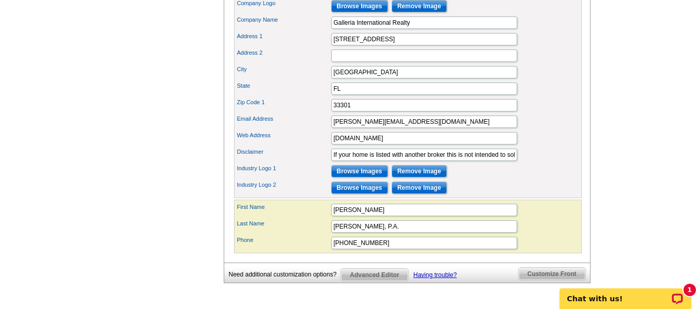
scroll to position [981, 0]
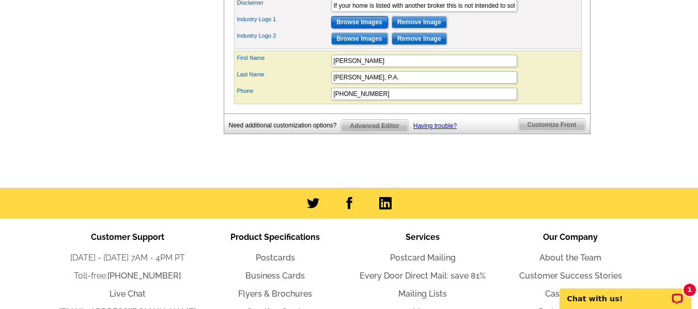
click at [357, 28] on input "Browse Images" at bounding box center [359, 22] width 57 height 12
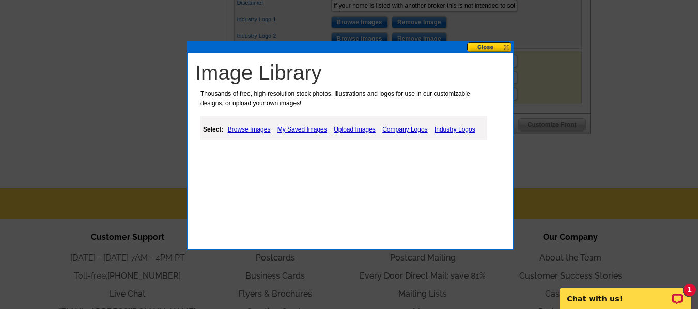
click at [440, 130] on link "Industry Logos" at bounding box center [455, 129] width 46 height 12
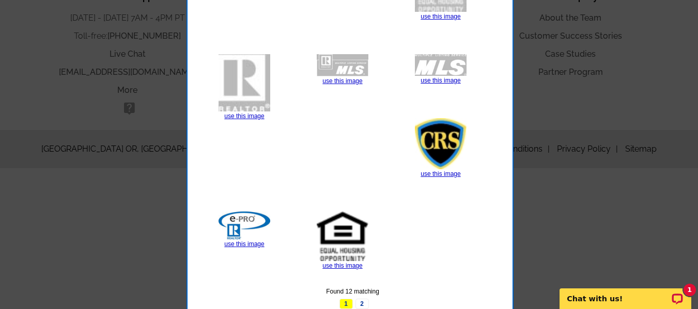
scroll to position [1239, 0]
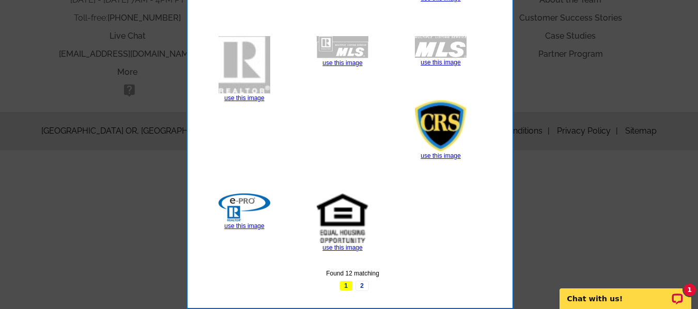
click at [255, 230] on div "use this image" at bounding box center [244, 213] width 65 height 38
click at [256, 227] on link "use this image" at bounding box center [244, 226] width 40 height 7
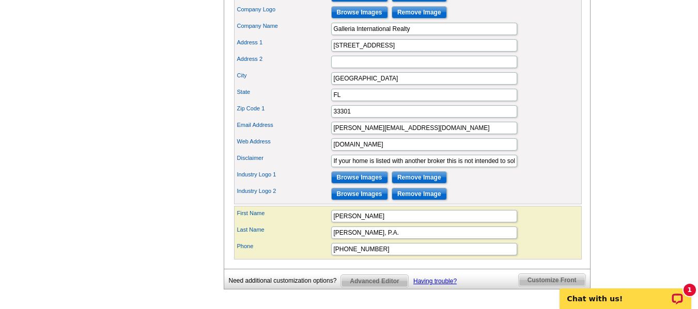
scroll to position [826, 0]
click at [381, 200] on input "Browse Images" at bounding box center [359, 193] width 57 height 12
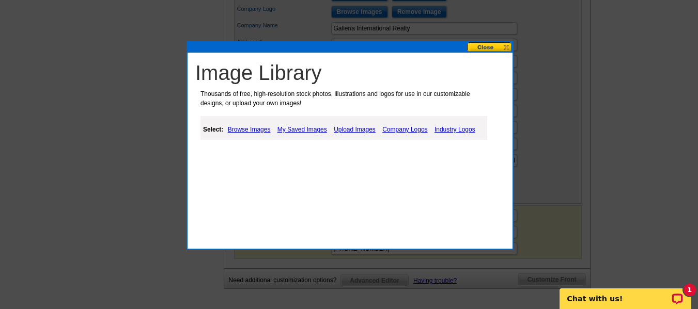
click at [438, 131] on link "Industry Logos" at bounding box center [455, 129] width 46 height 12
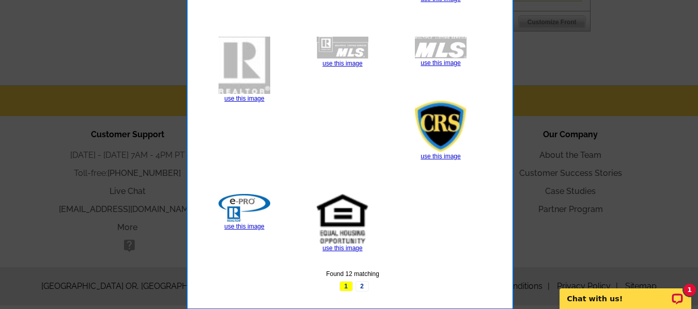
scroll to position [1098, 0]
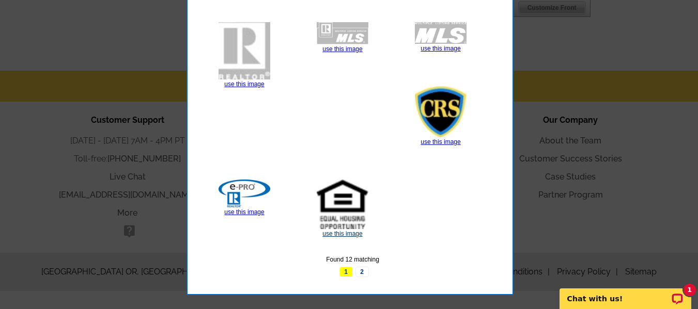
click at [338, 231] on link "use this image" at bounding box center [342, 233] width 40 height 7
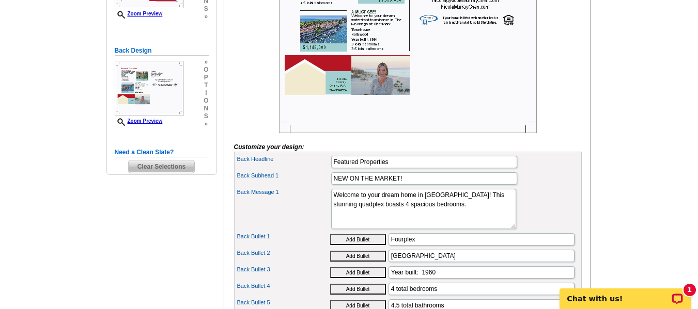
scroll to position [258, 0]
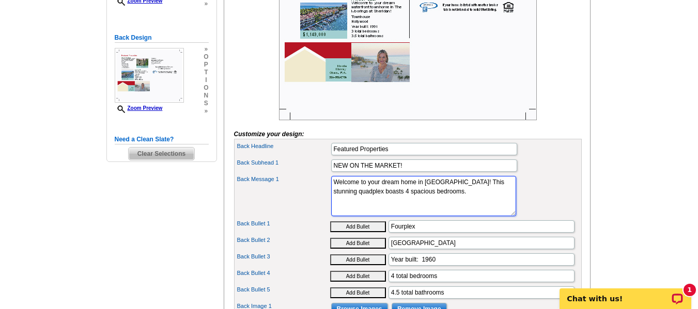
click at [334, 216] on textarea "Welcome to your dream home in Fort Lauderdale! This stunning quadplex boasts 4 …" at bounding box center [423, 196] width 185 height 40
click at [335, 216] on textarea "Welcome to your dream home in Fort Lauderdale! This stunning quadplex boasts 4 …" at bounding box center [423, 196] width 185 height 40
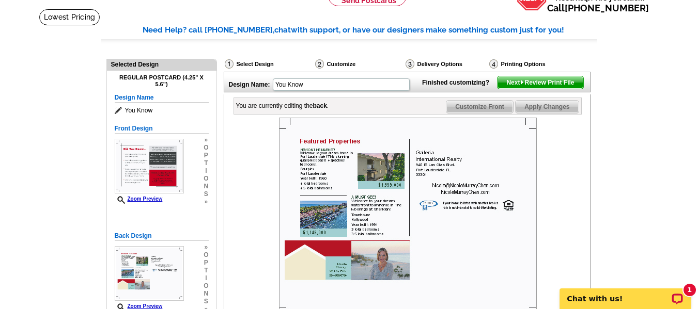
scroll to position [52, 0]
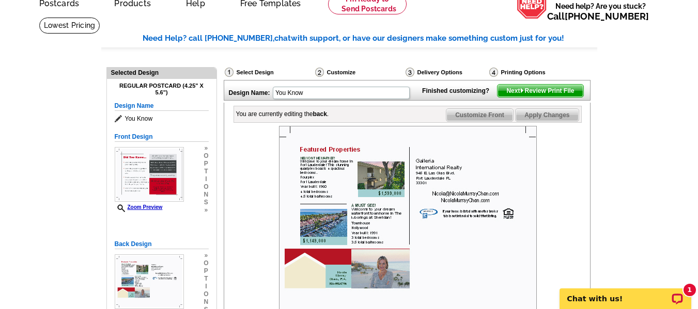
click at [551, 121] on span "Apply Changes" at bounding box center [546, 115] width 62 height 12
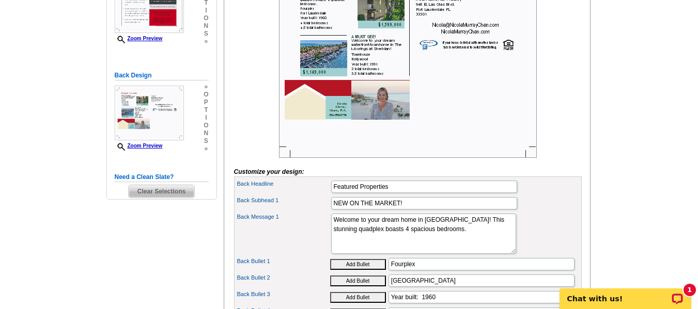
scroll to position [258, 0]
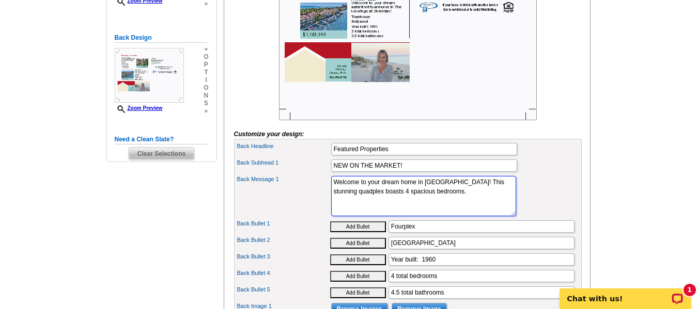
click at [403, 216] on textarea "Welcome to your dream home in Fort Lauderdale! This stunning quadplex boasts 4 …" at bounding box center [423, 196] width 185 height 40
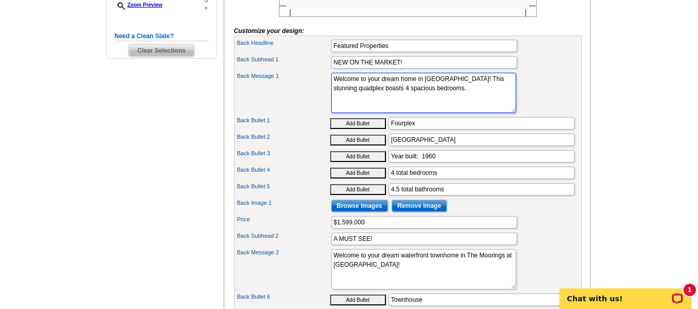
scroll to position [103, 0]
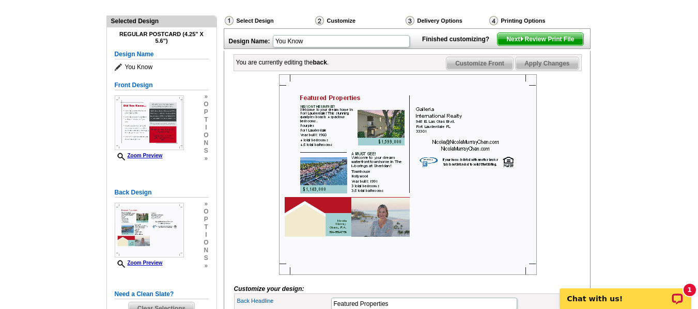
type textarea "Welcome to your dream home in Fort Lauderdale! This stunning quadplex boasts 4 …"
click at [544, 45] on span "Next Review Print File" at bounding box center [539, 39] width 85 height 12
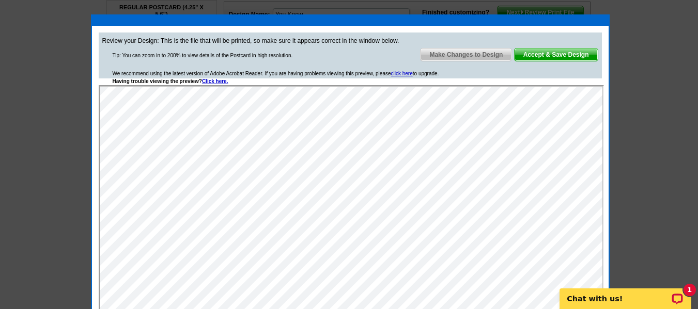
scroll to position [155, 0]
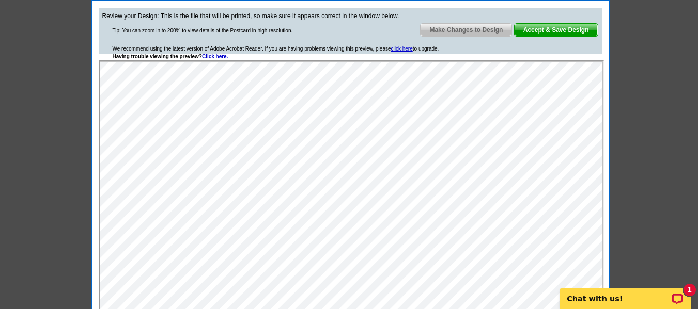
click at [478, 29] on span "Make Changes to Design" at bounding box center [465, 30] width 91 height 12
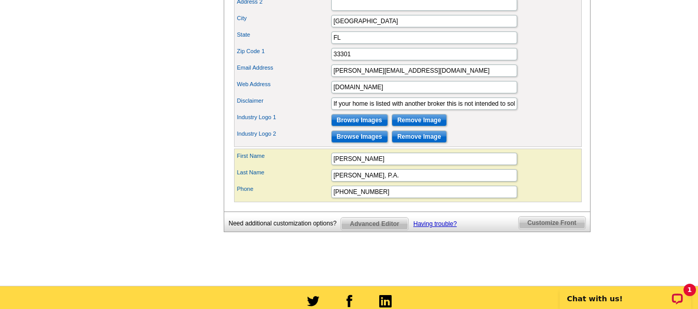
scroll to position [1033, 0]
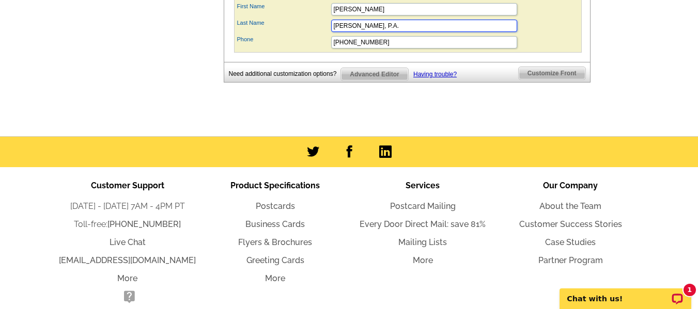
click at [380, 32] on input "Chen, P.A." at bounding box center [424, 26] width 186 height 12
type input "Chen"
click at [562, 51] on div "Phone 954-336-5734" at bounding box center [407, 42] width 343 height 17
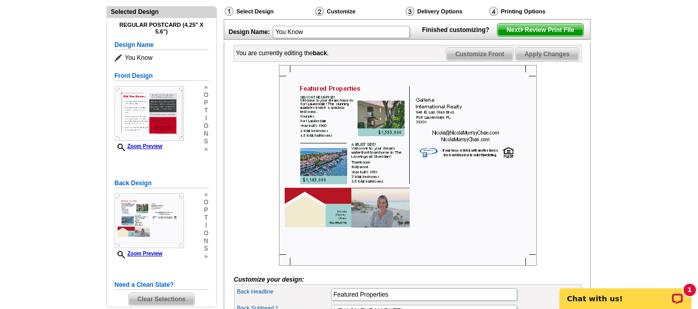
scroll to position [103, 0]
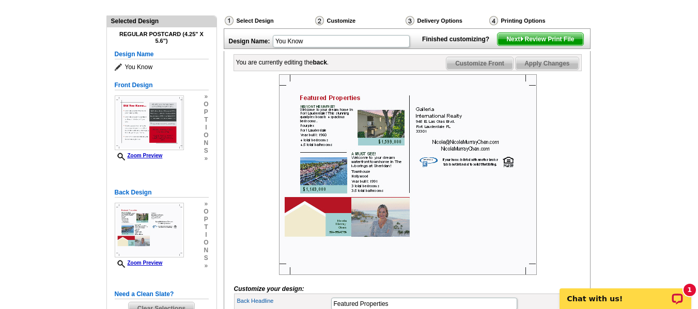
click at [560, 45] on span "Next Review Print File" at bounding box center [539, 39] width 85 height 12
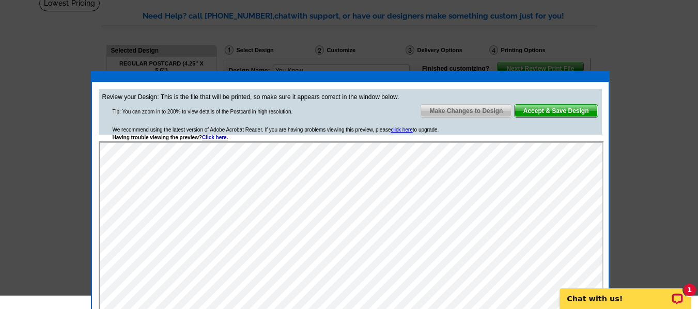
scroll to position [52, 0]
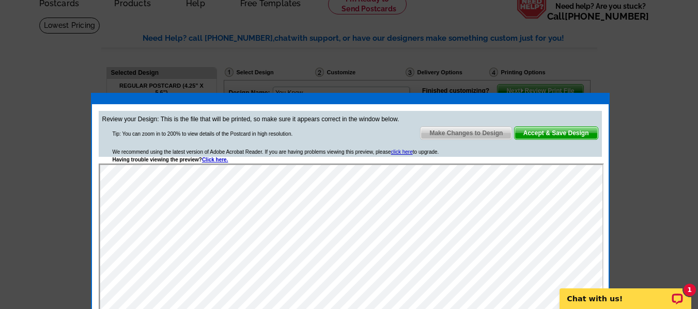
click at [580, 130] on span "Accept & Save Design" at bounding box center [555, 133] width 83 height 12
